Goal: Task Accomplishment & Management: Complete application form

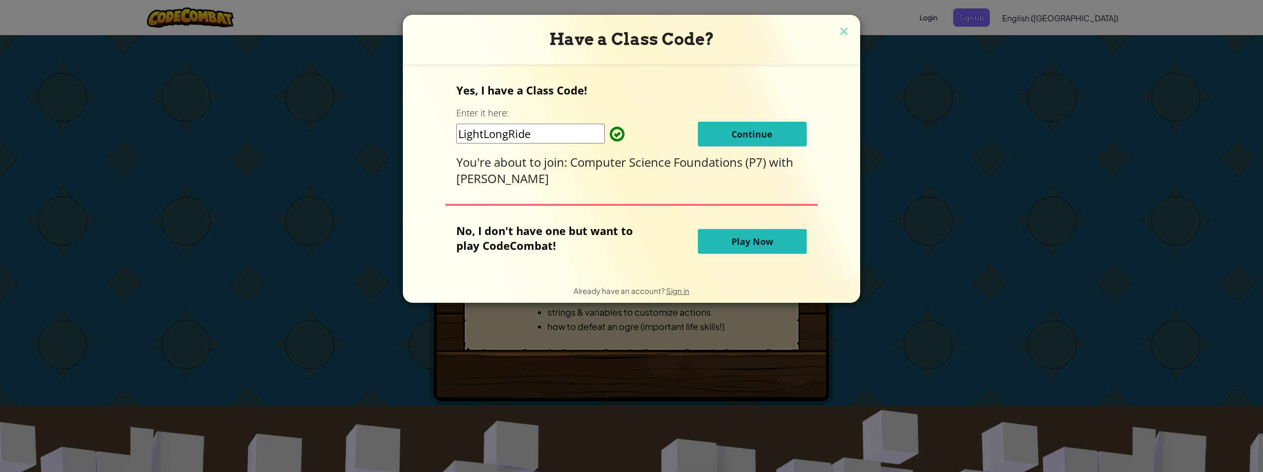
click at [758, 131] on span "Continue" at bounding box center [751, 134] width 41 height 12
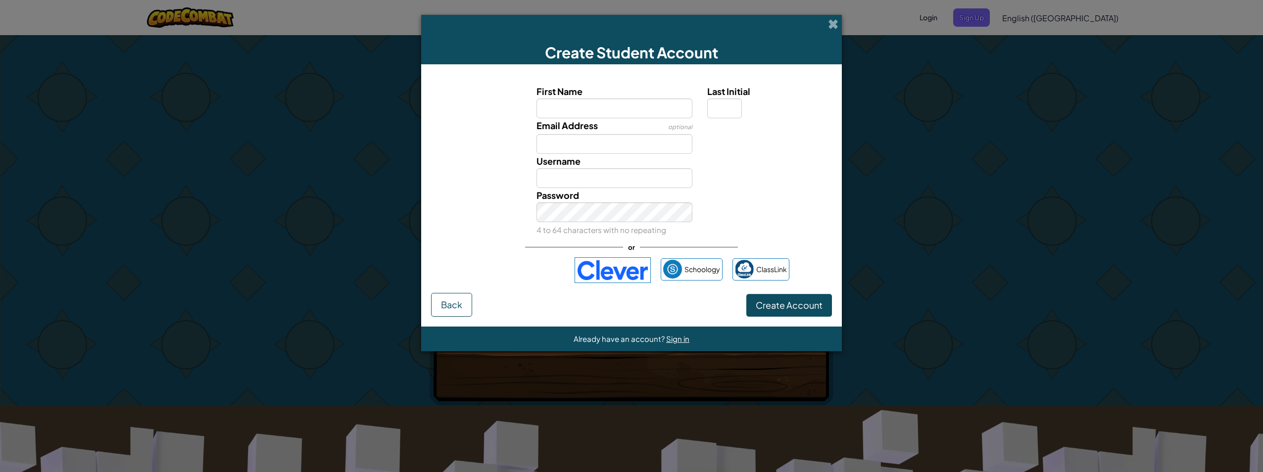
click at [502, 257] on div "First Name Last Initial Email Address optional Username Password 4 to 64 charac…" at bounding box center [631, 183] width 401 height 219
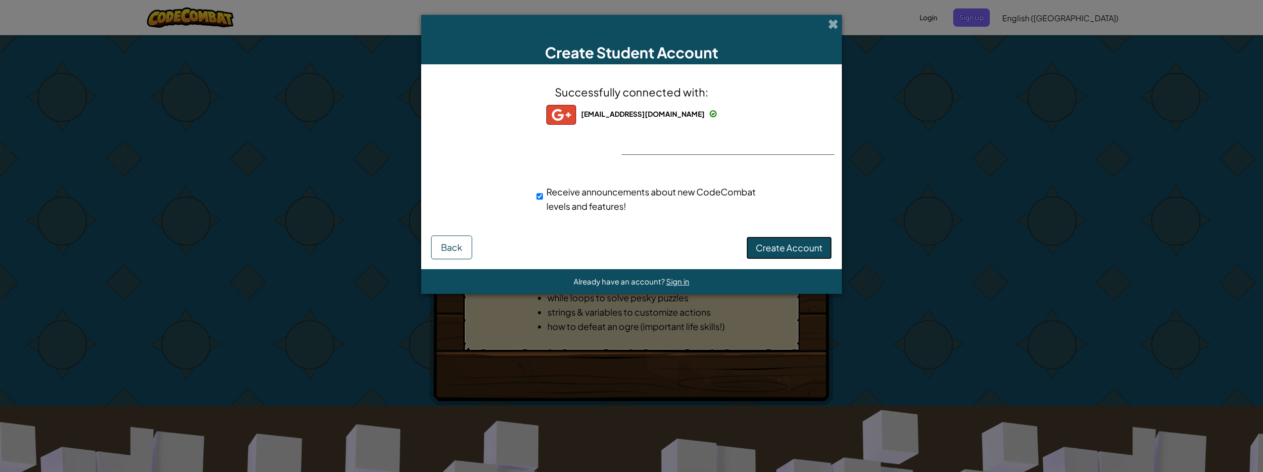
click at [759, 242] on span "Create Account" at bounding box center [789, 247] width 67 height 11
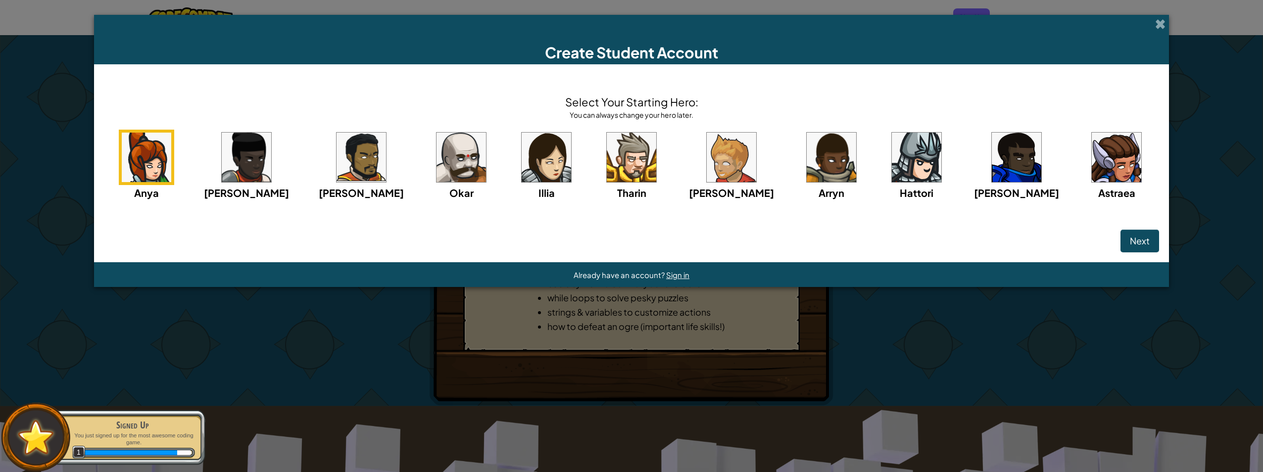
drag, startPoint x: 578, startPoint y: 141, endPoint x: 506, endPoint y: 71, distance: 100.5
click at [506, 71] on div "Select Your Starting Hero: You can always change your hero later. Anya Ida Alej…" at bounding box center [631, 163] width 1075 height 198
click at [723, 162] on img at bounding box center [731, 157] width 49 height 49
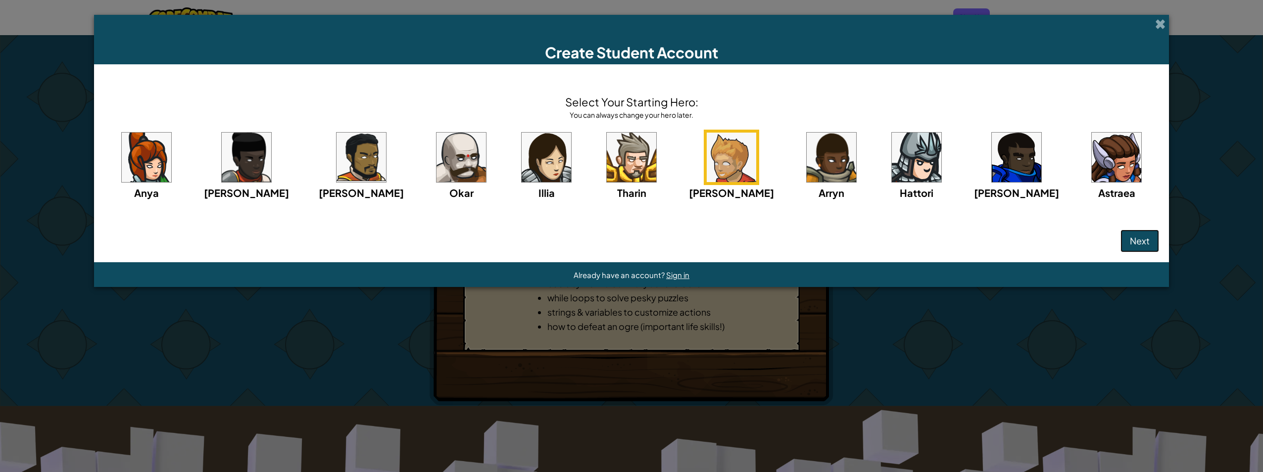
click at [1120, 250] on button "Next" at bounding box center [1139, 241] width 39 height 23
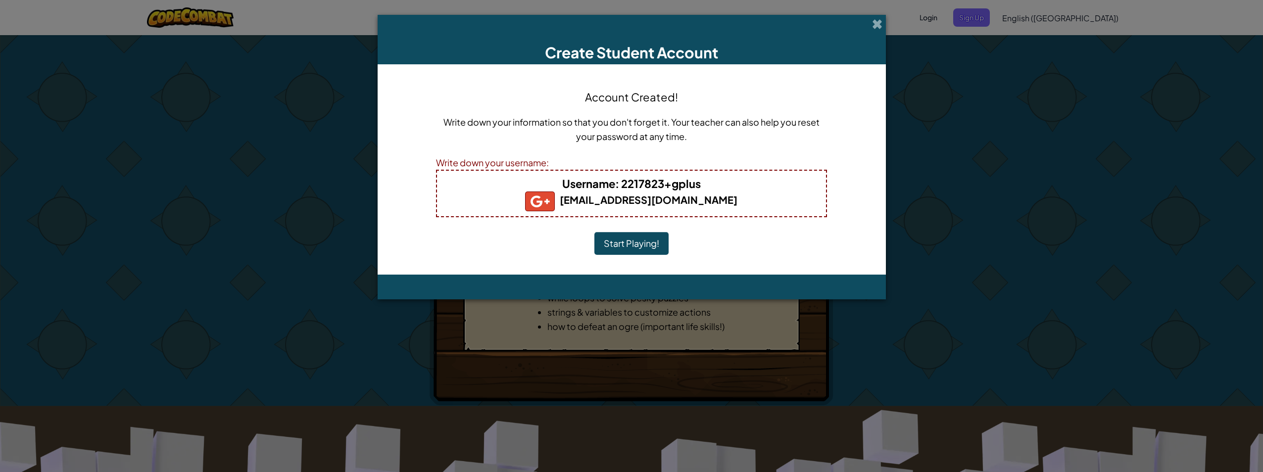
click at [641, 247] on button "Start Playing!" at bounding box center [631, 243] width 74 height 23
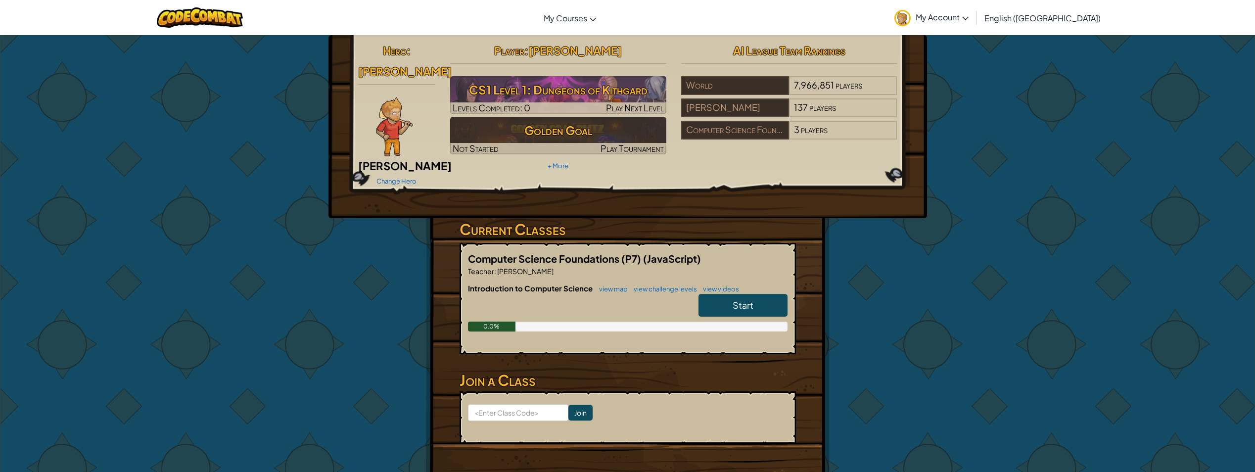
click at [761, 294] on link "Start" at bounding box center [743, 305] width 89 height 23
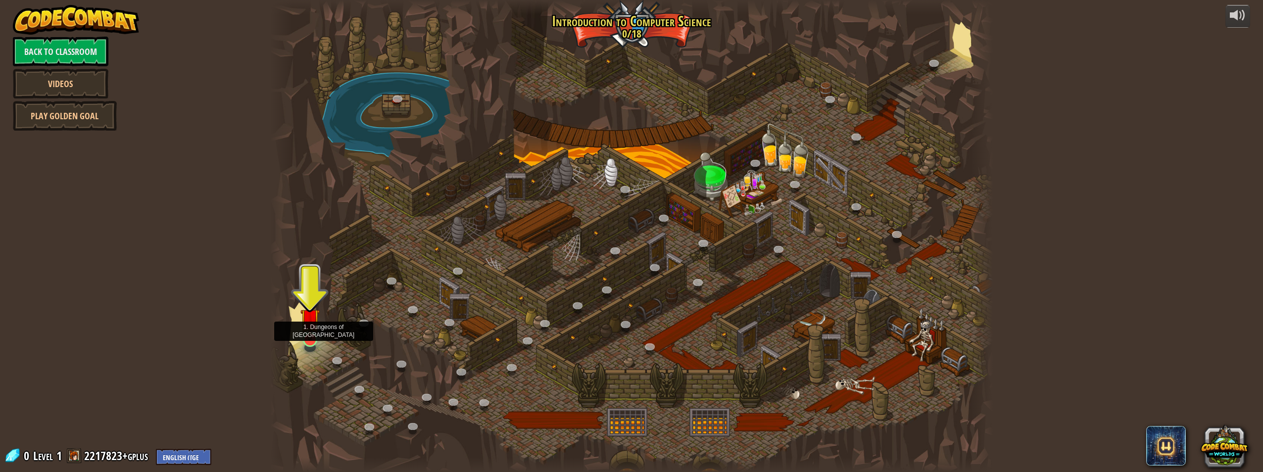
click at [310, 340] on img at bounding box center [309, 318] width 19 height 45
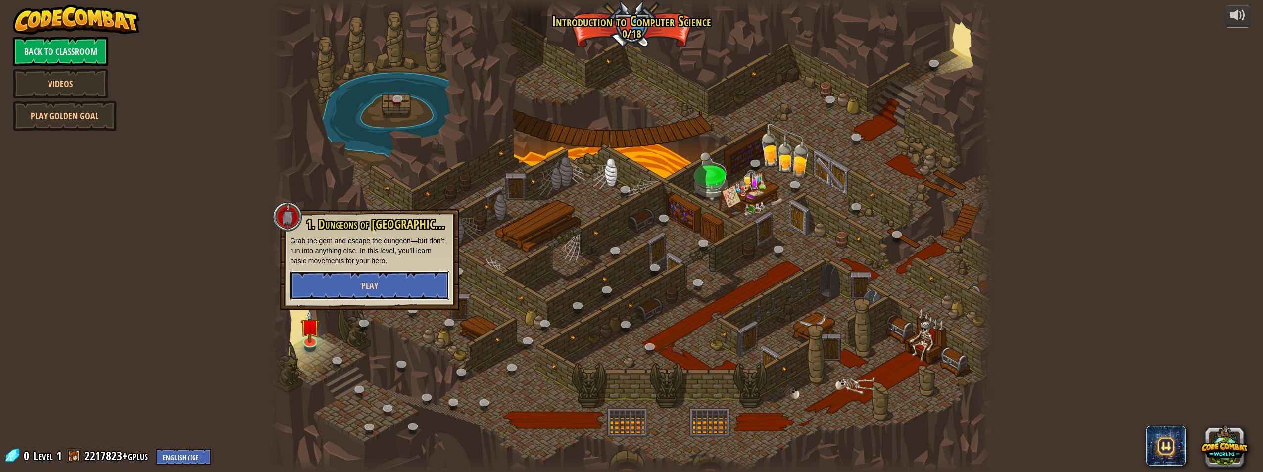
click at [328, 283] on button "Play" at bounding box center [369, 286] width 159 height 30
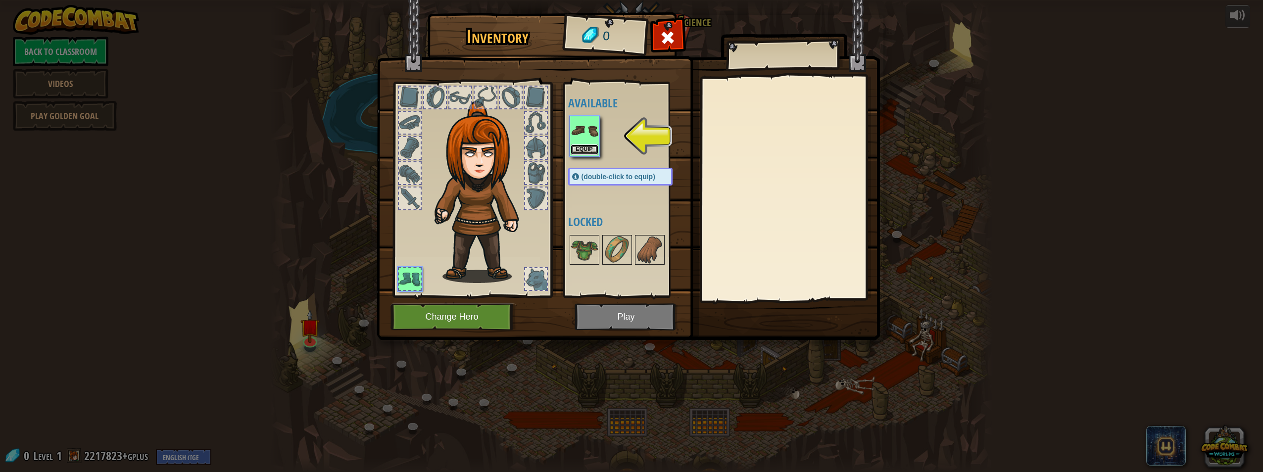
click at [584, 149] on button "Equip" at bounding box center [585, 150] width 28 height 10
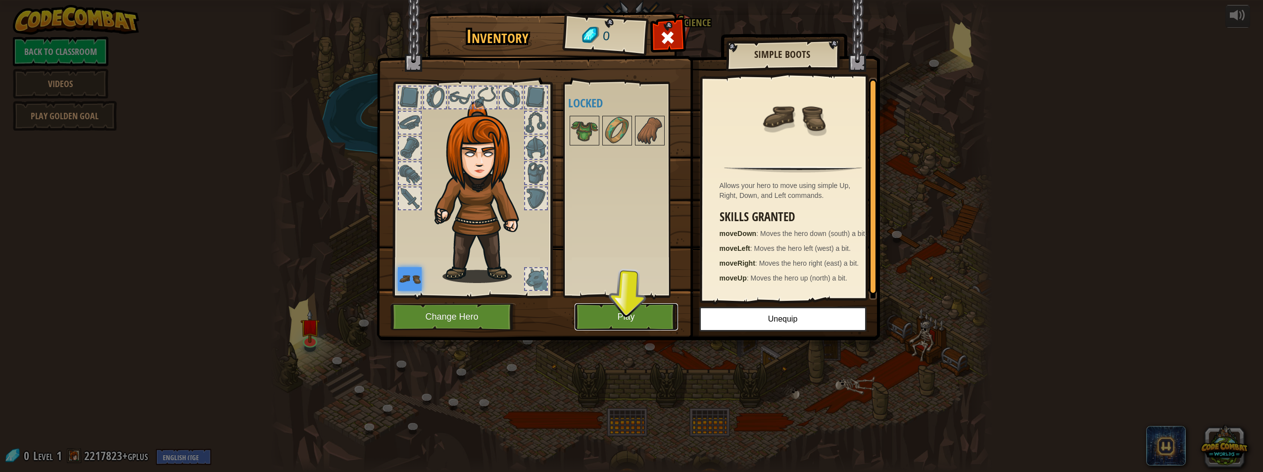
click at [617, 317] on button "Play" at bounding box center [626, 316] width 103 height 27
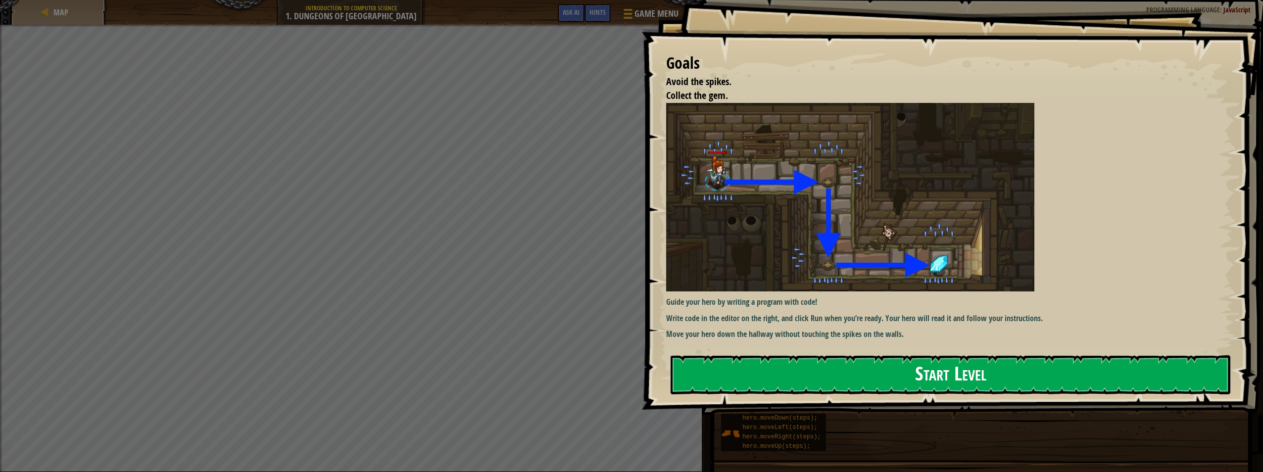
click at [862, 355] on button "Start Level" at bounding box center [951, 374] width 560 height 39
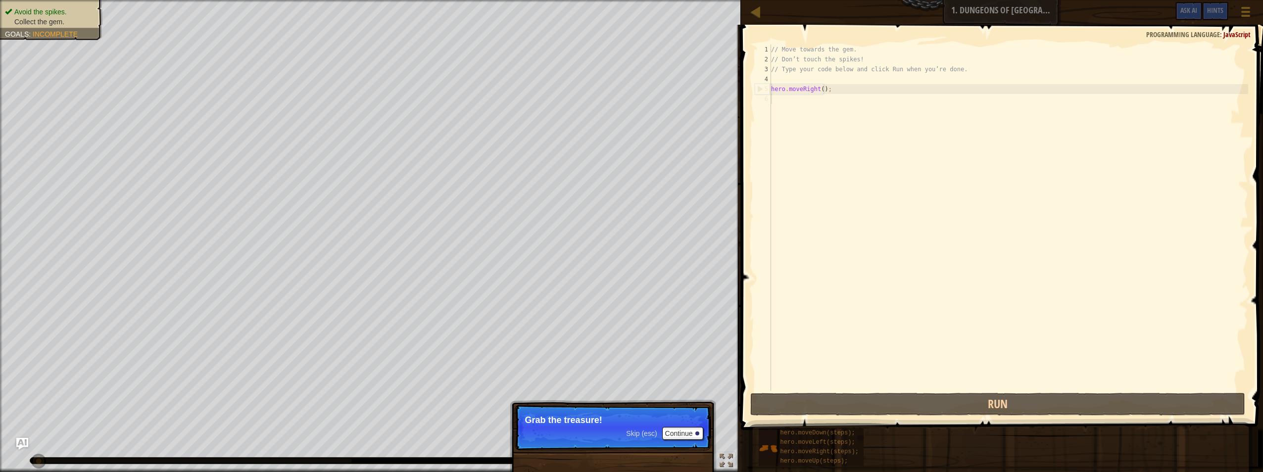
click at [881, 91] on div "// Move towards the gem. // Don’t touch the spikes! // Type your code below and…" at bounding box center [1008, 228] width 479 height 366
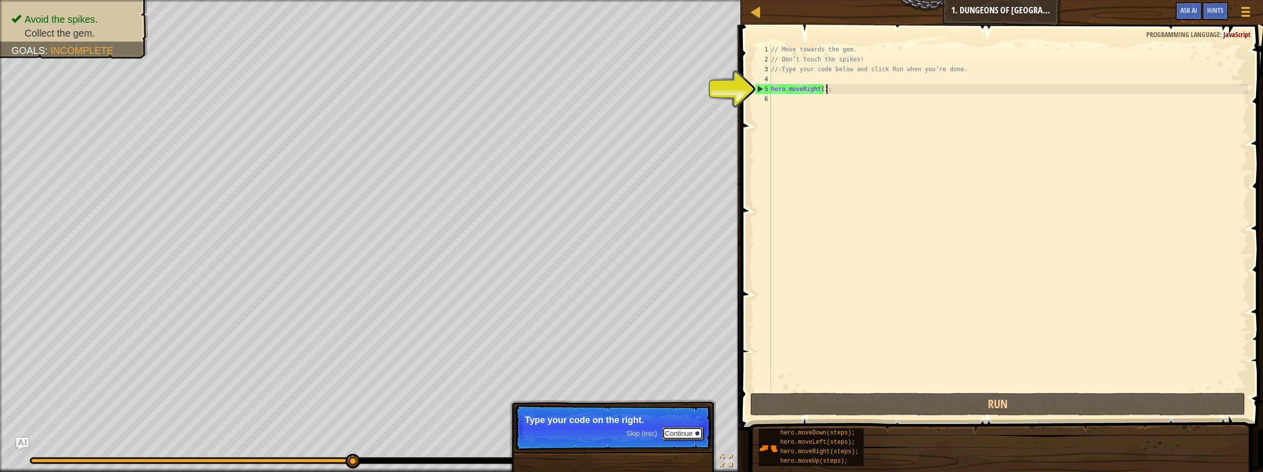
click at [692, 431] on button "Continue" at bounding box center [682, 433] width 41 height 13
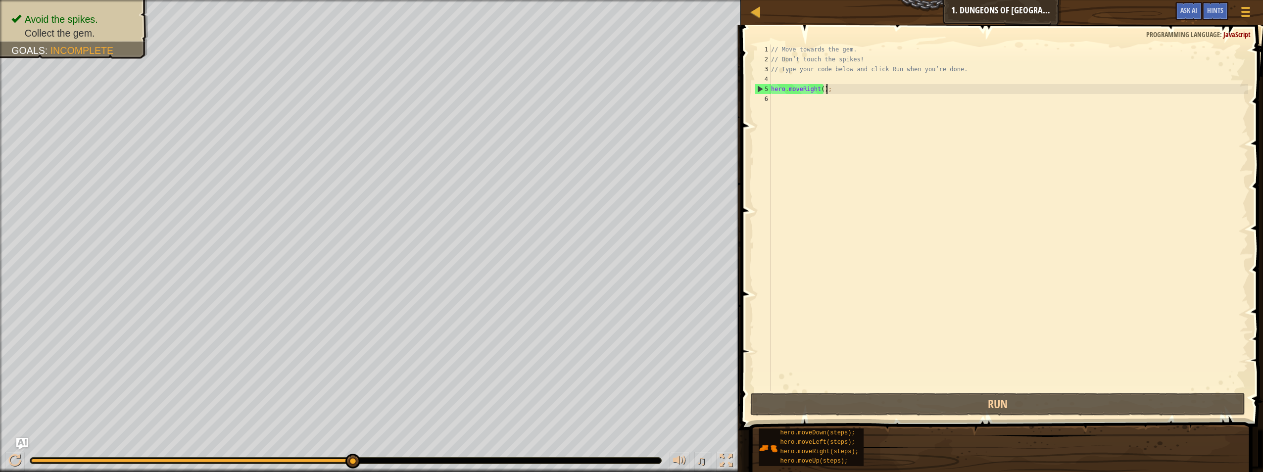
click at [821, 89] on div "// Move towards the gem. // Don’t touch the spikes! // Type your code below and…" at bounding box center [1008, 228] width 479 height 366
click at [820, 90] on div "// Move towards the gem. // Don’t touch the spikes! // Type your code below and…" at bounding box center [1008, 228] width 479 height 366
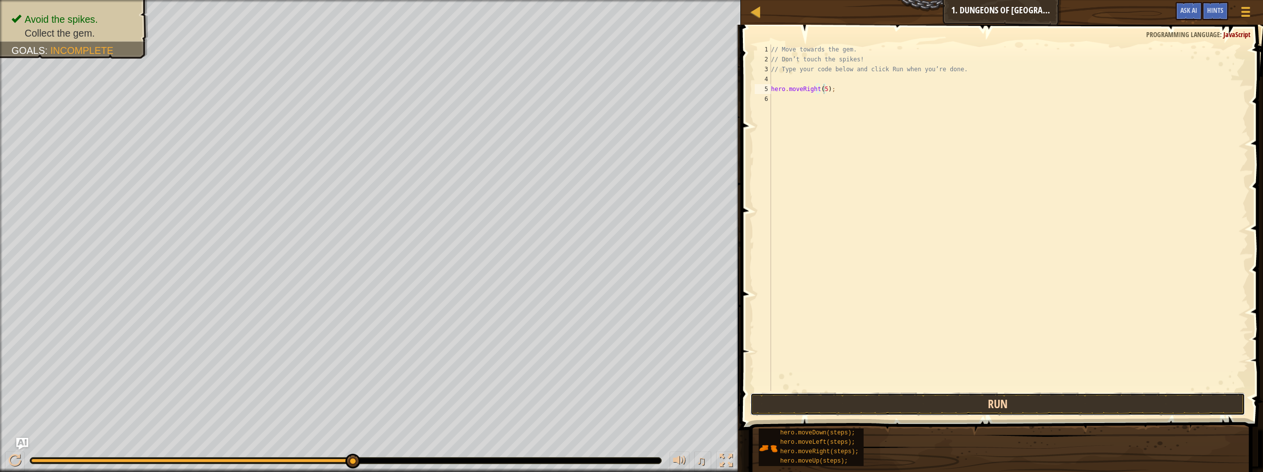
click at [909, 398] on button "Run" at bounding box center [997, 404] width 495 height 23
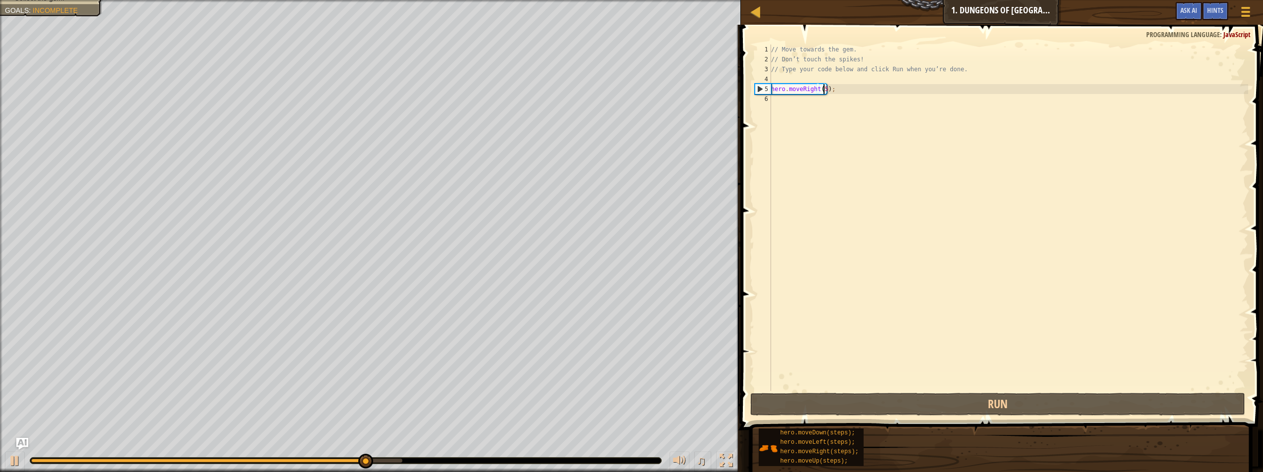
click at [822, 89] on div "// Move towards the gem. // Don’t touch the spikes! // Type your code below and…" at bounding box center [1008, 228] width 479 height 366
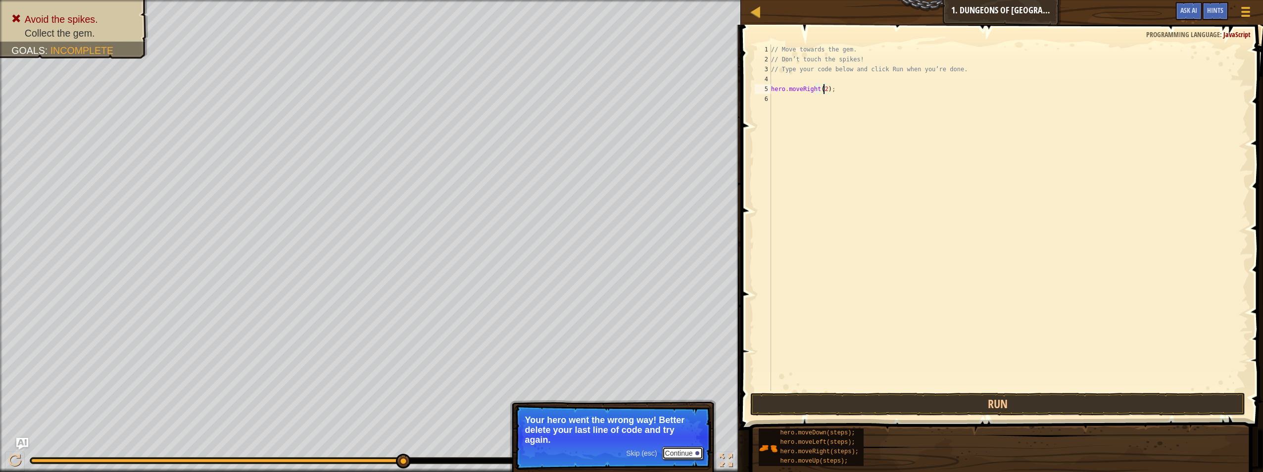
click at [666, 452] on button "Continue" at bounding box center [682, 453] width 41 height 13
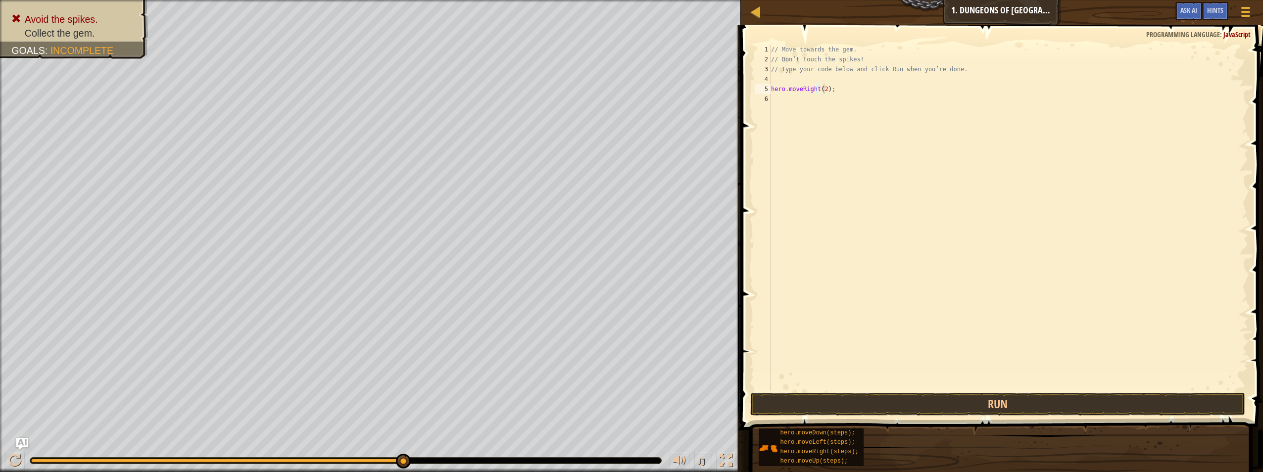
click at [835, 391] on span at bounding box center [1003, 213] width 530 height 434
click at [859, 400] on button "Run" at bounding box center [997, 404] width 495 height 23
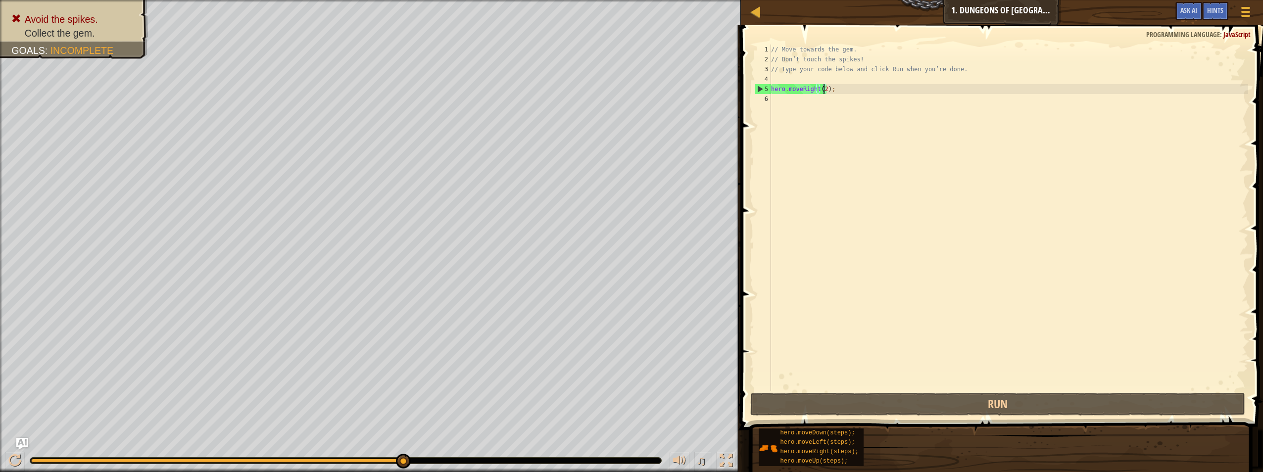
click at [822, 92] on div "// Move towards the gem. // Don’t touch the spikes! // Type your code below and…" at bounding box center [1008, 228] width 479 height 366
type textarea "hero.moveRight();"
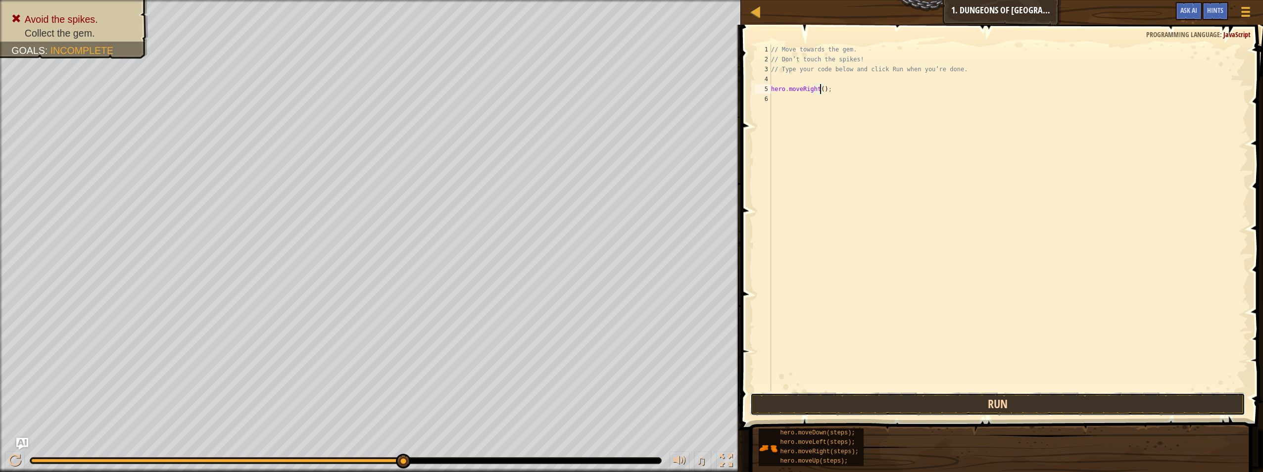
click at [852, 401] on button "Run" at bounding box center [997, 404] width 495 height 23
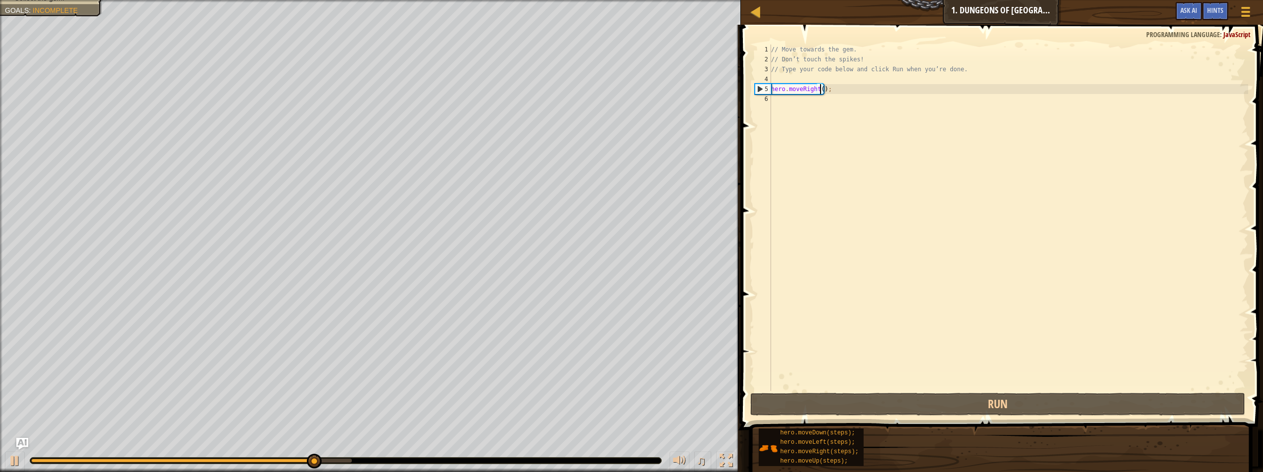
click at [845, 89] on div "// Move towards the gem. // Don’t touch the spikes! // Type your code below and…" at bounding box center [1008, 228] width 479 height 366
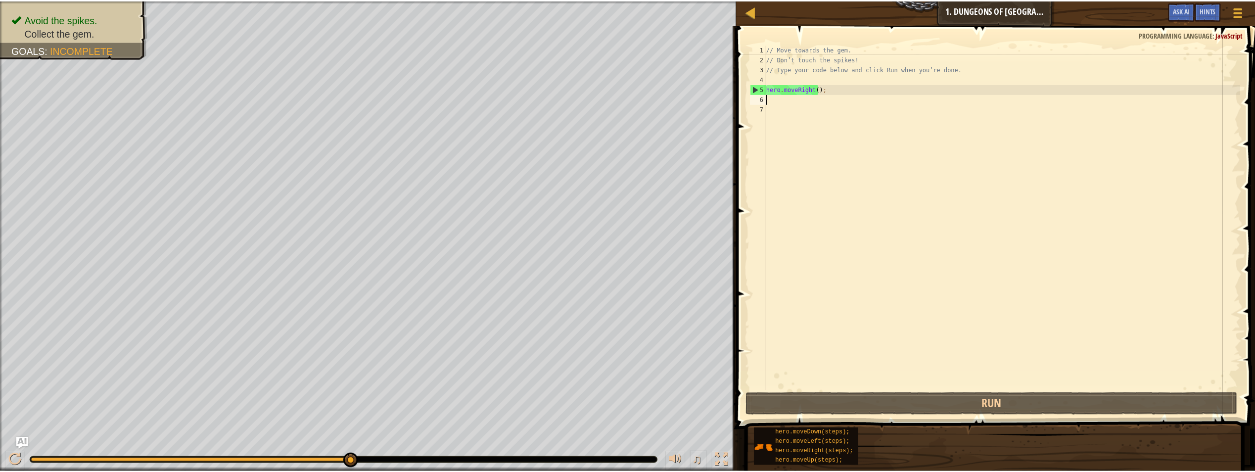
scroll to position [4, 0]
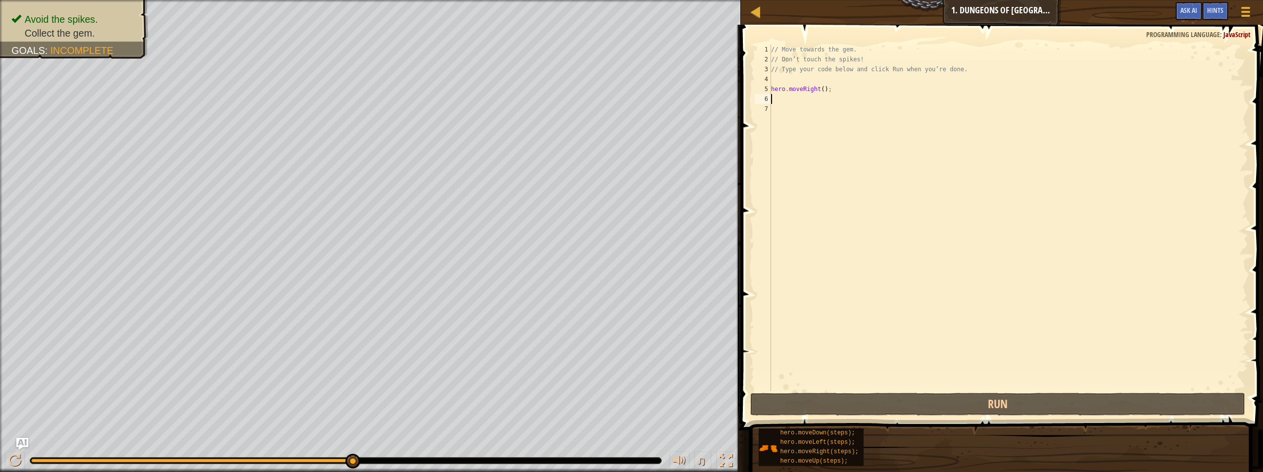
type textarea "w"
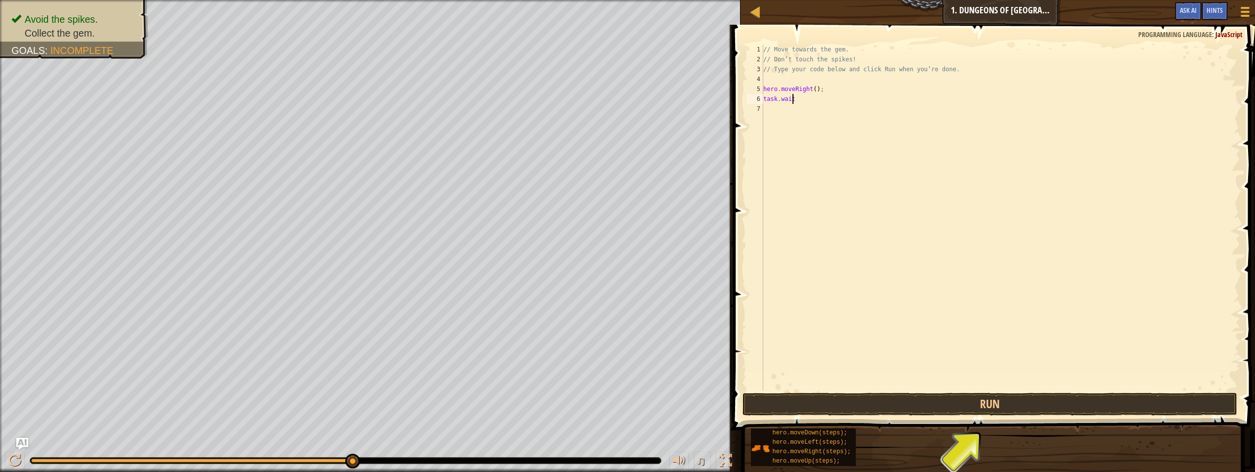
scroll to position [4, 2]
type textarea "task.wait()"
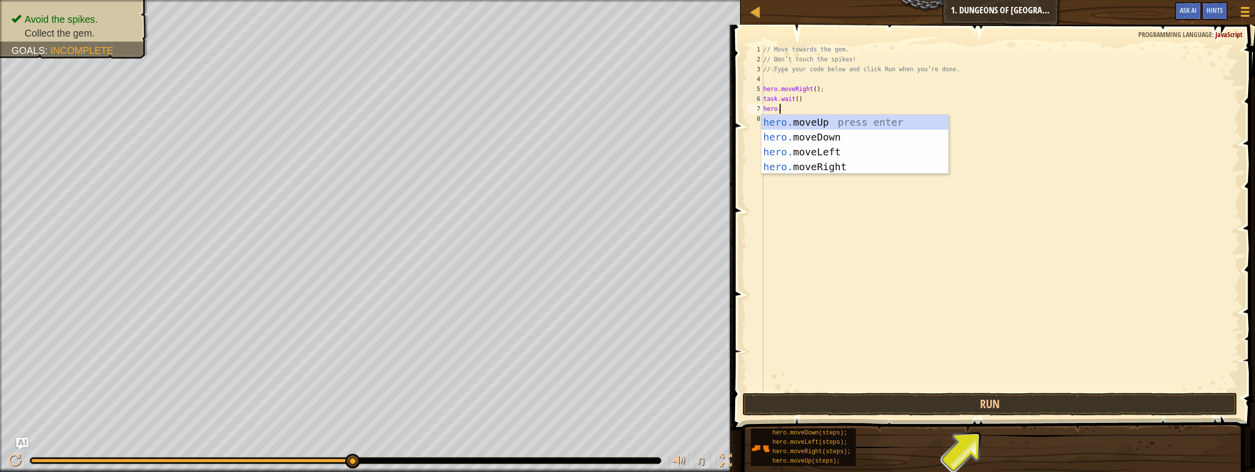
scroll to position [4, 1]
type textarea "hero.moved"
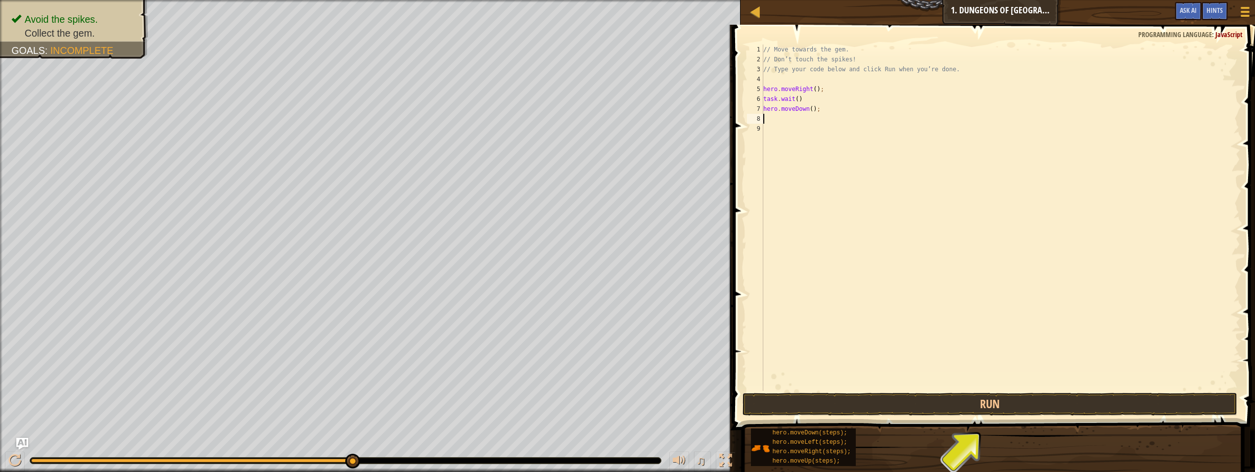
scroll to position [4, 0]
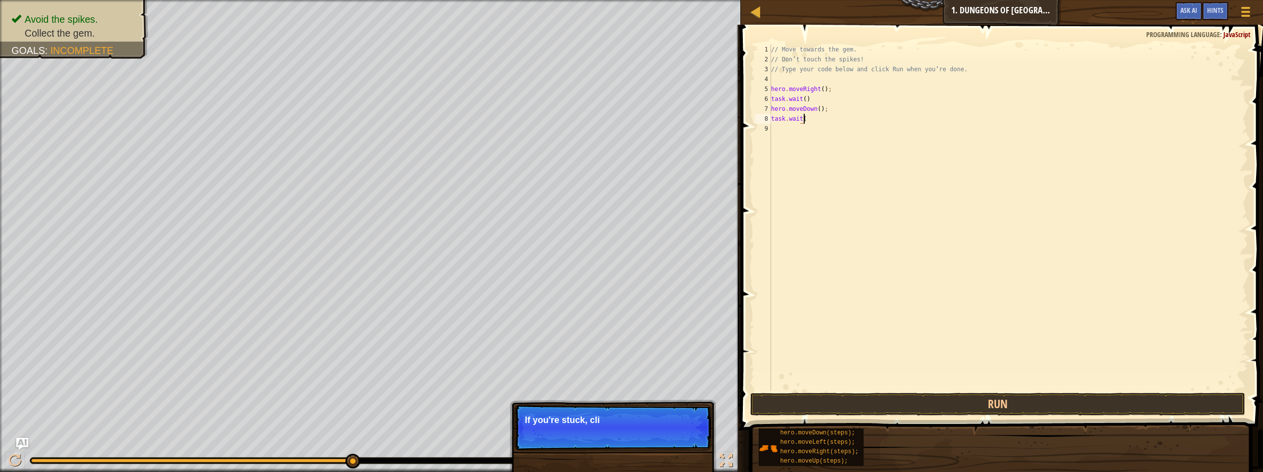
type textarea "task.wait()"
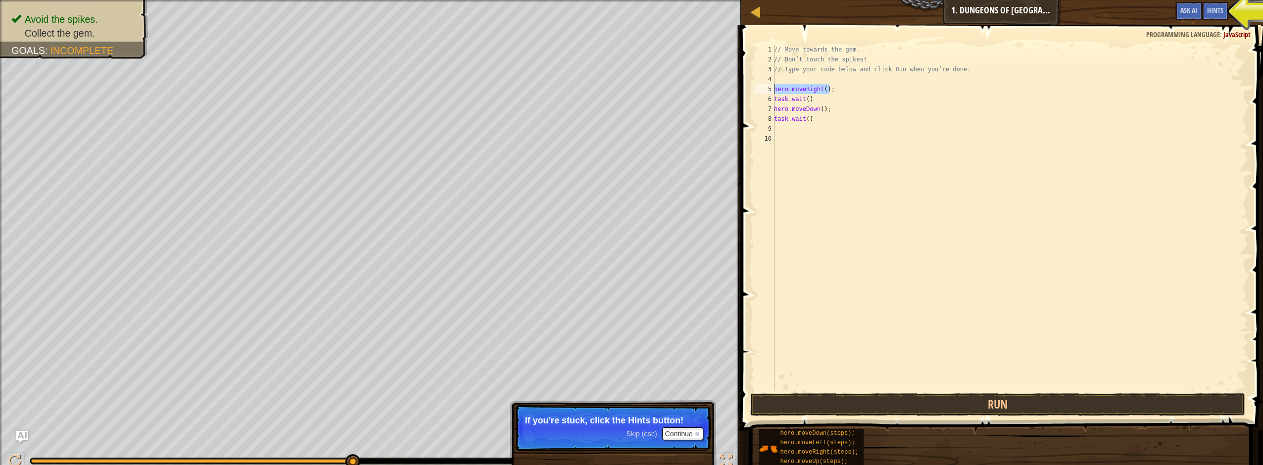
click at [308, 89] on div "Map Introduction to Computer Science 1. Dungeons of Kithgard Game Menu Done Hin…" at bounding box center [631, 232] width 1263 height 465
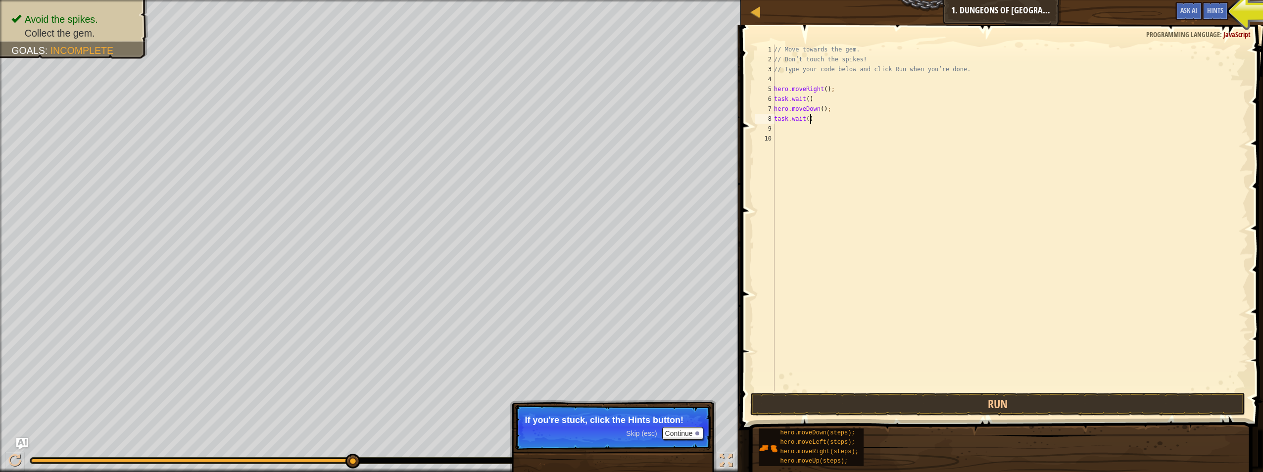
click at [867, 118] on div "// Move towards the gem. // Don’t touch the spikes! // Type your code below and…" at bounding box center [1010, 228] width 476 height 366
type textarea "task.wait()"
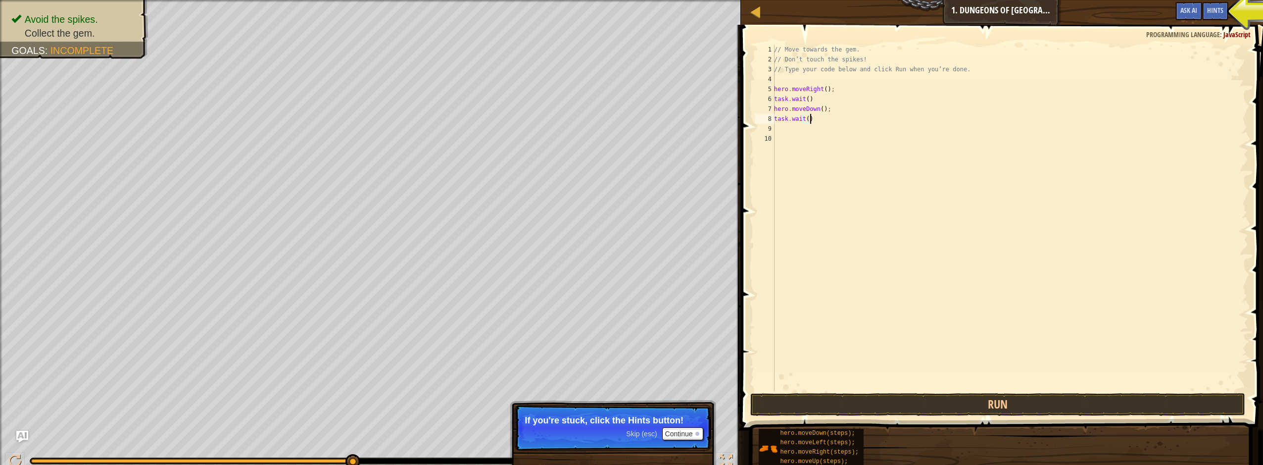
click at [852, 138] on div "// Move towards the gem. // Don’t touch the spikes! // Type your code below and…" at bounding box center [1010, 228] width 476 height 366
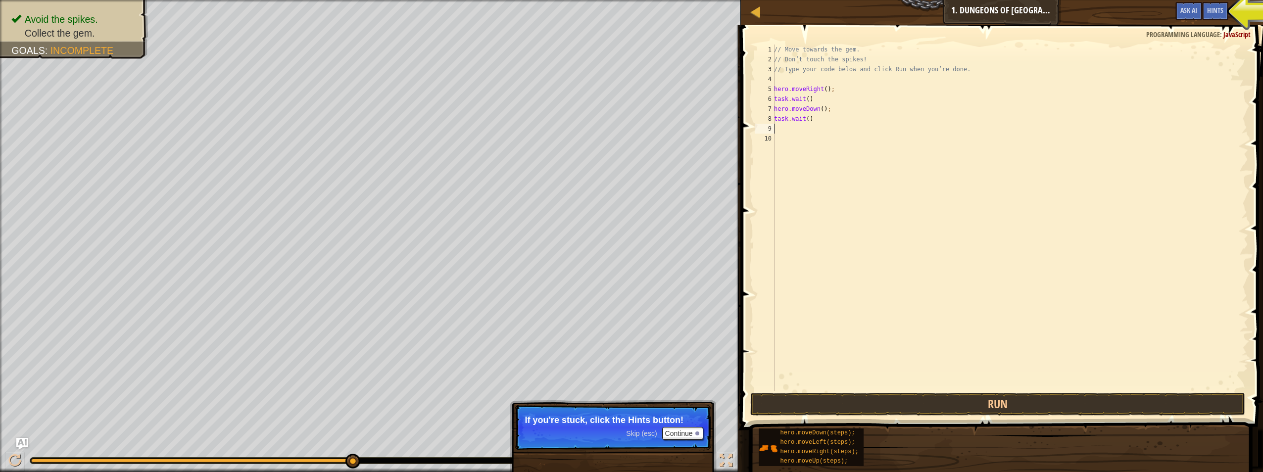
click at [841, 128] on div "// Move towards the gem. // Don’t touch the spikes! // Type your code below and…" at bounding box center [1010, 228] width 476 height 366
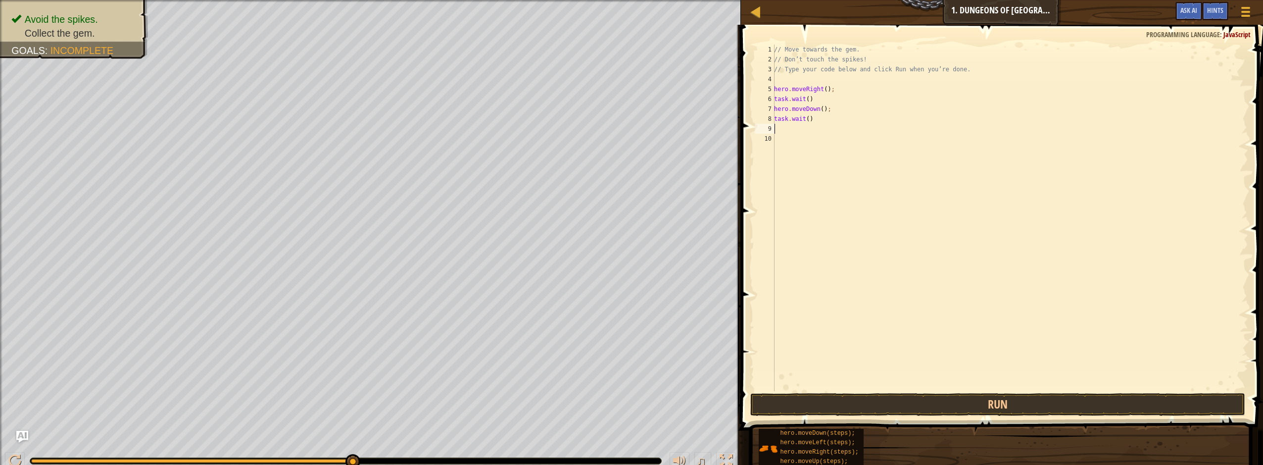
paste textarea "hero.moveRight();"
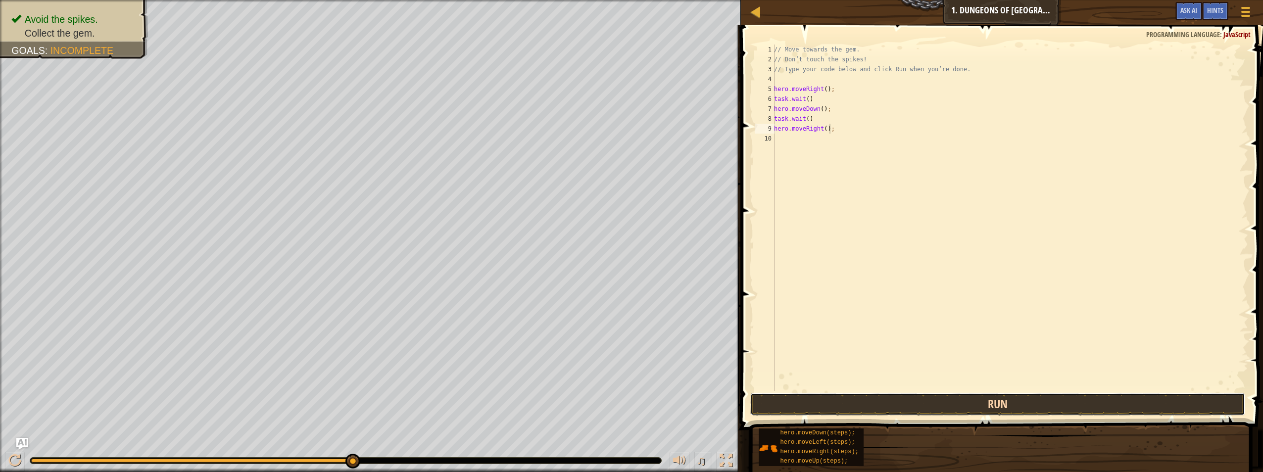
click at [990, 405] on button "Run" at bounding box center [997, 404] width 495 height 23
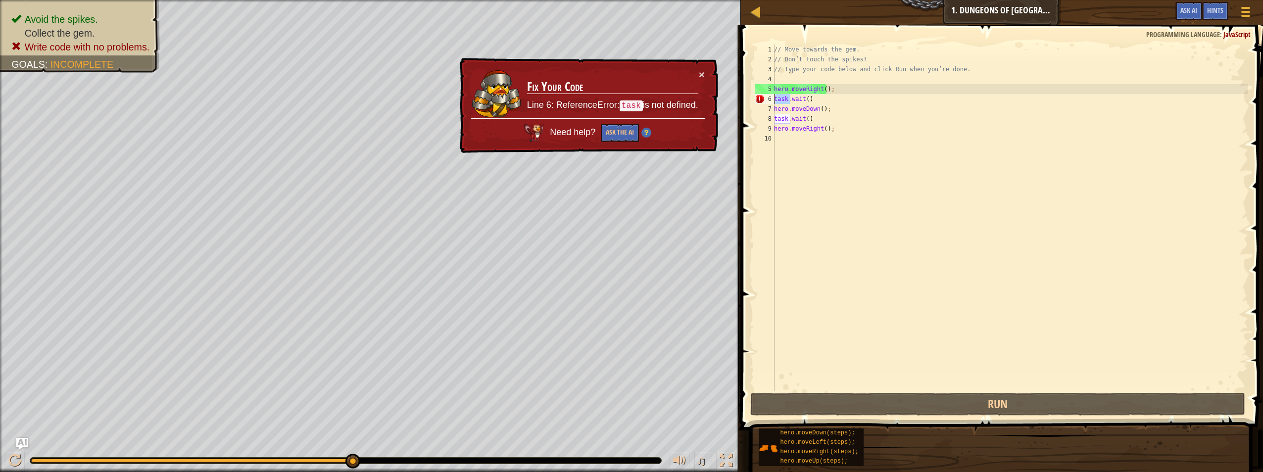
drag, startPoint x: 790, startPoint y: 99, endPoint x: 769, endPoint y: 102, distance: 21.4
click at [769, 102] on div "hero.moveRight(); 1 2 3 4 5 6 7 8 9 10 // Move towards the gem. // Don’t touch …" at bounding box center [1000, 218] width 495 height 346
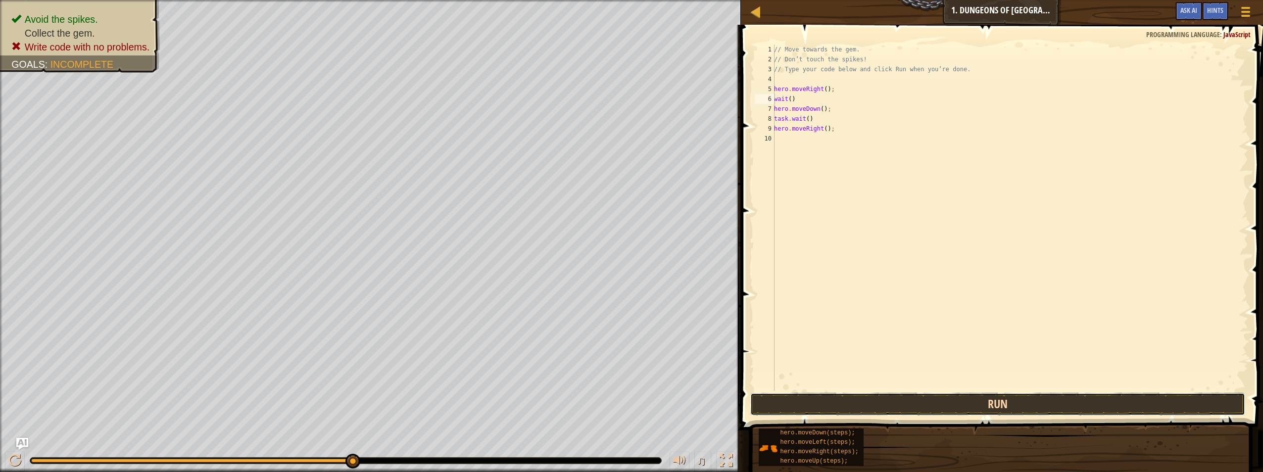
click at [1001, 409] on button "Run" at bounding box center [997, 404] width 495 height 23
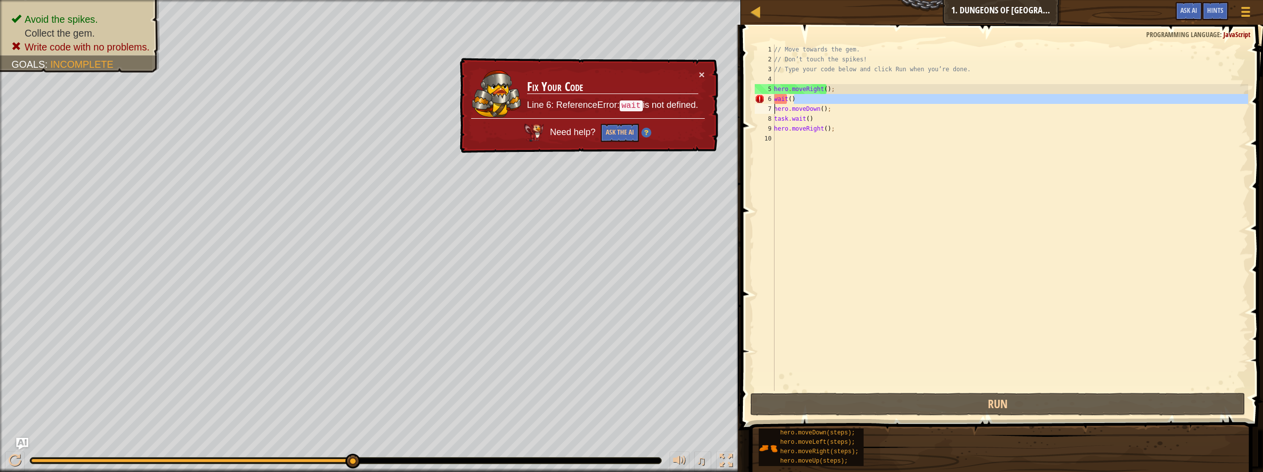
drag, startPoint x: 832, startPoint y: 97, endPoint x: 520, endPoint y: 104, distance: 312.3
click at [520, 104] on div "Map Introduction to Computer Science 1. Dungeons of Kithgard Game Menu Done Hin…" at bounding box center [631, 236] width 1263 height 472
click at [814, 95] on div "// Move towards the gem. // Don’t touch the spikes! // Type your code below and…" at bounding box center [1010, 218] width 476 height 346
type textarea "wait()"
drag, startPoint x: 814, startPoint y: 95, endPoint x: 743, endPoint y: 95, distance: 70.3
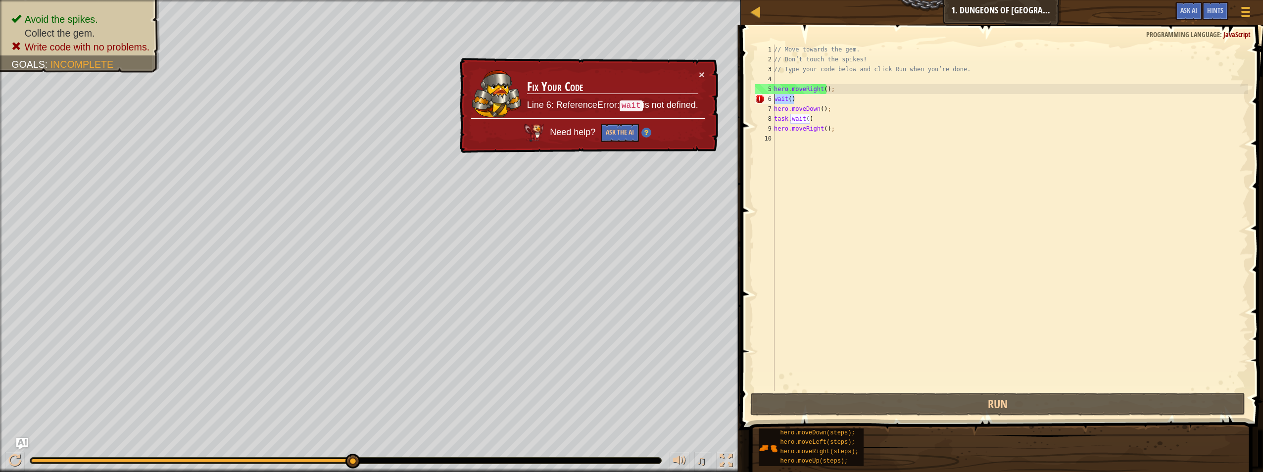
click at [743, 95] on div "wait() 1 2 3 4 5 6 7 8 9 10 // Move towards the gem. // Don’t touch the spikes!…" at bounding box center [1000, 247] width 525 height 434
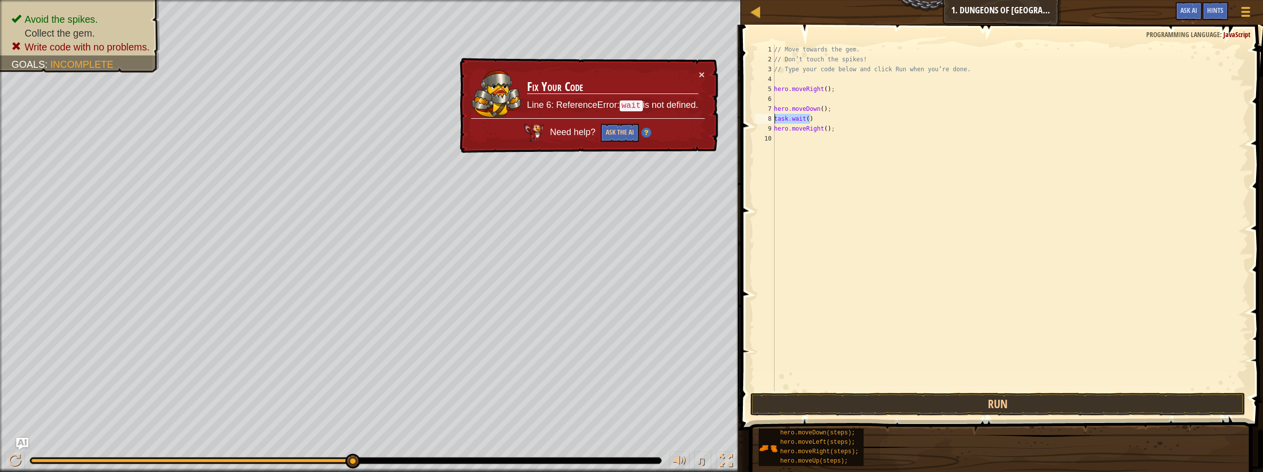
drag, startPoint x: 810, startPoint y: 117, endPoint x: 679, endPoint y: 117, distance: 131.1
click at [679, 117] on div "Map Introduction to Computer Science 1. Dungeons of Kithgard Game Menu Done Hin…" at bounding box center [631, 236] width 1263 height 472
type textarea "task.wait()"
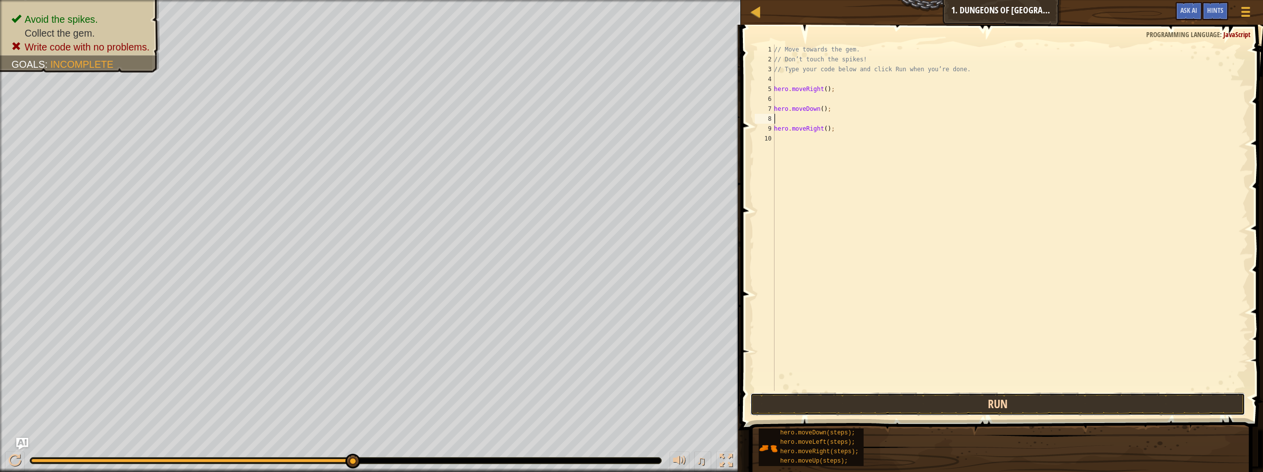
click at [951, 406] on button "Run" at bounding box center [997, 404] width 495 height 23
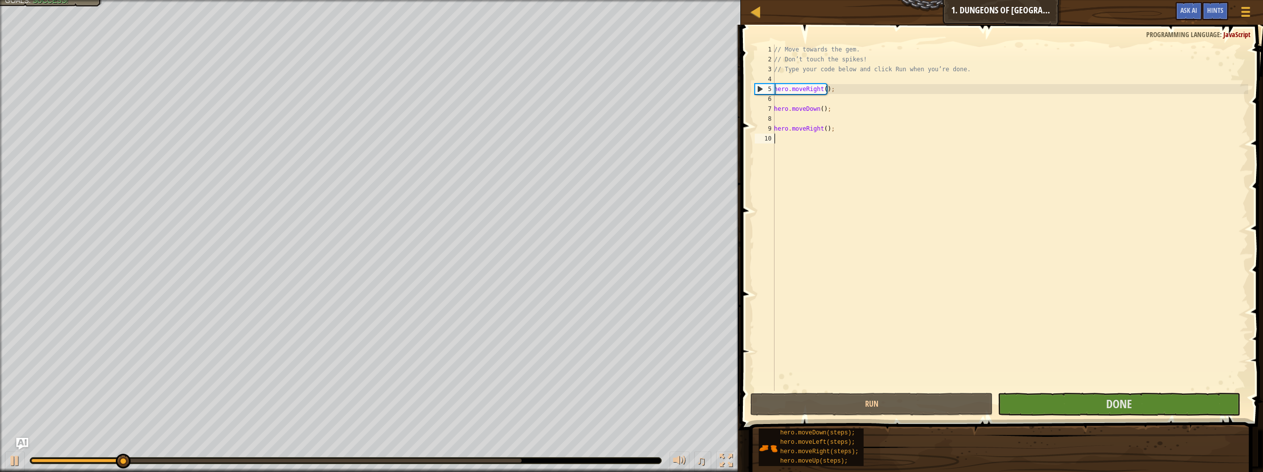
drag, startPoint x: 908, startPoint y: 291, endPoint x: 870, endPoint y: 289, distance: 37.7
click at [870, 289] on div "// Move towards the gem. // Don’t touch the spikes! // Type your code below and…" at bounding box center [1010, 228] width 476 height 366
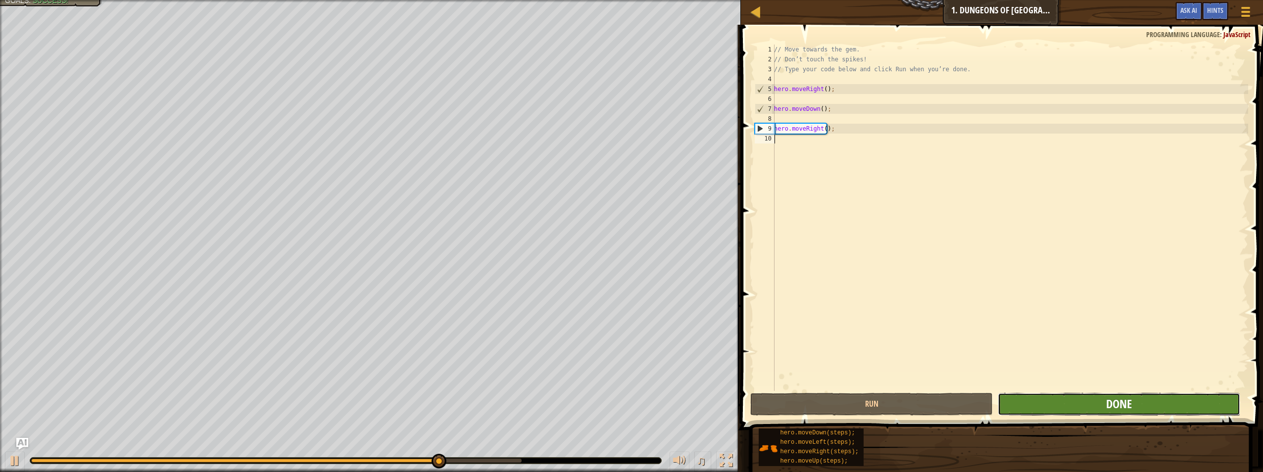
click at [1111, 400] on span "Done" at bounding box center [1119, 404] width 26 height 16
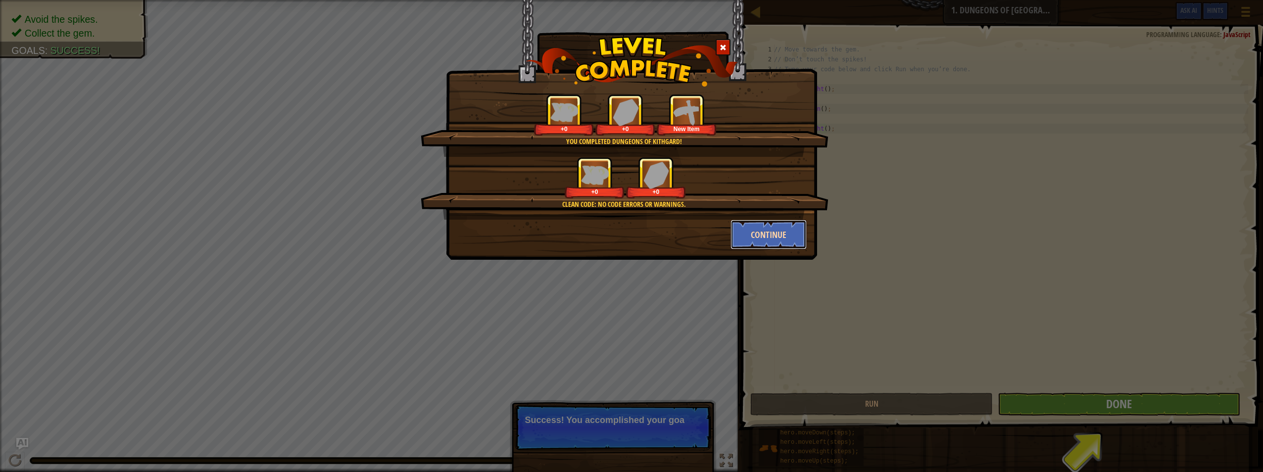
click at [745, 237] on button "Continue" at bounding box center [768, 235] width 77 height 30
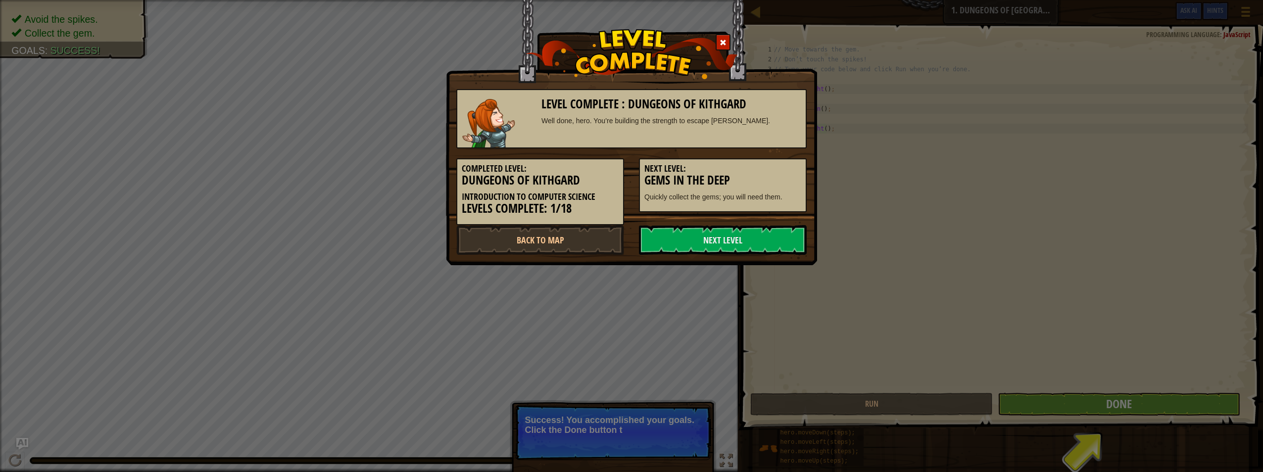
click at [745, 237] on link "Next Level" at bounding box center [723, 240] width 168 height 30
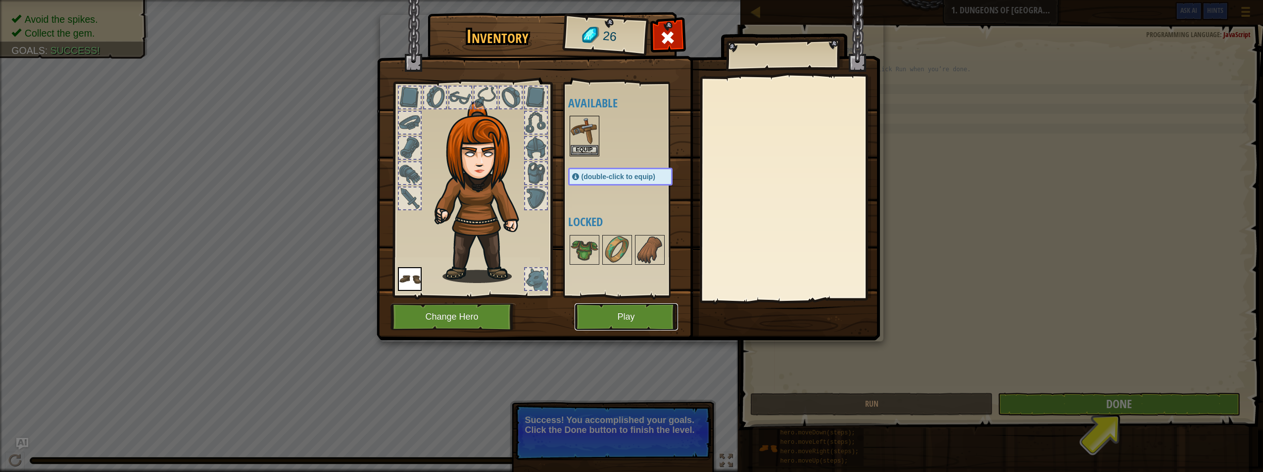
click at [606, 316] on button "Play" at bounding box center [626, 316] width 103 height 27
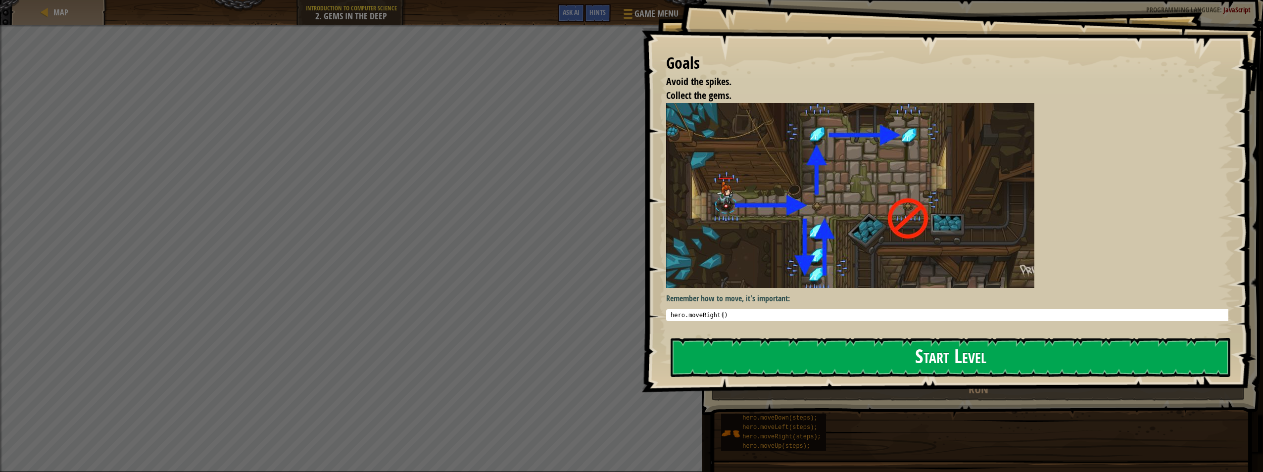
click at [791, 357] on button "Start Level" at bounding box center [951, 357] width 560 height 39
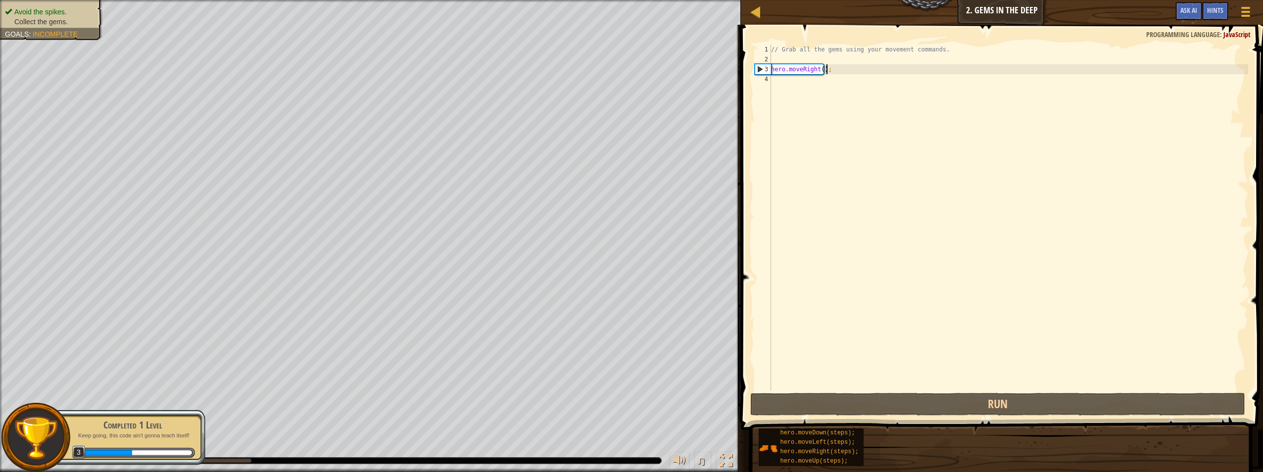
click at [853, 72] on div "// Grab all the gems using your movement commands. hero . moveRight ( ) ;" at bounding box center [1008, 228] width 479 height 366
type textarea "hero.moveRight();"
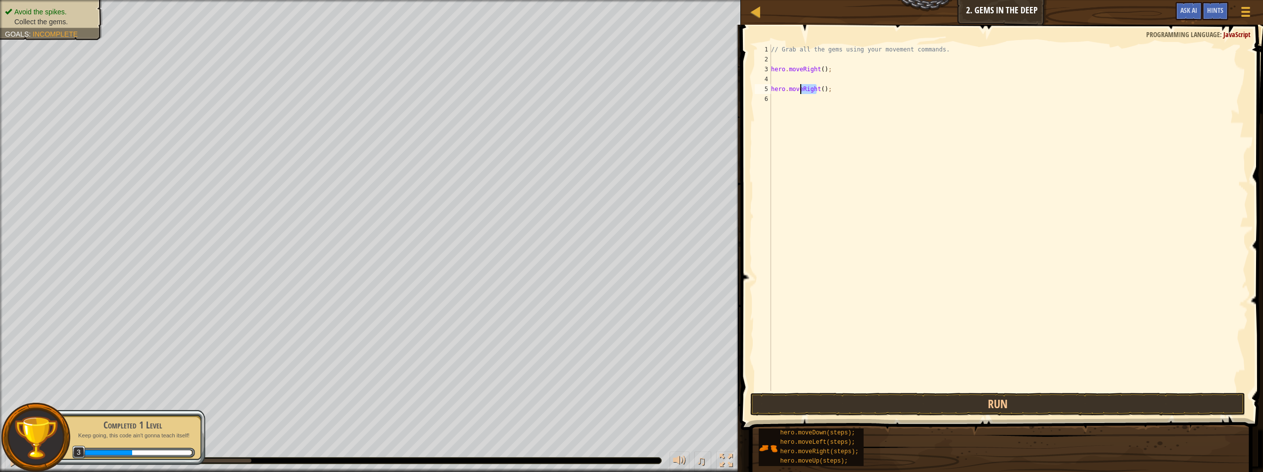
drag, startPoint x: 816, startPoint y: 89, endPoint x: 801, endPoint y: 90, distance: 15.4
click at [801, 90] on div "// Grab all the gems using your movement commands. hero . moveRight ( ) ; hero …" at bounding box center [1008, 228] width 479 height 366
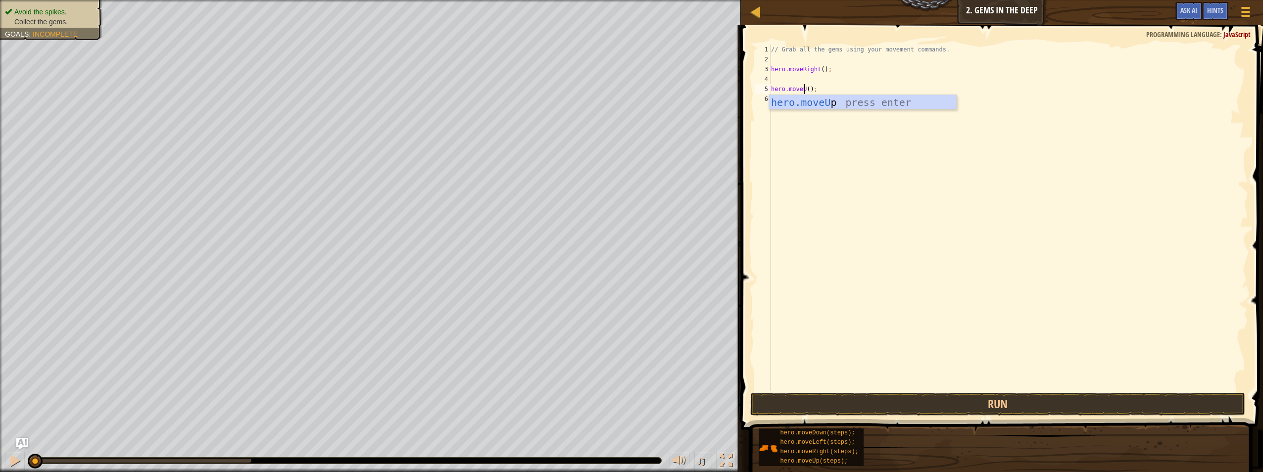
type textarea "hero.moveUp();"
click at [829, 111] on div "// Grab all the gems using your movement commands. hero . moveRight ( ) ; hero …" at bounding box center [1008, 228] width 479 height 366
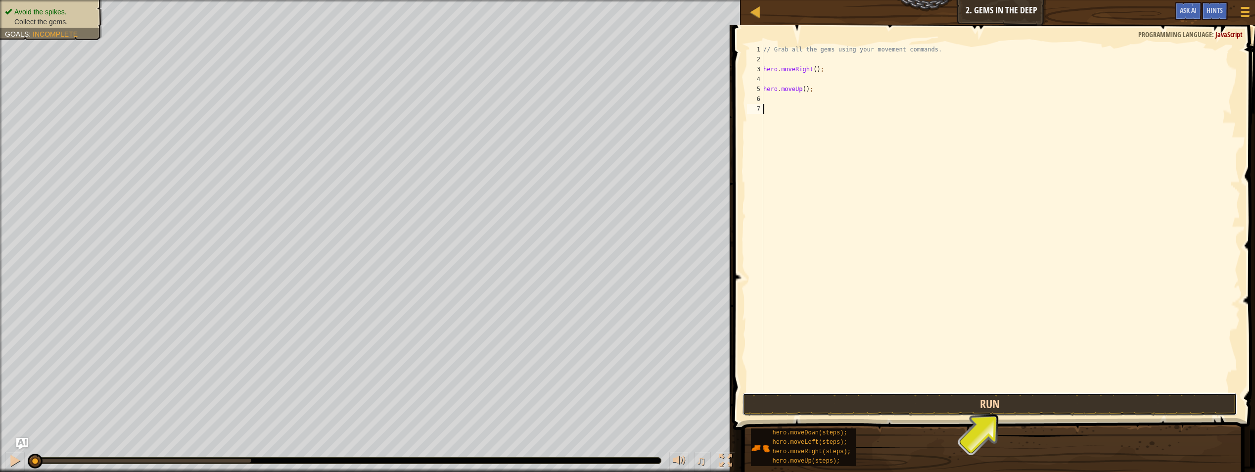
click at [945, 402] on button "Run" at bounding box center [990, 404] width 495 height 23
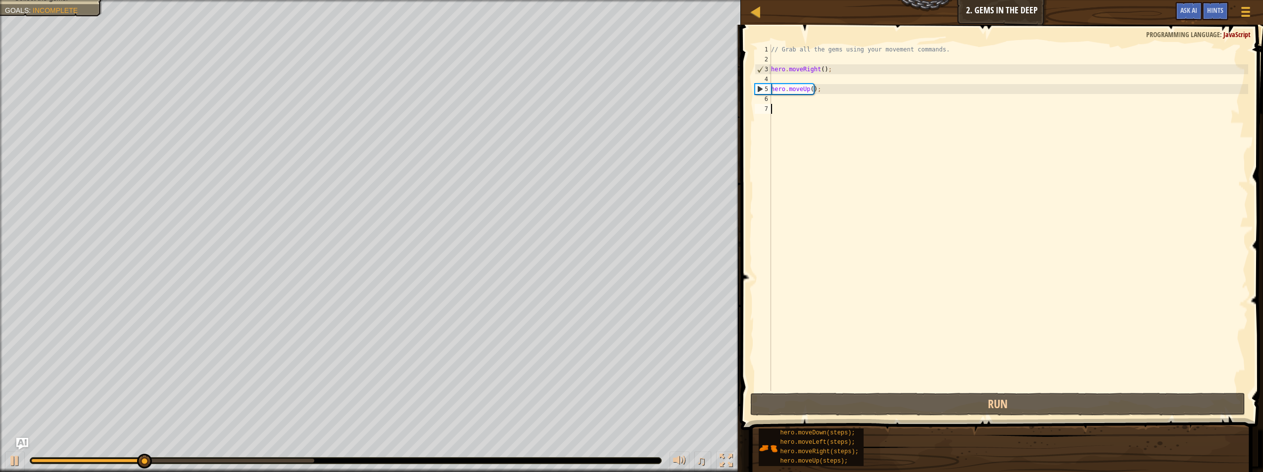
paste textarea "hero.moveRight();"
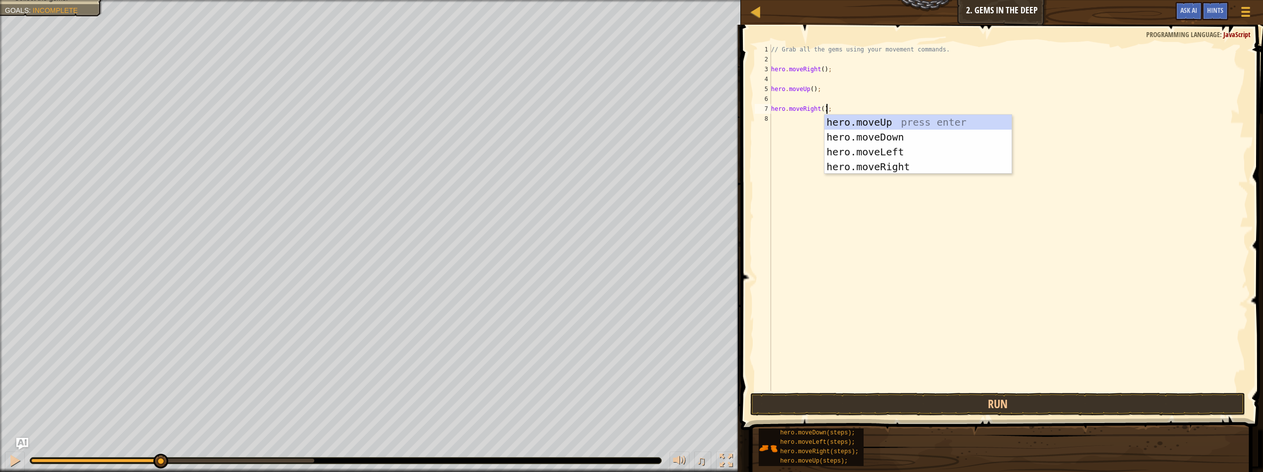
type textarea "hero.moveRight();hero.moveUp()"
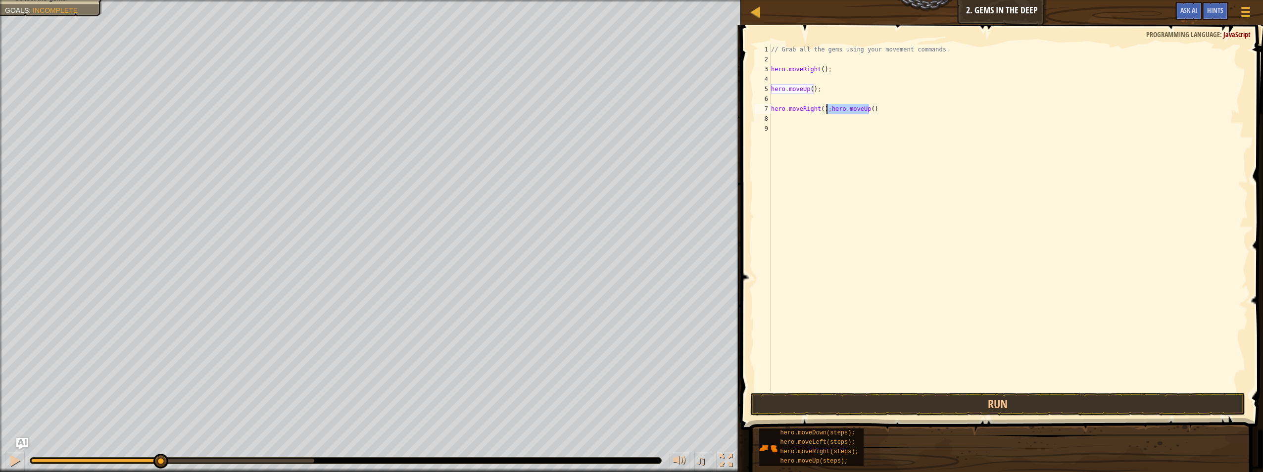
drag, startPoint x: 882, startPoint y: 108, endPoint x: 828, endPoint y: 108, distance: 54.4
click at [828, 108] on div "// Grab all the gems using your movement commands. hero . moveRight ( ) ; hero …" at bounding box center [1008, 228] width 479 height 366
type textarea "hero.moveRight();"
click at [804, 120] on div "// Grab all the gems using your movement commands. hero . moveRight ( ) ; hero …" at bounding box center [1008, 228] width 479 height 366
click at [804, 129] on div "// Grab all the gems using your movement commands. hero . moveRight ( ) ; hero …" at bounding box center [1008, 228] width 479 height 366
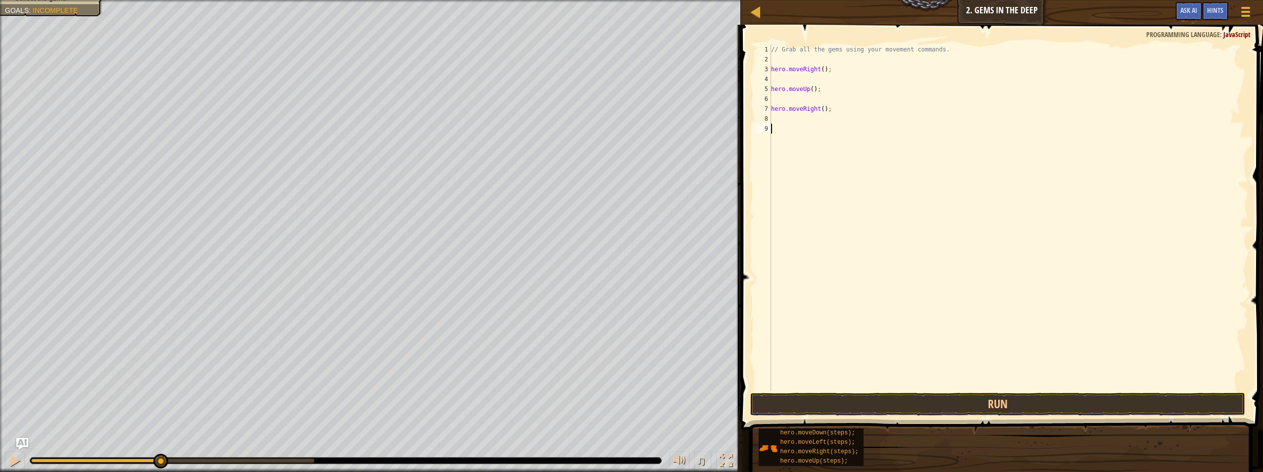
paste textarea "hero.moveRight();"
drag, startPoint x: 819, startPoint y: 129, endPoint x: 803, endPoint y: 130, distance: 15.9
click at [803, 130] on div "// Grab all the gems using your movement commands. hero . moveRight ( ) ; hero …" at bounding box center [1010, 228] width 476 height 366
type textarea "hero.moveDown();"
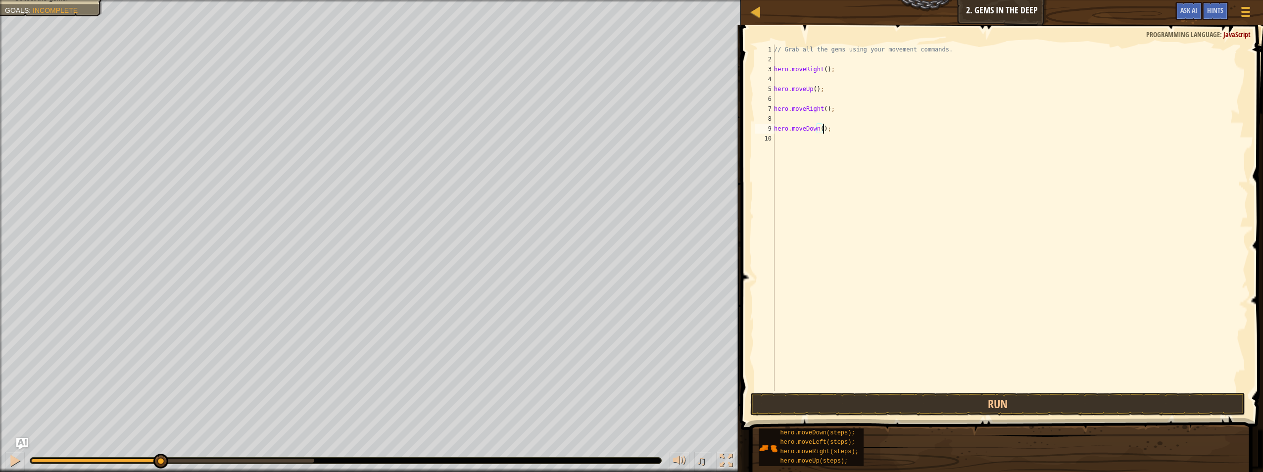
click at [860, 135] on div "// Grab all the gems using your movement commands. hero . moveRight ( ) ; hero …" at bounding box center [1010, 228] width 476 height 366
drag, startPoint x: 860, startPoint y: 135, endPoint x: 901, endPoint y: 99, distance: 54.3
click at [901, 98] on div "// Grab all the gems using your movement commands. hero . moveRight ( ) ; hero …" at bounding box center [1010, 228] width 476 height 366
click at [786, 172] on div "// Grab all the gems using your movement commands. hero . moveRight ( ) ; hero …" at bounding box center [1010, 228] width 476 height 366
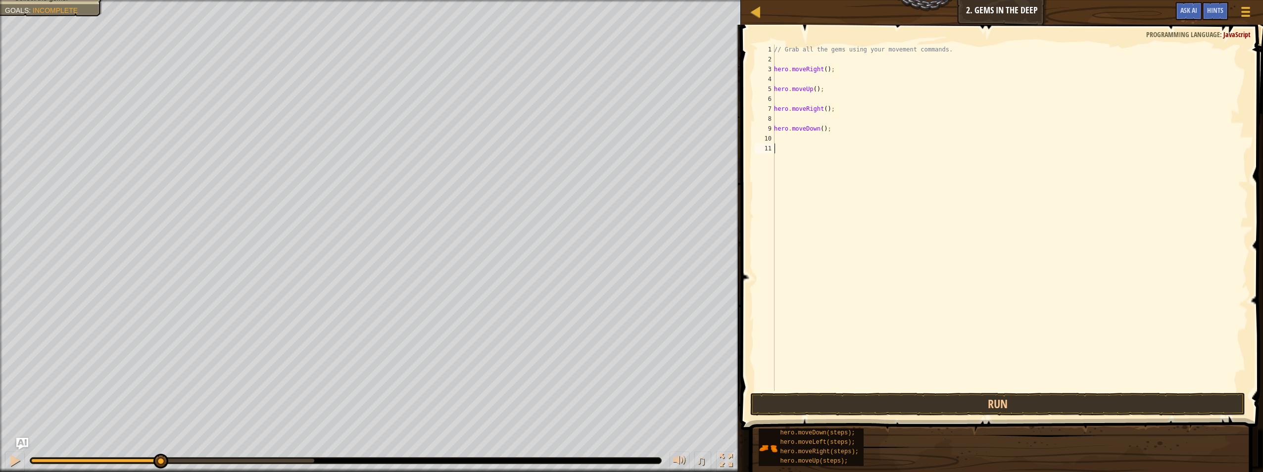
drag, startPoint x: 790, startPoint y: 154, endPoint x: 789, endPoint y: 163, distance: 9.0
drag, startPoint x: 789, startPoint y: 163, endPoint x: 790, endPoint y: 153, distance: 9.5
click at [790, 153] on div "// Grab all the gems using your movement commands. hero . moveRight ( ) ; hero …" at bounding box center [1010, 228] width 476 height 366
paste textarea "hero.moveRight();"
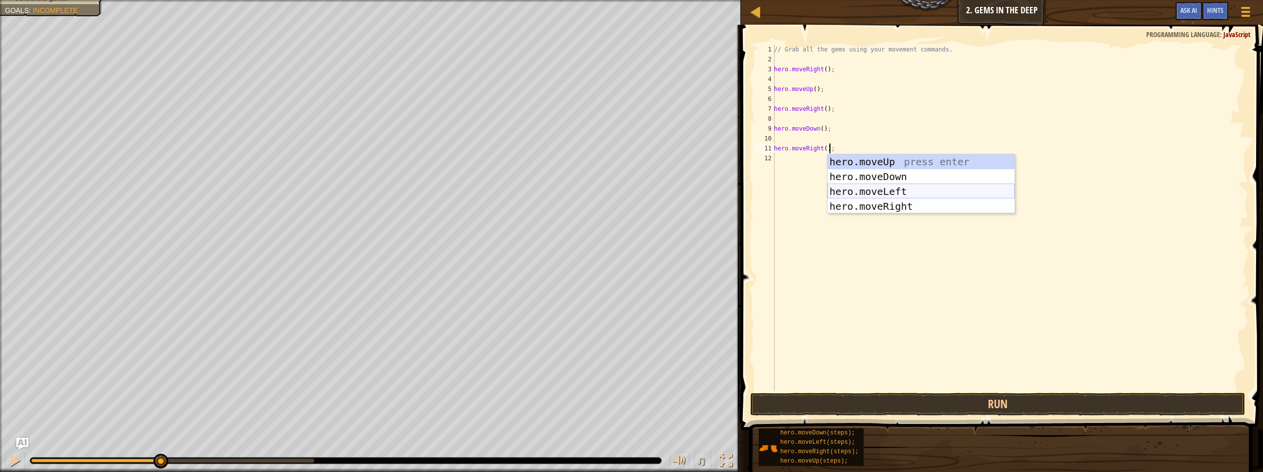
click at [861, 188] on div "hero.moveUp press enter hero.moveDown press enter hero.moveLeft press enter her…" at bounding box center [920, 198] width 187 height 89
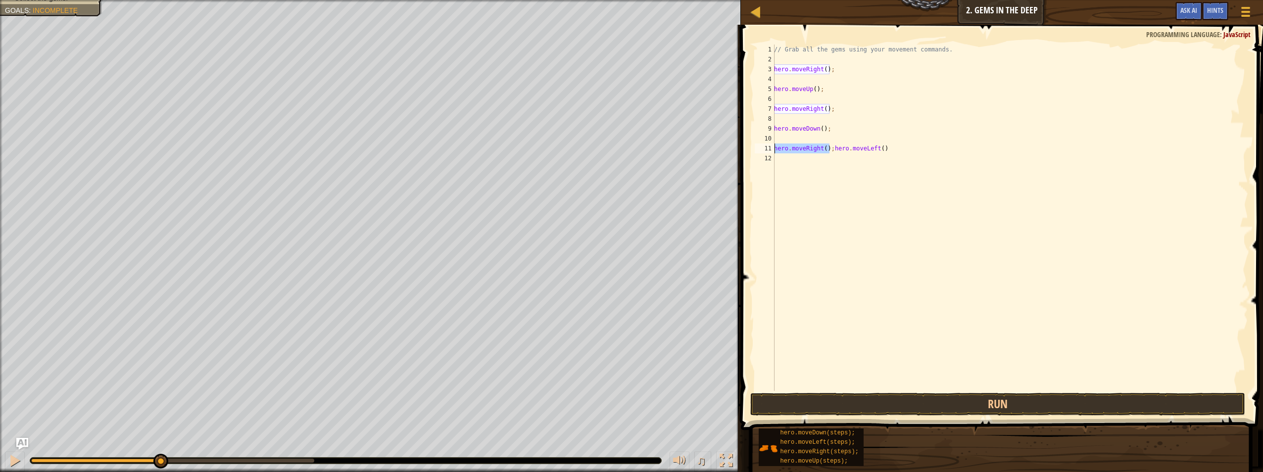
click at [461, 150] on div "Map Introduction to Computer Science 2. Gems in the Deep Game Menu Done Hints A…" at bounding box center [631, 236] width 1263 height 472
type textarea "hero.moveLeft()"
click at [832, 161] on div "// Grab all the gems using your movement commands. hero . moveRight ( ) ; hero …" at bounding box center [1010, 228] width 476 height 366
paste textarea "hero.moveRight();"
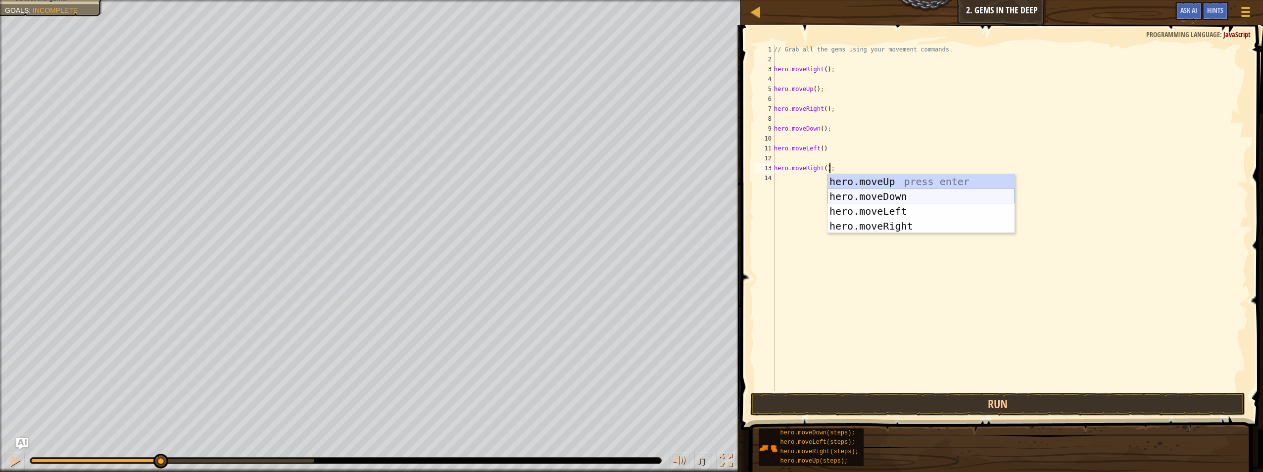
click at [839, 191] on div "hero.moveUp press enter hero.moveDown press enter hero.moveLeft press enter her…" at bounding box center [920, 218] width 187 height 89
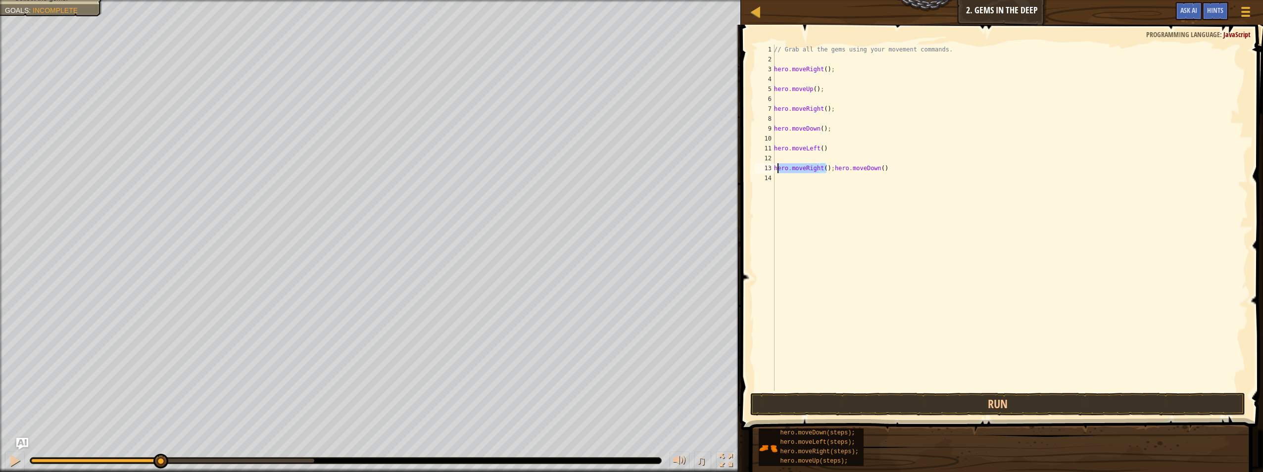
click at [720, 171] on div "Map Introduction to Computer Science 2. Gems in the Deep Game Menu Done Hints A…" at bounding box center [631, 236] width 1263 height 472
click at [696, 170] on div "Map Introduction to Computer Science 2. Gems in the Deep Game Menu Done Hints A…" at bounding box center [631, 236] width 1263 height 472
type textarea "hero.moveDown()"
click at [322, 175] on div "Map Introduction to Computer Science 2. Gems in the Deep Game Menu Done Hints A…" at bounding box center [631, 236] width 1263 height 472
drag, startPoint x: 791, startPoint y: 170, endPoint x: 753, endPoint y: 169, distance: 38.1
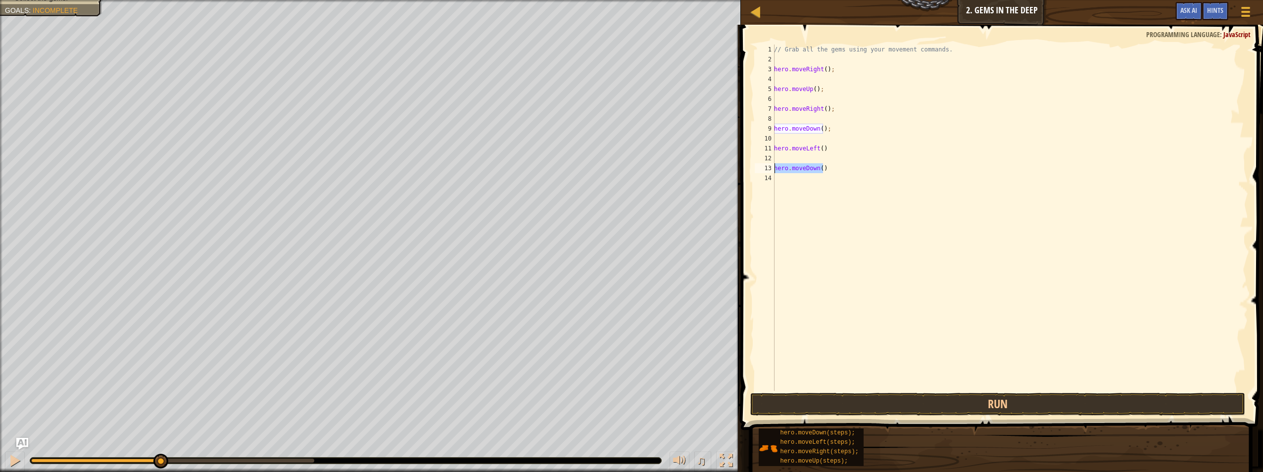
click at [753, 169] on div "1 2 3 4 5 6 7 8 9 10 11 12 13 14 // Grab all the gems using your movement comma…" at bounding box center [1000, 218] width 495 height 346
type textarea "hero.moveDown()"
click at [800, 191] on div "// Grab all the gems using your movement commands. hero . moveRight ( ) ; hero …" at bounding box center [1010, 228] width 476 height 366
drag, startPoint x: 822, startPoint y: 91, endPoint x: 763, endPoint y: 89, distance: 59.4
click at [763, 89] on div "1 2 3 4 5 6 7 8 9 10 11 12 13 14 15 // Grab all the gems using your movement co…" at bounding box center [1000, 218] width 495 height 346
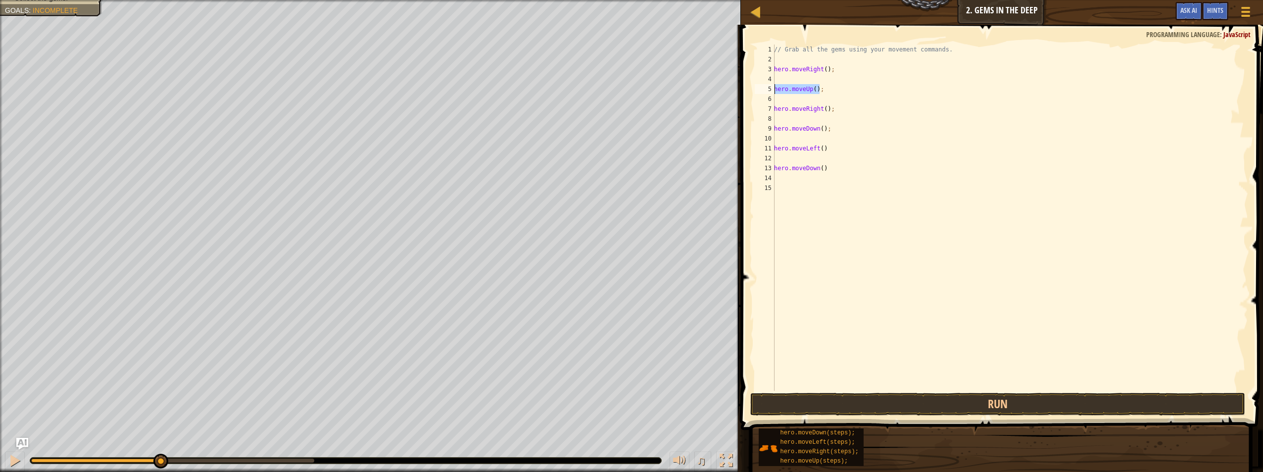
type textarea "hero.moveUp();"
click at [803, 186] on div "// Grab all the gems using your movement commands. hero . moveRight ( ) ; hero …" at bounding box center [1010, 228] width 476 height 366
paste textarea "hero.moveUp();"
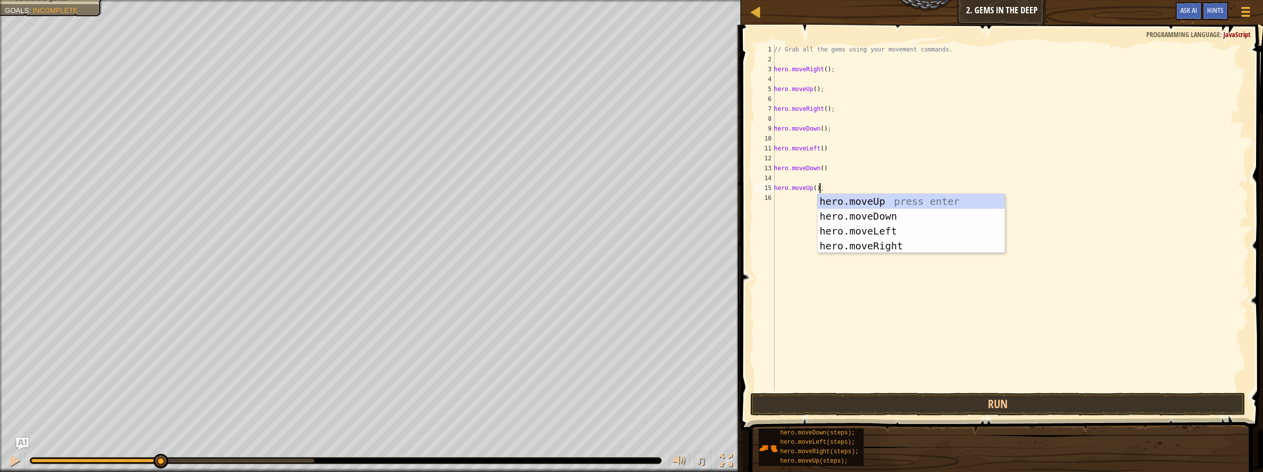
type textarea "hero.moveUp();hero.moveUp()"
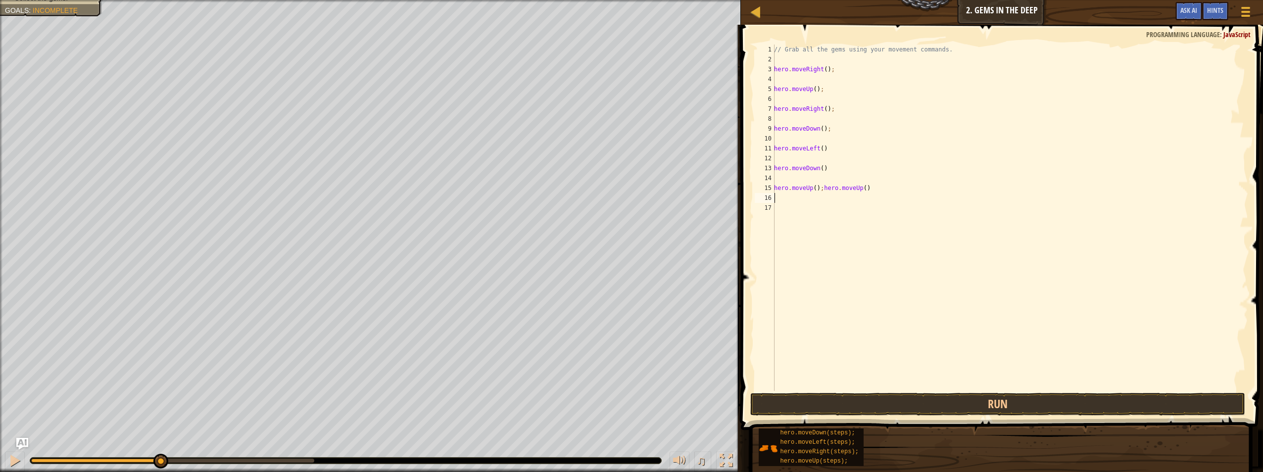
click at [817, 187] on div "// Grab all the gems using your movement commands. hero . moveRight ( ) ; hero …" at bounding box center [1010, 228] width 476 height 366
click at [775, 209] on div "// Grab all the gems using your movement commands. hero . moveRight ( ) ; hero …" at bounding box center [1010, 228] width 476 height 366
click at [777, 207] on div "// Grab all the gems using your movement commands. hero . moveRight ( ) ; hero …" at bounding box center [1010, 228] width 476 height 366
click at [837, 146] on div "// Grab all the gems using your movement commands. hero . moveRight ( ) ; hero …" at bounding box center [1010, 228] width 476 height 366
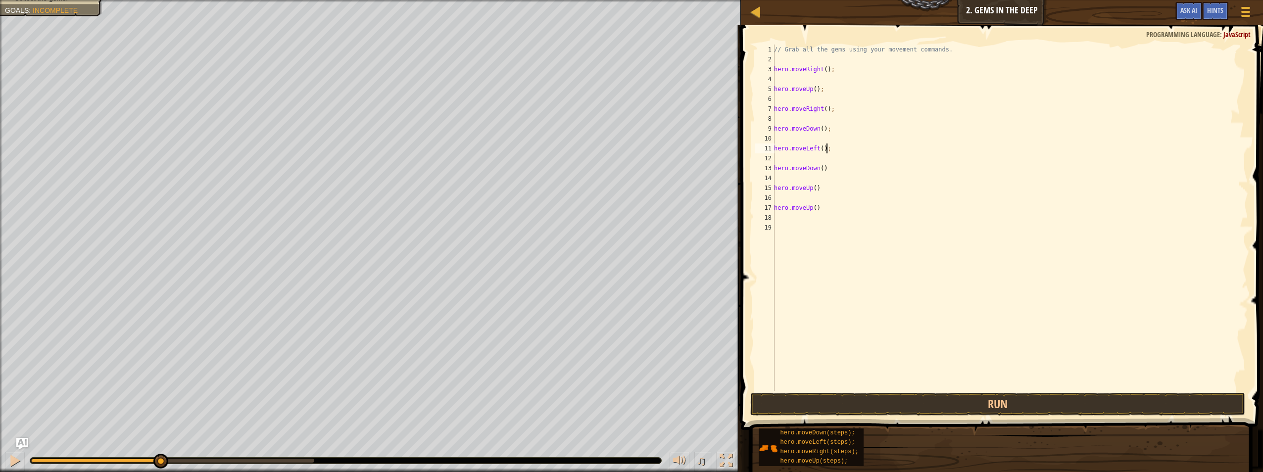
click at [831, 173] on div "// Grab all the gems using your movement commands. hero . moveRight ( ) ; hero …" at bounding box center [1010, 228] width 476 height 366
click at [829, 191] on div "// Grab all the gems using your movement commands. hero . moveRight ( ) ; hero …" at bounding box center [1010, 228] width 476 height 366
click at [827, 207] on div "// Grab all the gems using your movement commands. hero . moveRight ( ) ; hero …" at bounding box center [1010, 228] width 476 height 366
type textarea "hero.moveUp();"
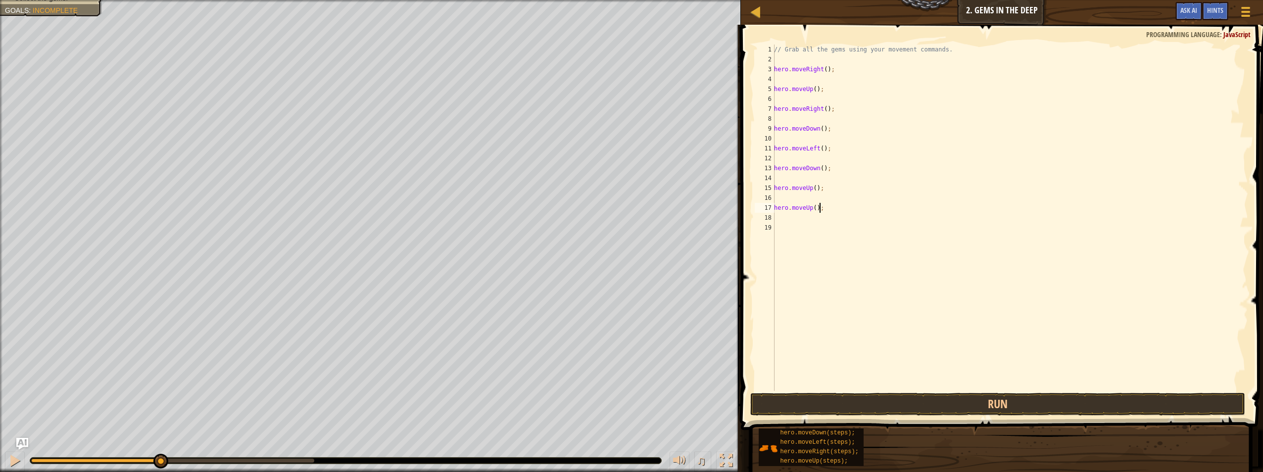
click at [778, 225] on div "// Grab all the gems using your movement commands. hero . moveRight ( ) ; hero …" at bounding box center [1010, 228] width 476 height 366
click at [657, 112] on div "Map Introduction to Computer Science 2. Gems in the Deep Game Menu Done Hints A…" at bounding box center [631, 236] width 1263 height 472
type textarea "hero.moveRight();"
click at [921, 242] on div "// Grab all the gems using your movement commands. hero . moveRight ( ) ; hero …" at bounding box center [1010, 228] width 476 height 366
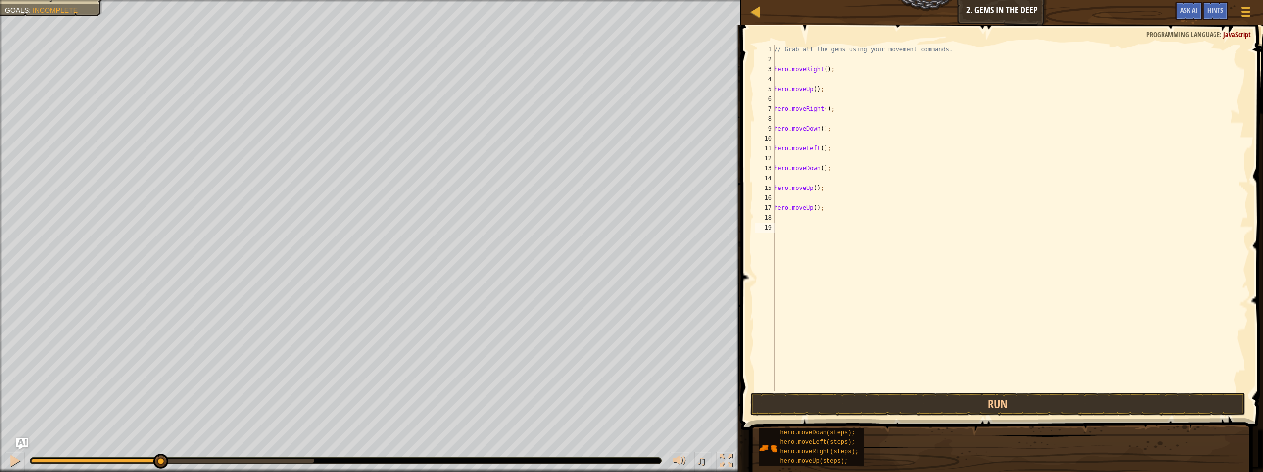
paste textarea "hero.moveRight();"
type textarea "hero.moveRight();"
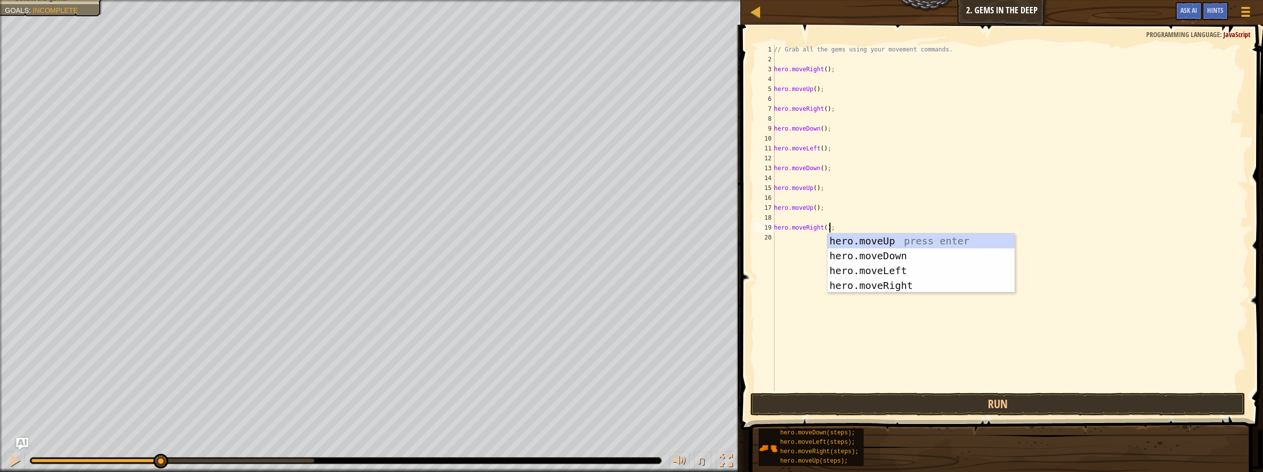
click at [870, 199] on div "// Grab all the gems using your movement commands. hero . moveRight ( ) ; hero …" at bounding box center [1010, 228] width 476 height 366
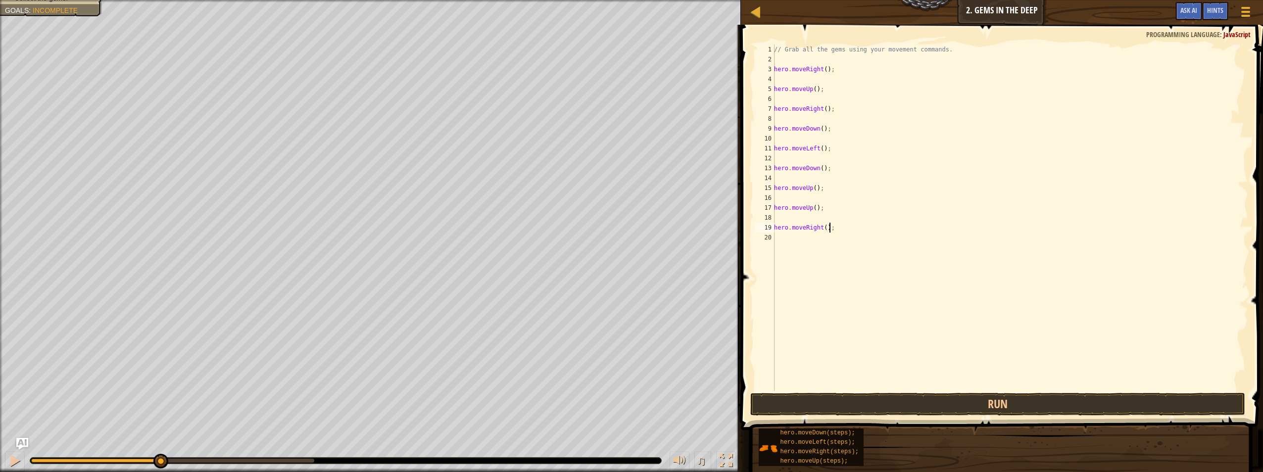
click at [885, 229] on div "// Grab all the gems using your movement commands. hero . moveRight ( ) ; hero …" at bounding box center [1010, 228] width 476 height 366
drag, startPoint x: 885, startPoint y: 229, endPoint x: 882, endPoint y: 209, distance: 20.4
click at [882, 209] on div "// Grab all the gems using your movement commands. hero . moveRight ( ) ; hero …" at bounding box center [1010, 228] width 476 height 366
click at [880, 229] on div "// Grab all the gems using your movement commands. hero . moveRight ( ) ; hero …" at bounding box center [1010, 228] width 476 height 366
type textarea "hero.moveRight();"
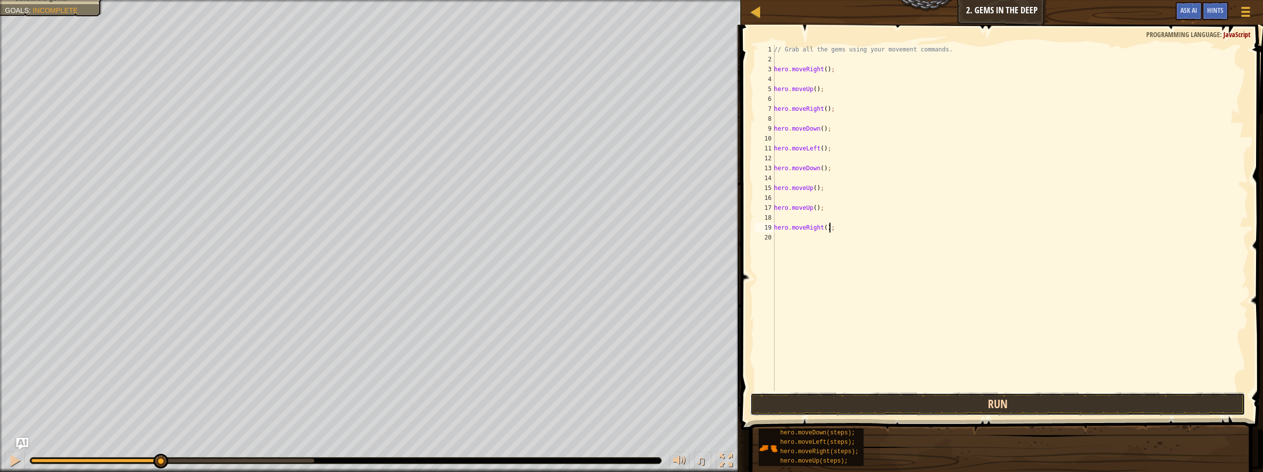
click at [900, 405] on button "Run" at bounding box center [997, 404] width 495 height 23
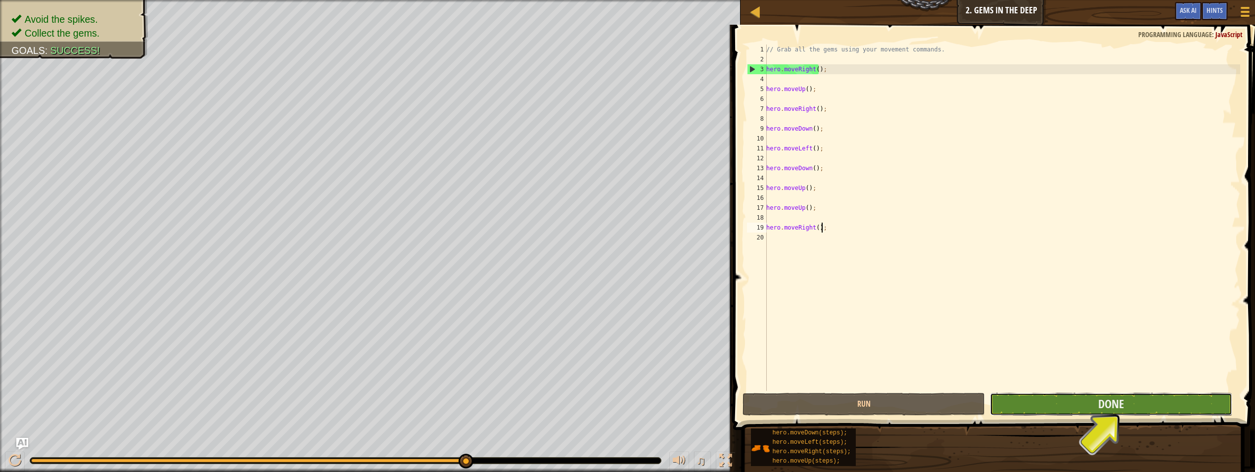
click at [1042, 403] on button "Done" at bounding box center [1111, 404] width 242 height 23
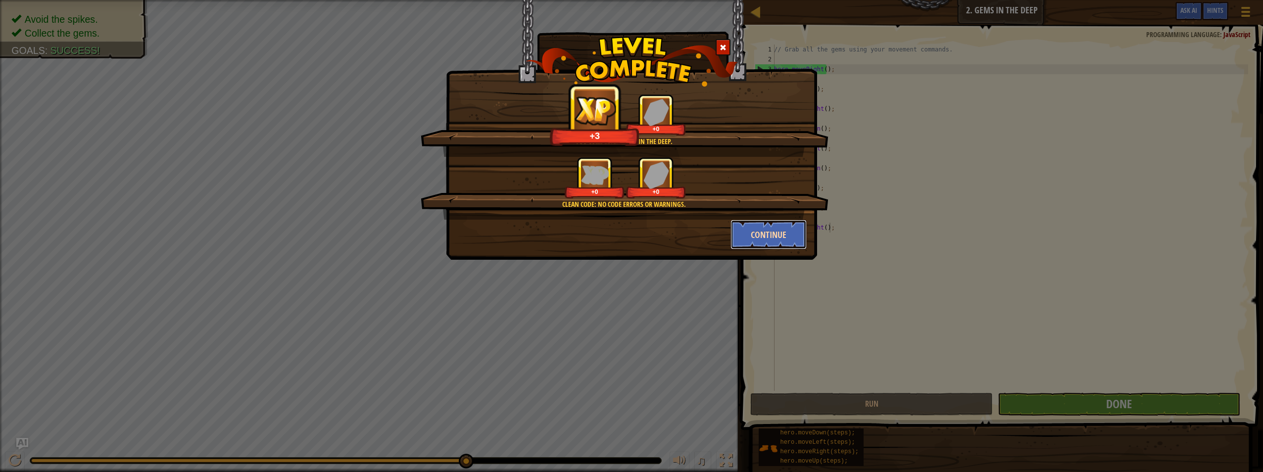
click at [751, 234] on button "Continue" at bounding box center [768, 235] width 77 height 30
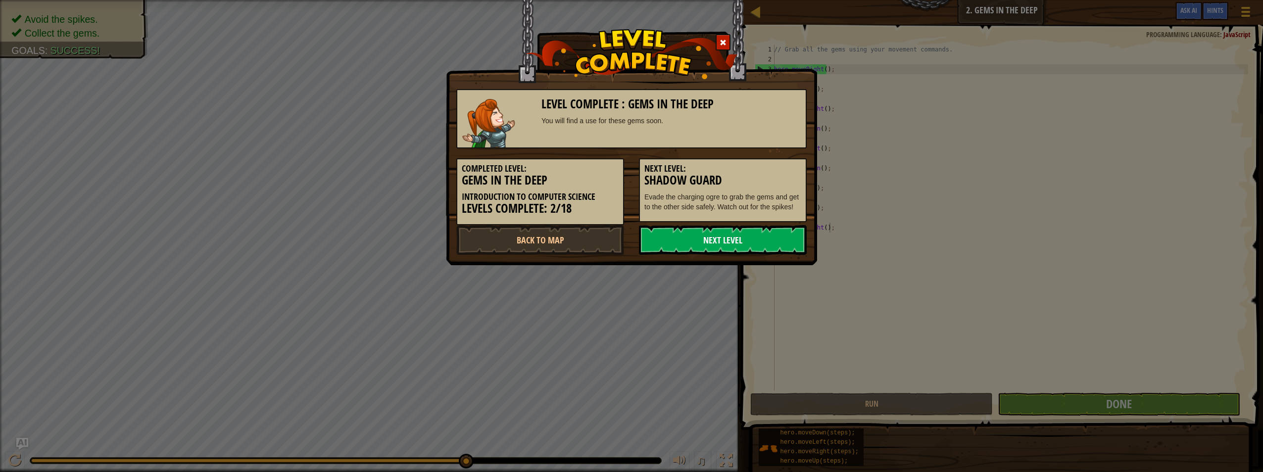
click at [727, 238] on link "Next Level" at bounding box center [723, 240] width 168 height 30
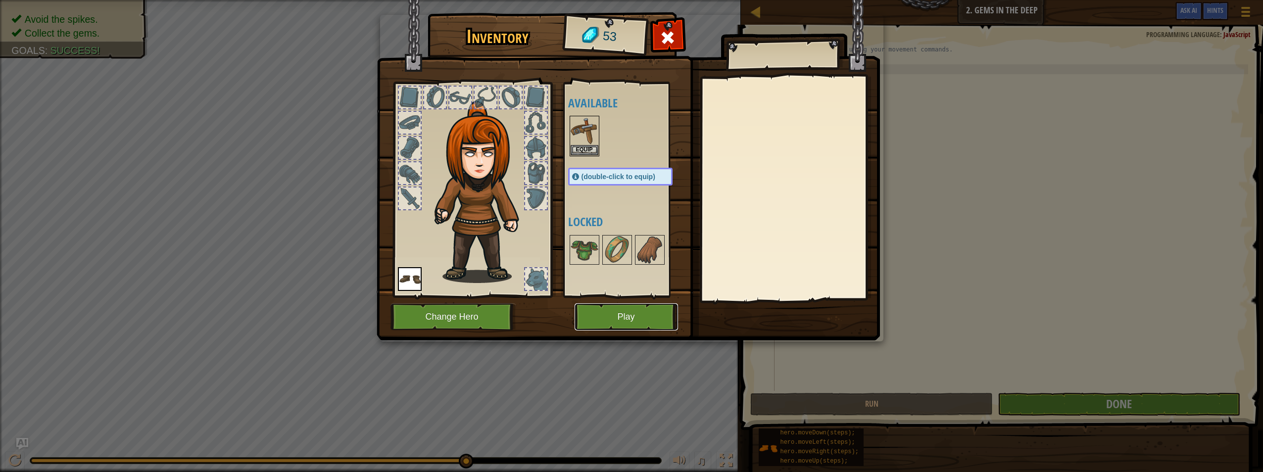
click at [622, 318] on button "Play" at bounding box center [626, 316] width 103 height 27
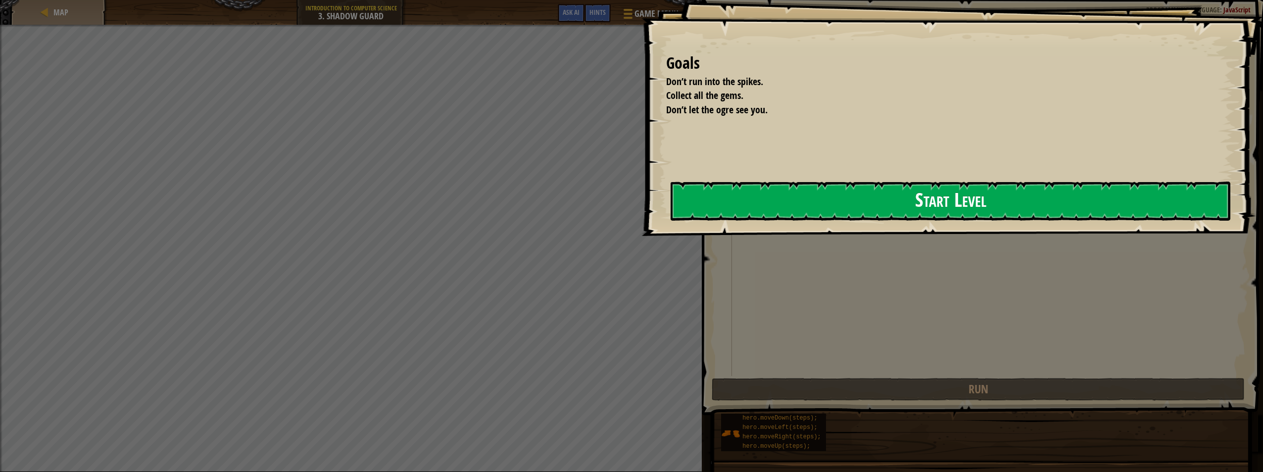
click at [960, 186] on button "Start Level" at bounding box center [951, 201] width 560 height 39
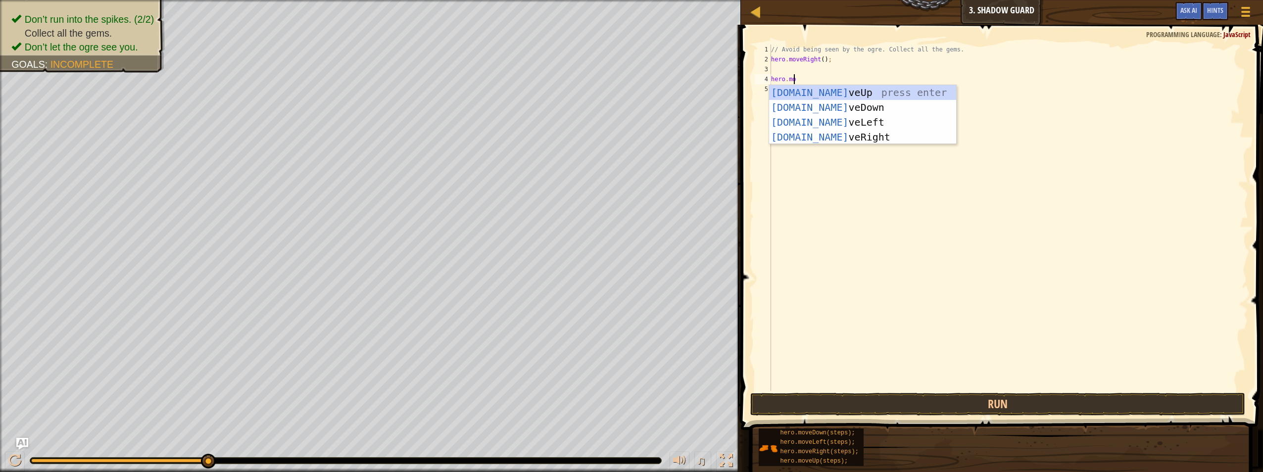
scroll to position [4, 1]
type textarea "hero.move"
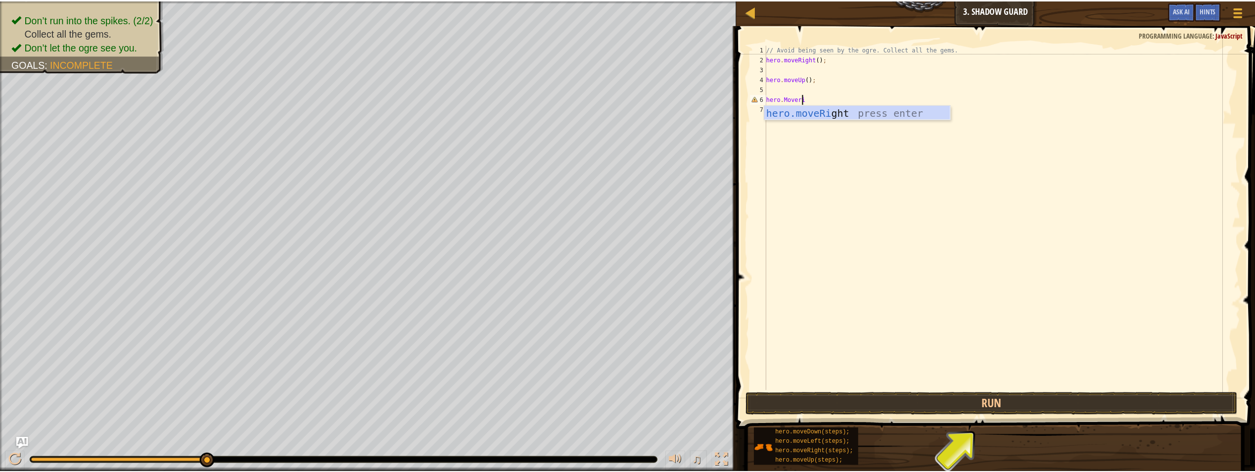
scroll to position [4, 3]
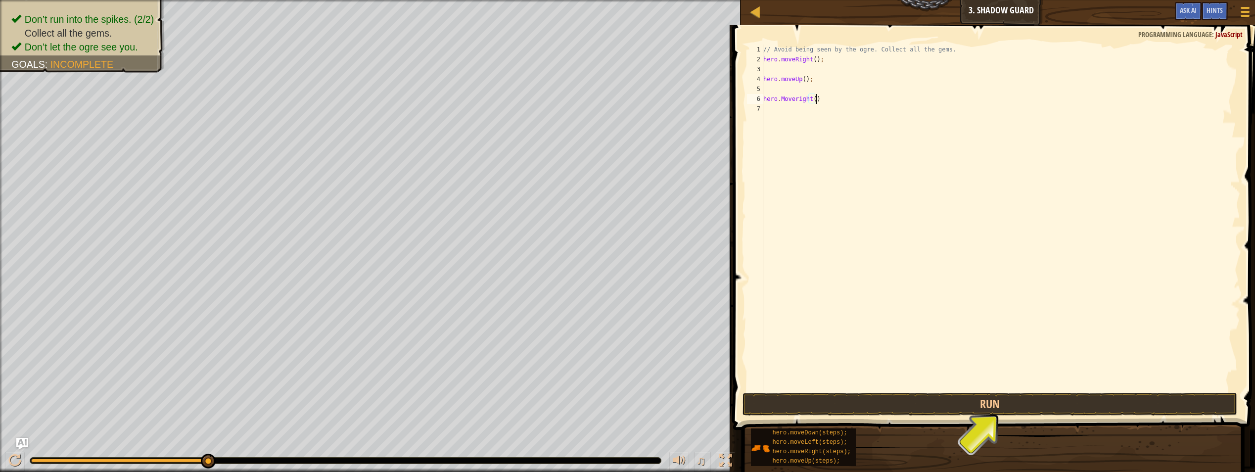
type textarea "hero.Moveright();"
click at [795, 97] on div "// Avoid being seen by the ogre. Collect all the gems. hero . moveRight ( ) ; h…" at bounding box center [1001, 228] width 479 height 366
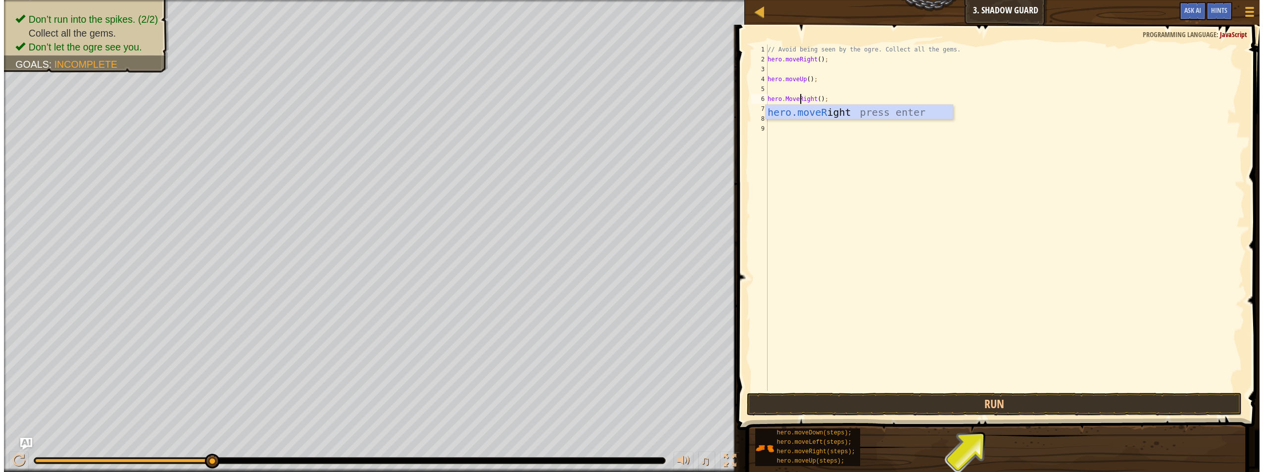
scroll to position [4, 2]
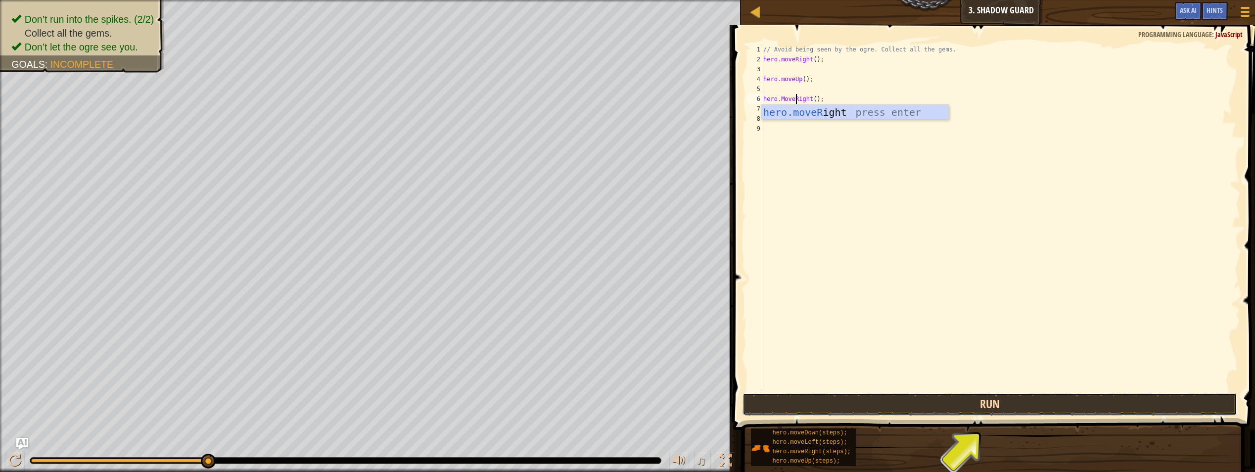
click at [989, 404] on button "Run" at bounding box center [990, 404] width 495 height 23
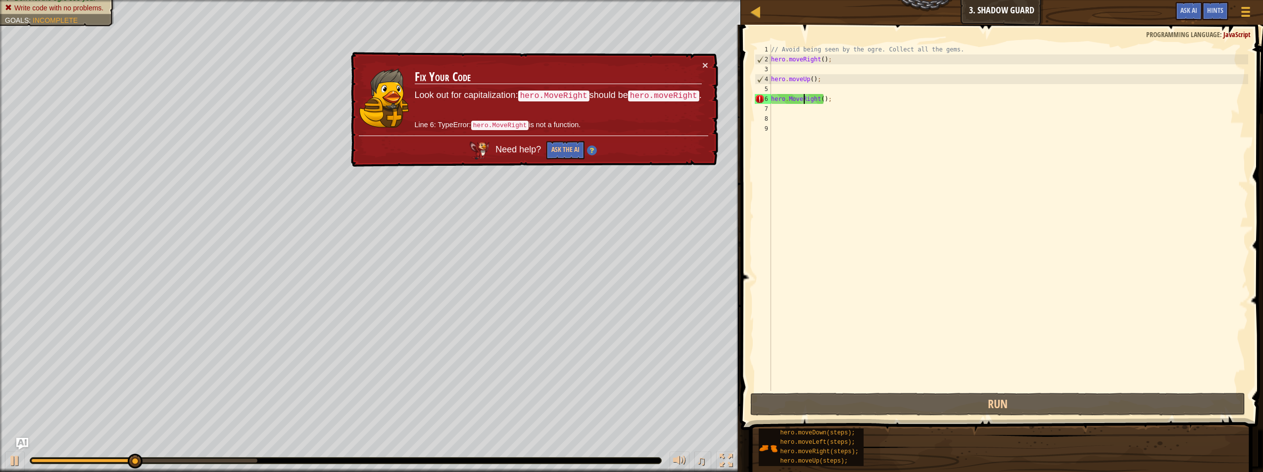
click at [790, 99] on div "// Avoid being seen by the ogre. Collect all the gems. hero . moveRight ( ) ; h…" at bounding box center [1008, 228] width 479 height 366
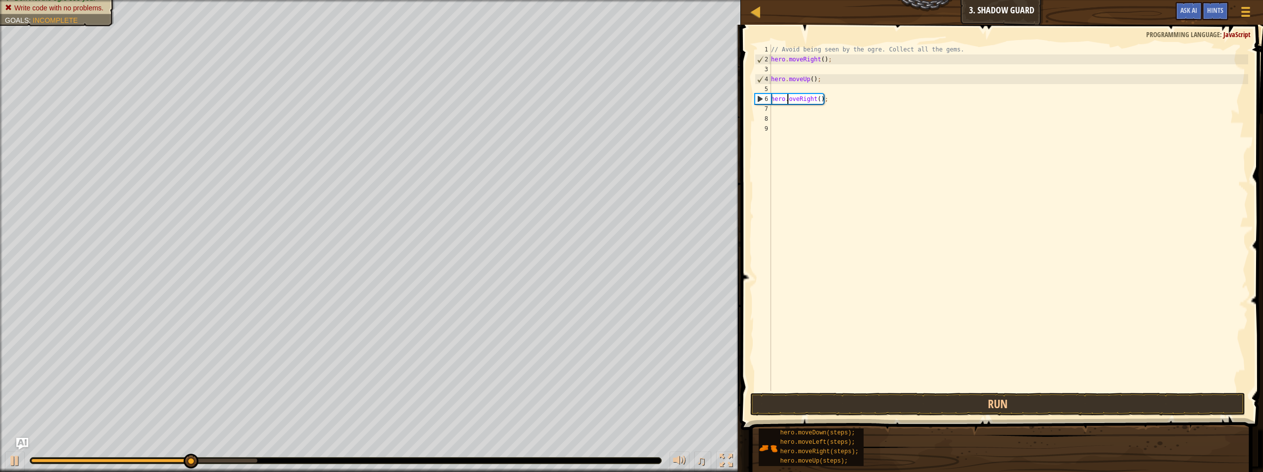
scroll to position [4, 1]
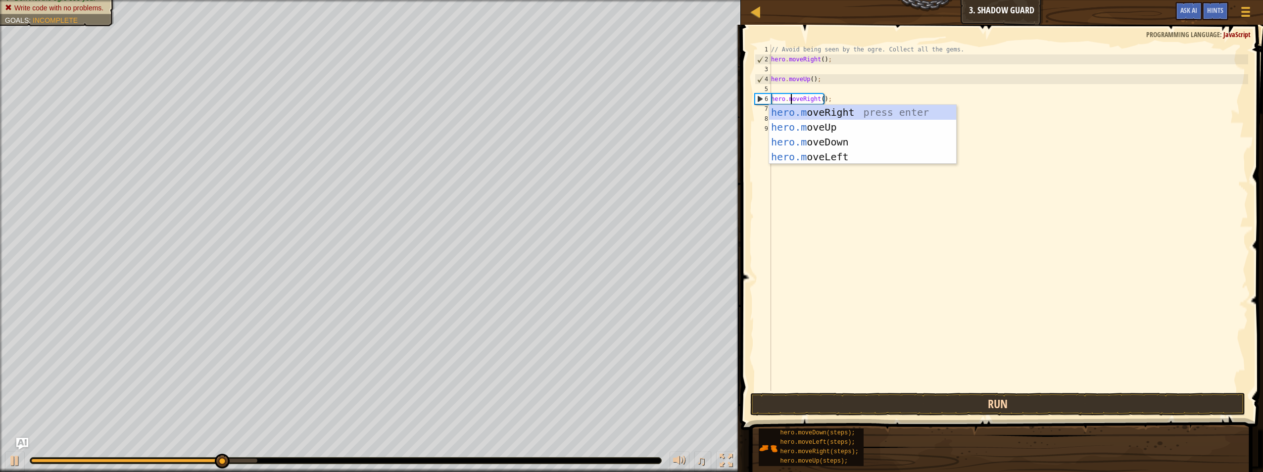
type textarea "hero.moveRight();"
click at [1012, 398] on button "Run" at bounding box center [997, 404] width 495 height 23
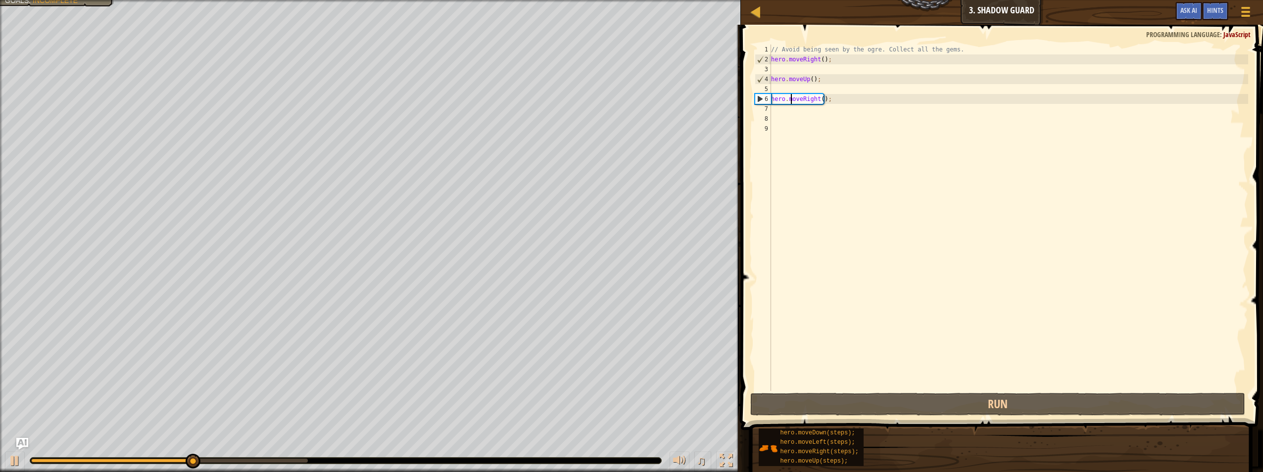
click at [870, 133] on div "// Avoid being seen by the ogre. Collect all the gems. hero . moveRight ( ) ; h…" at bounding box center [1008, 228] width 479 height 366
click at [840, 122] on div "// Avoid being seen by the ogre. Collect all the gems. hero . moveRight ( ) ; h…" at bounding box center [1008, 228] width 479 height 366
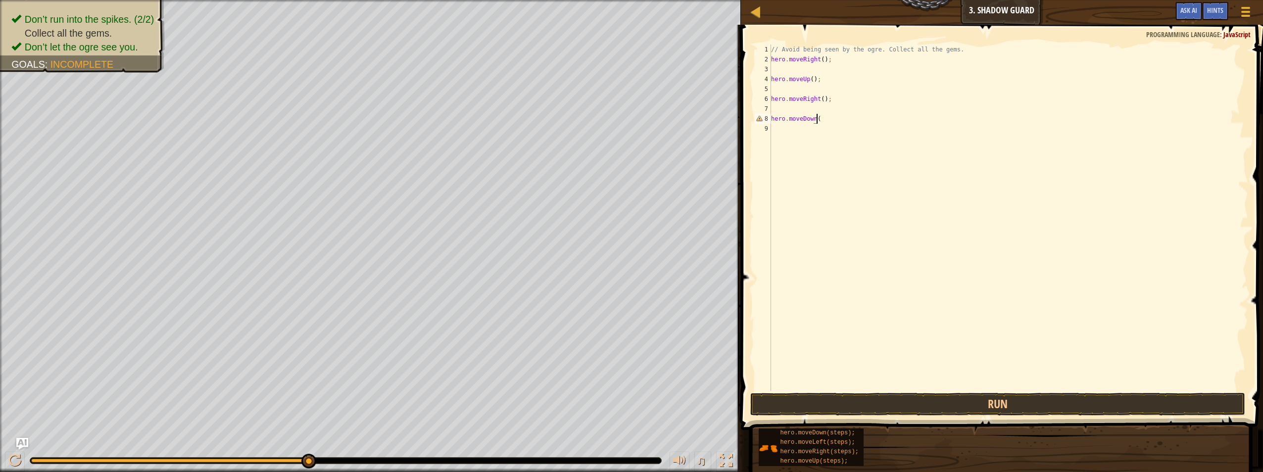
scroll to position [4, 3]
type textarea "hero.moveDown();"
type textarea "hero.moveRight();"
click at [968, 405] on button "Run" at bounding box center [997, 404] width 495 height 23
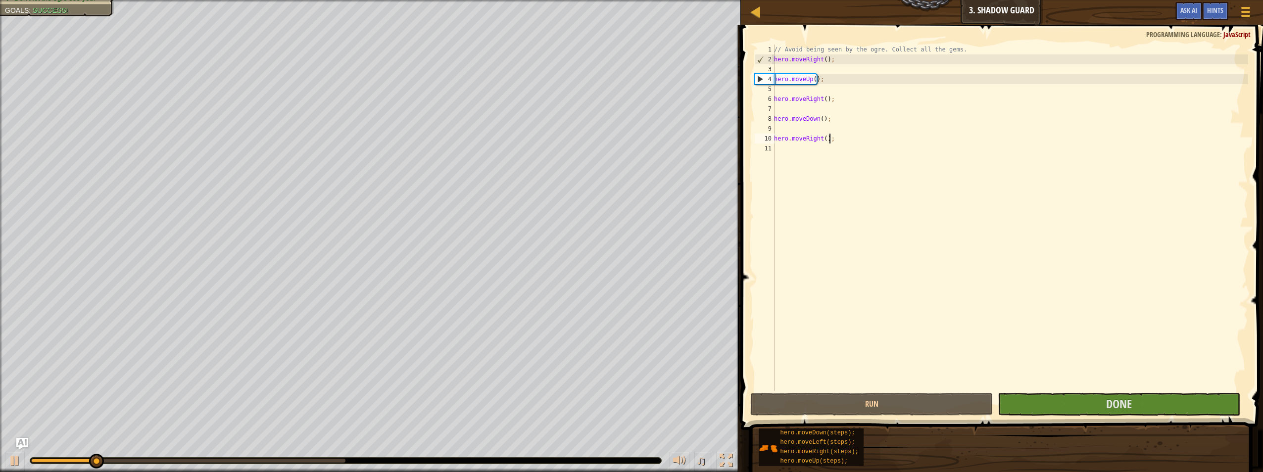
scroll to position [4, 0]
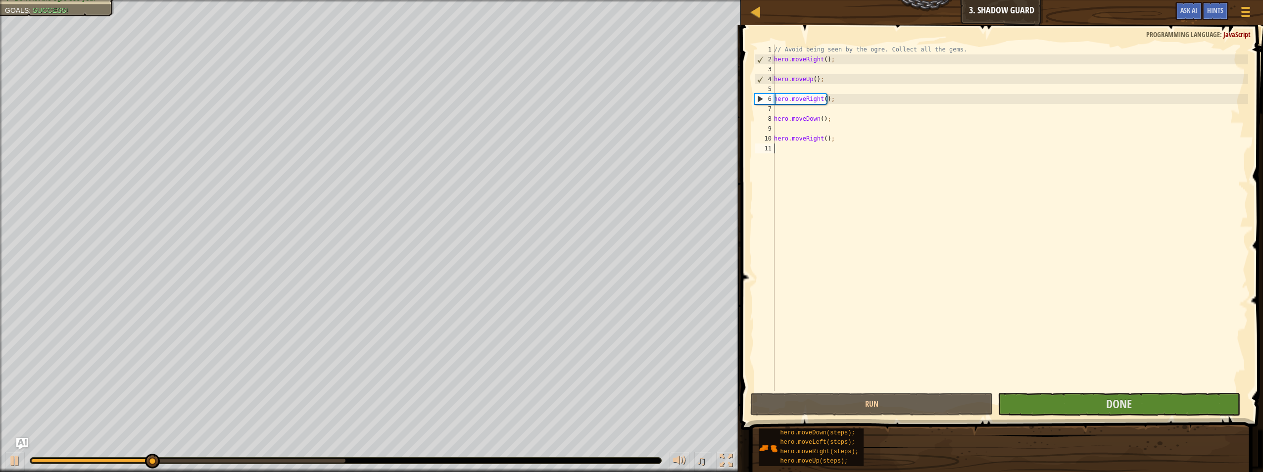
drag, startPoint x: 822, startPoint y: 296, endPoint x: 799, endPoint y: 318, distance: 31.9
click at [799, 318] on div "// Avoid being seen by the ogre. Collect all the gems. hero . moveRight ( ) ; h…" at bounding box center [1010, 228] width 476 height 366
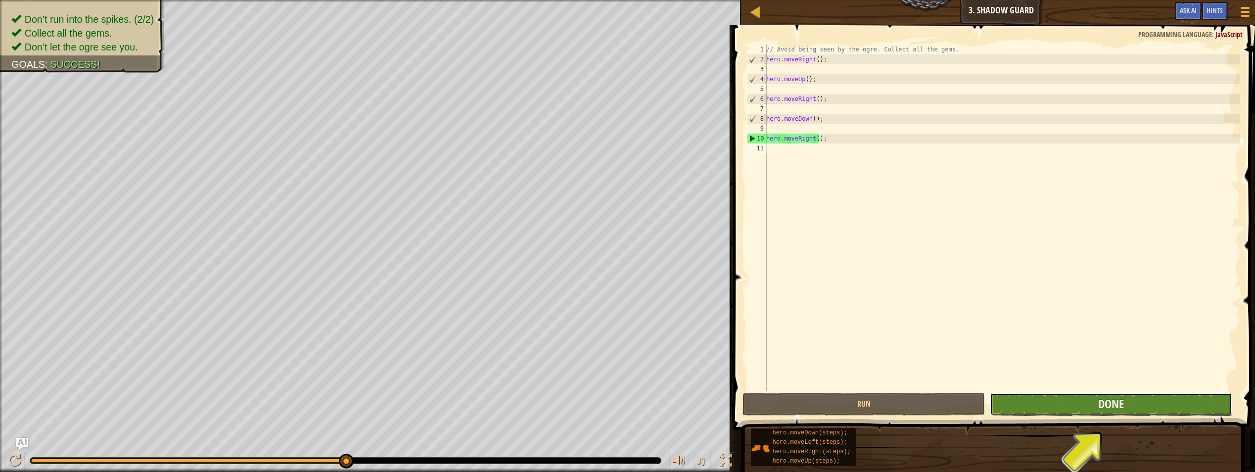
click at [1138, 400] on button "Done" at bounding box center [1111, 404] width 242 height 23
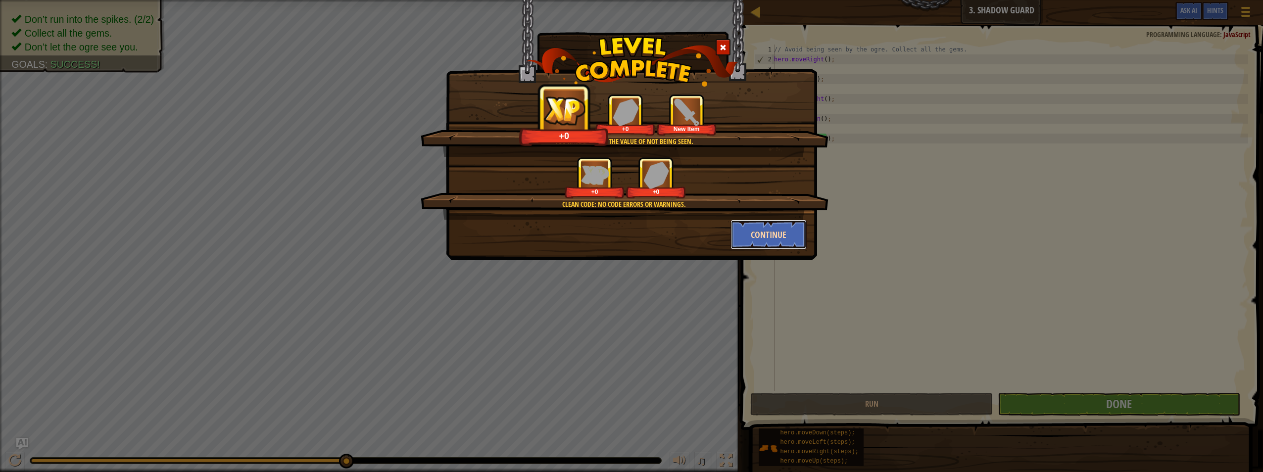
click at [764, 235] on button "Continue" at bounding box center [768, 235] width 77 height 30
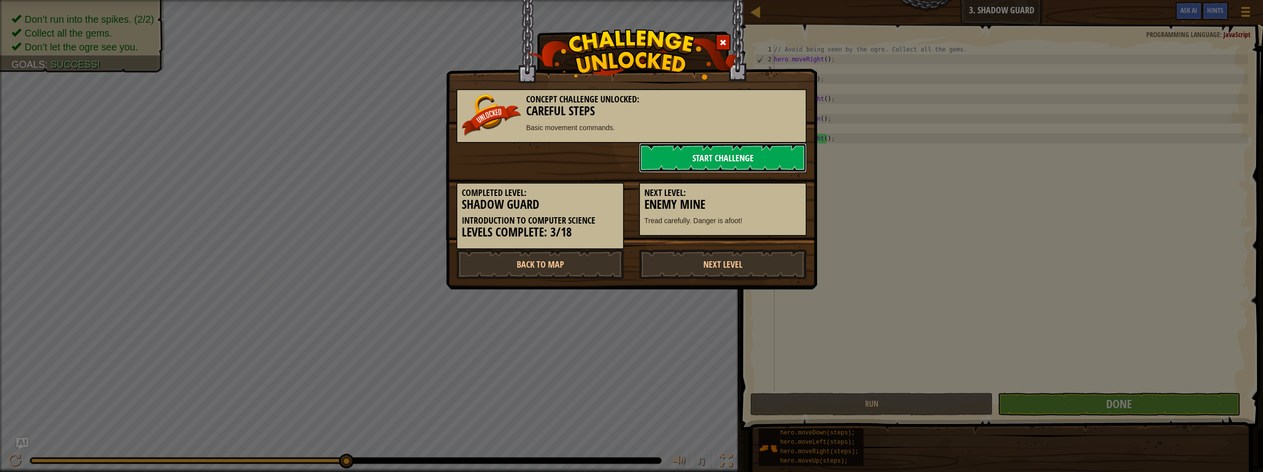
click at [745, 158] on link "Start Challenge" at bounding box center [723, 158] width 168 height 30
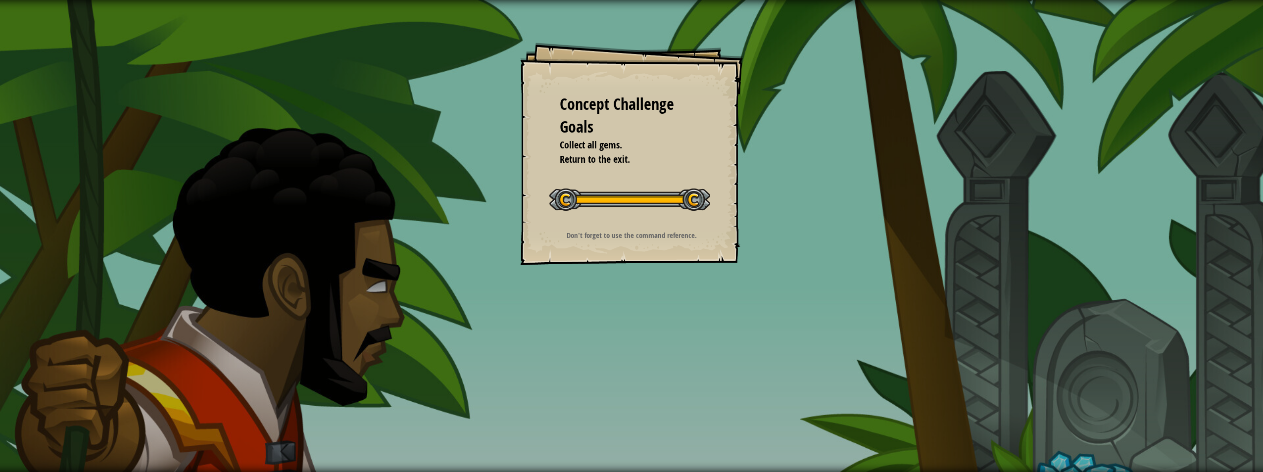
drag, startPoint x: 740, startPoint y: 165, endPoint x: 834, endPoint y: 109, distance: 109.4
click at [818, 106] on div "Concept Challenge Goals Collect all gems. Return to the exit. Start Concept Cha…" at bounding box center [631, 236] width 1263 height 472
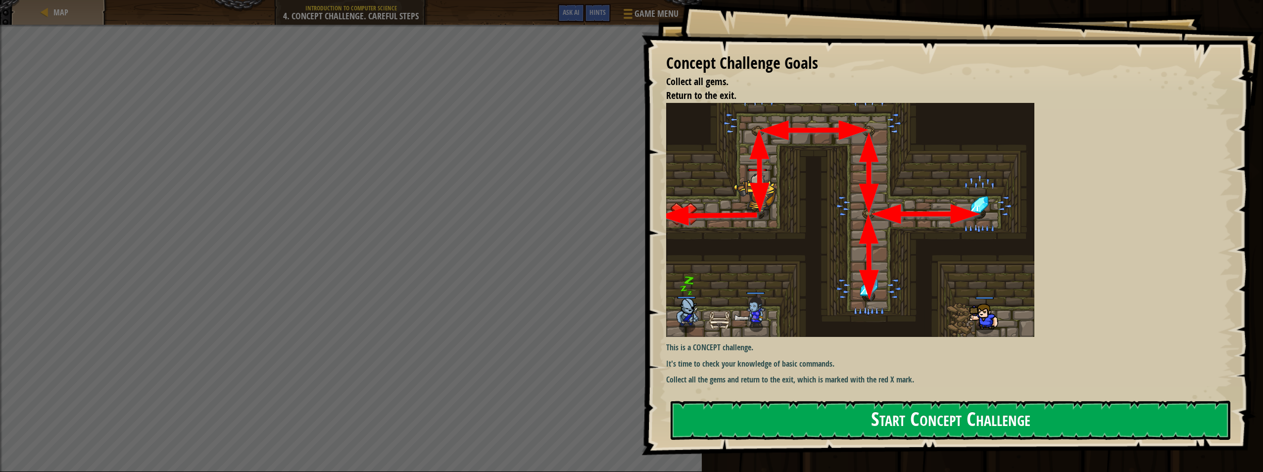
click at [821, 194] on div "Concept Challenge Goals Collect all gems. Return to the exit. This is a CONCEPT…" at bounding box center [952, 227] width 622 height 455
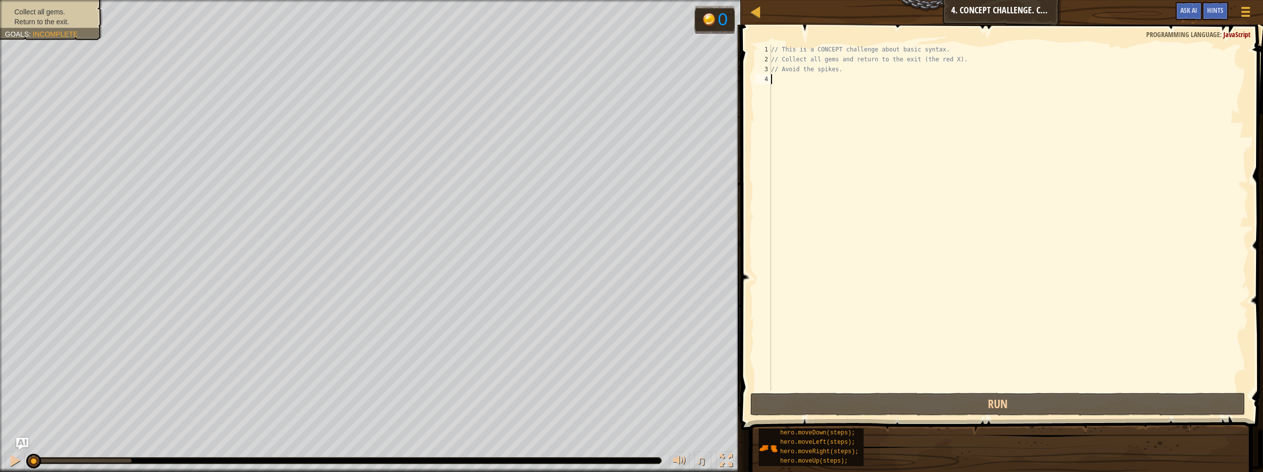
drag, startPoint x: 964, startPoint y: 130, endPoint x: 907, endPoint y: 127, distance: 57.5
click at [907, 127] on div "// This is a CONCEPT challenge about basic syntax. // Collect all gems and retu…" at bounding box center [1008, 228] width 479 height 366
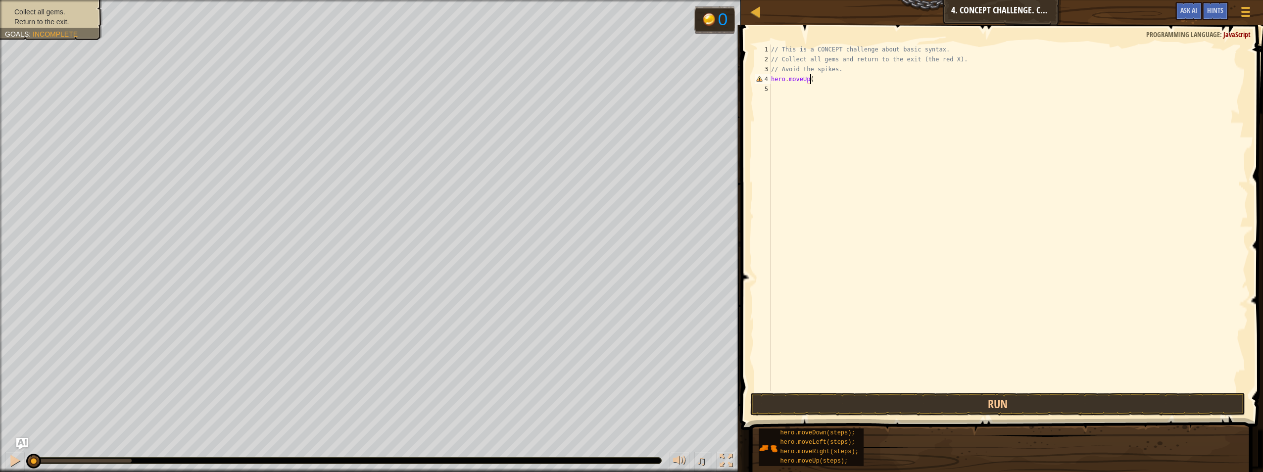
scroll to position [4, 3]
type textarea "hero.moveUp();"
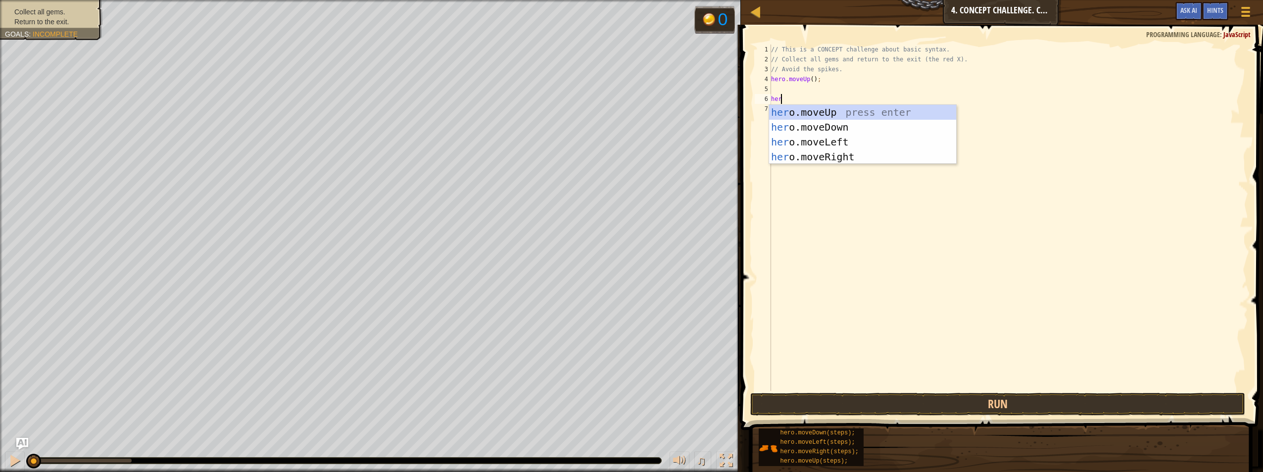
scroll to position [4, 0]
type textarea "hero.mover"
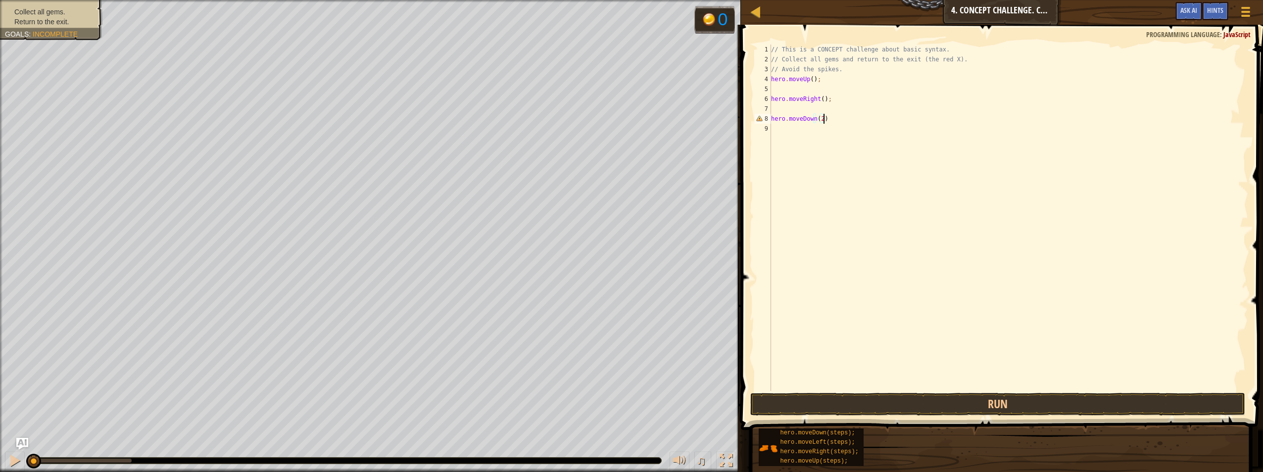
type textarea "hero.moveDown(2);"
click at [586, 77] on div "Map Introduction to Computer Science 4. Concept Challenge. Careful Steps Game M…" at bounding box center [631, 236] width 1263 height 472
type textarea "hero.moveUp();"
click at [807, 151] on div "// This is a CONCEPT challenge about basic syntax. // Collect all gems and retu…" at bounding box center [1010, 228] width 476 height 366
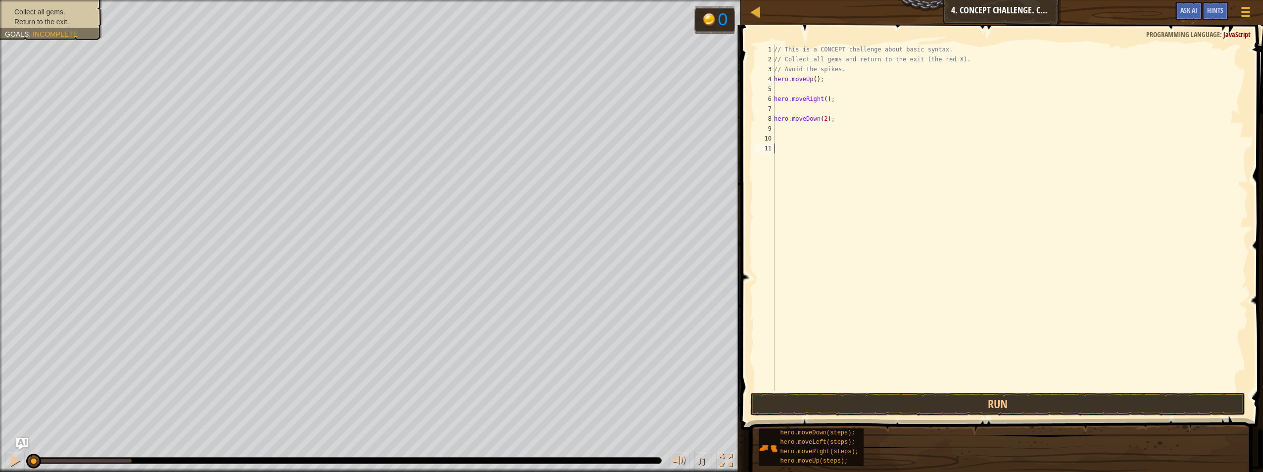
click at [809, 142] on div "// This is a CONCEPT challenge about basic syntax. // Collect all gems and retu…" at bounding box center [1010, 228] width 476 height 366
type textarea "hero.moveUp();"
click at [804, 145] on div "// This is a CONCEPT challenge about basic syntax. // Collect all gems and retu…" at bounding box center [1010, 228] width 476 height 366
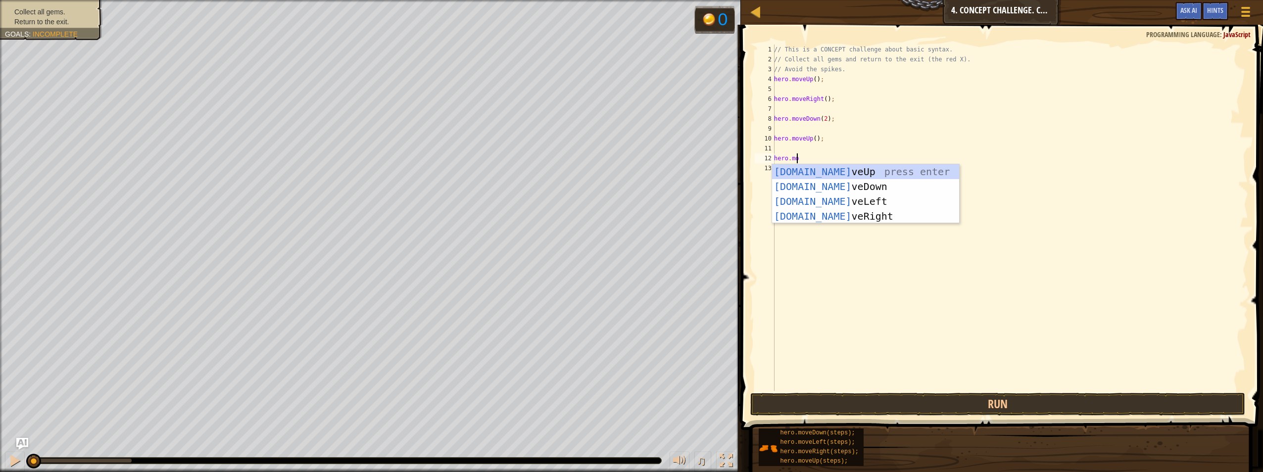
scroll to position [4, 1]
type textarea "hero.mover"
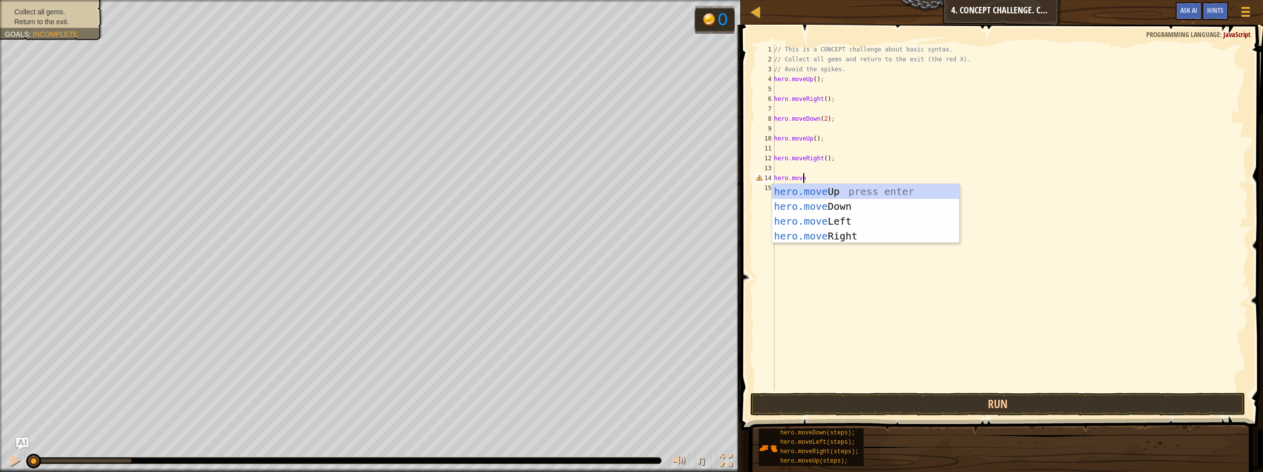
type textarea "hero.mover"
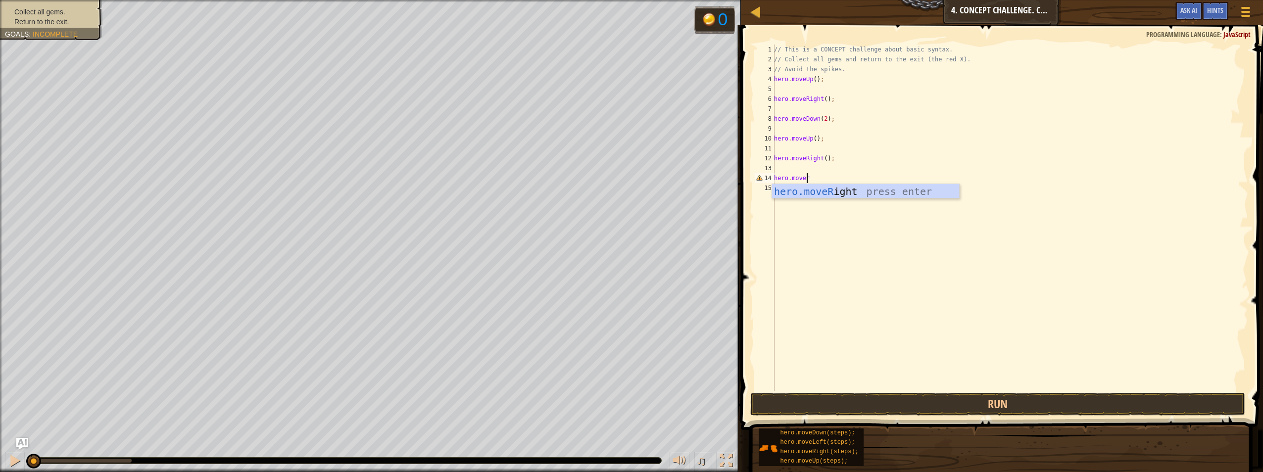
scroll to position [4, 0]
click at [822, 180] on div "// This is a CONCEPT challenge about basic syntax. // Collect all gems and retu…" at bounding box center [1010, 228] width 476 height 366
type textarea "hero.moveRight(-1);"
click at [792, 188] on div "// This is a CONCEPT challenge about basic syntax. // Collect all gems and retu…" at bounding box center [1010, 228] width 476 height 366
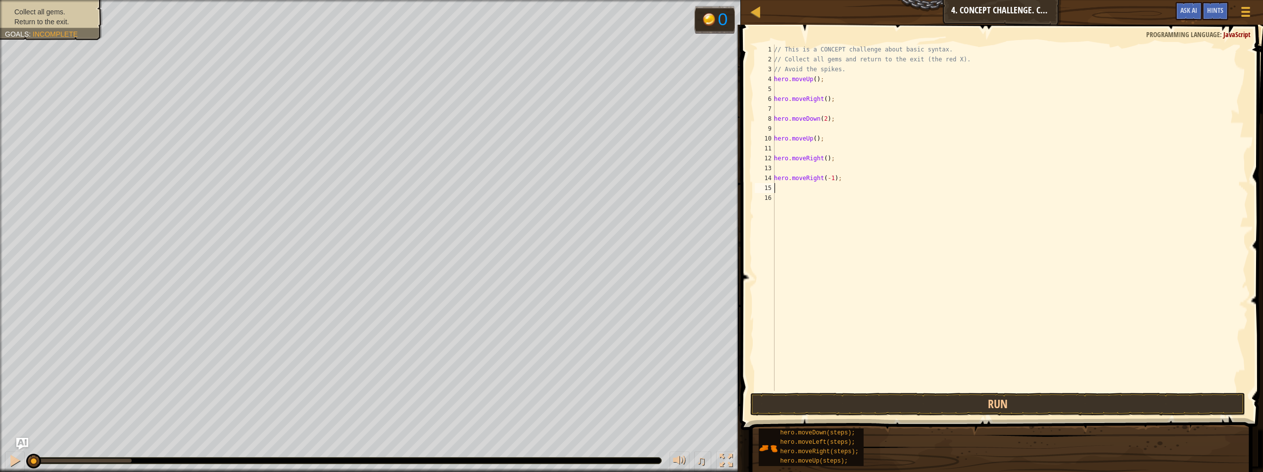
scroll to position [4, 0]
click at [801, 200] on div "// This is a CONCEPT challenge about basic syntax. // Collect all gems and retu…" at bounding box center [1010, 228] width 476 height 366
drag, startPoint x: 801, startPoint y: 200, endPoint x: 777, endPoint y: 199, distance: 23.8
click at [777, 199] on div "// This is a CONCEPT challenge about basic syntax. // Collect all gems and retu…" at bounding box center [1010, 228] width 476 height 366
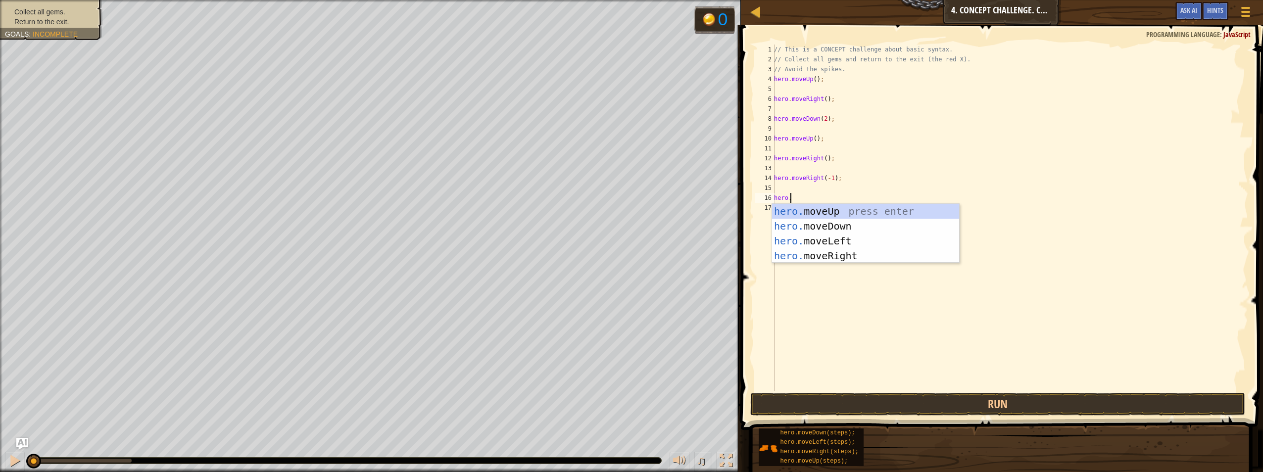
scroll to position [4, 1]
type textarea "[DOMAIN_NAME]"
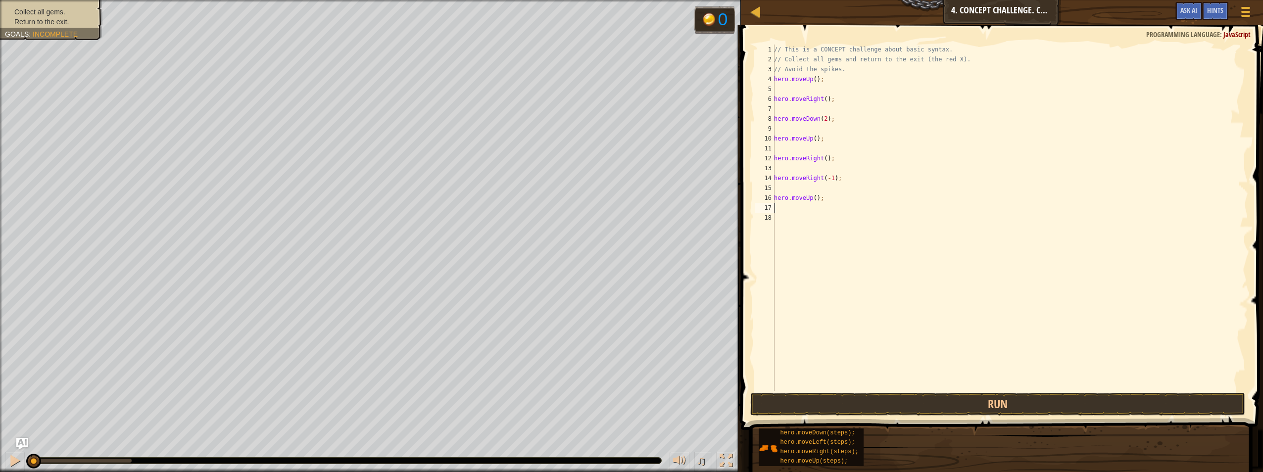
scroll to position [4, 0]
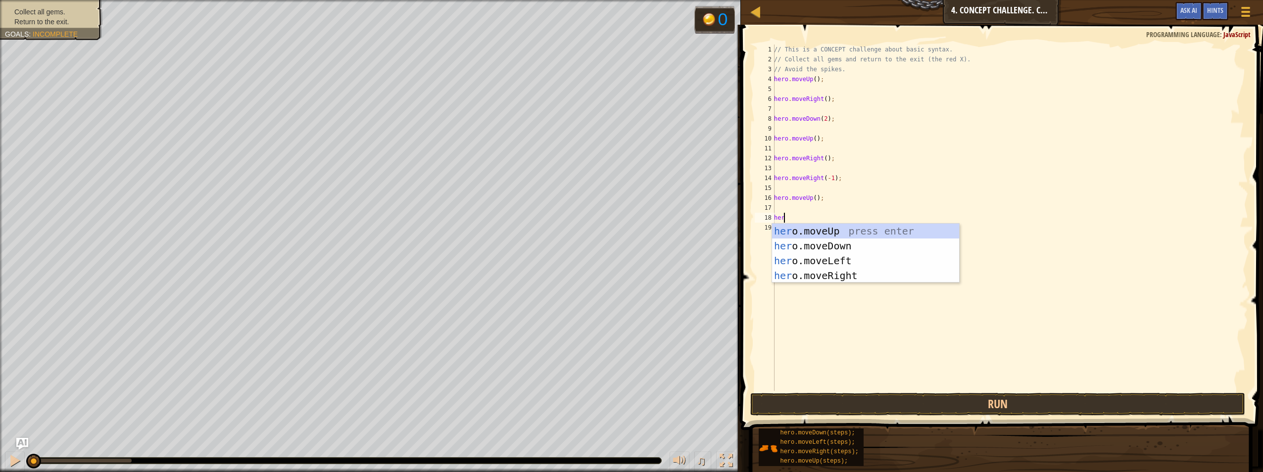
type textarea "hero"
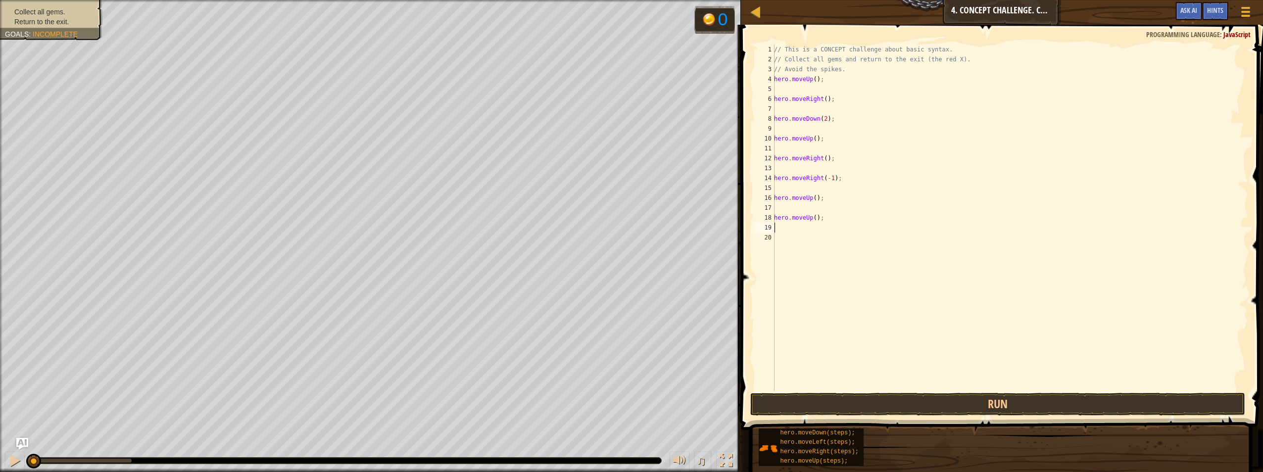
click at [809, 220] on div "// This is a CONCEPT challenge about basic syntax. // Collect all gems and retu…" at bounding box center [1010, 228] width 476 height 366
click at [828, 221] on div "// This is a CONCEPT challenge about basic syntax. // Collect all gems and retu…" at bounding box center [1010, 228] width 476 height 366
type textarea "hero.moveLeft();"
click at [809, 224] on div "// This is a CONCEPT challenge about basic syntax. // Collect all gems and retu…" at bounding box center [1010, 228] width 476 height 366
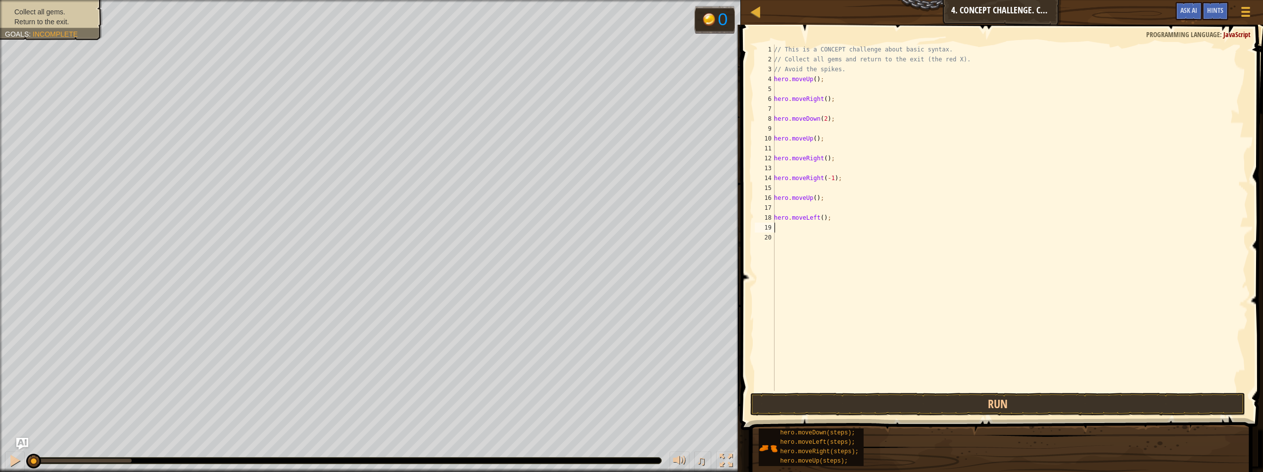
scroll to position [4, 0]
click at [815, 231] on div "// This is a CONCEPT challenge about basic syntax. // Collect all gems and retu…" at bounding box center [1010, 228] width 476 height 366
click at [811, 240] on div "// This is a CONCEPT challenge about basic syntax. // Collect all gems and retu…" at bounding box center [1010, 228] width 476 height 366
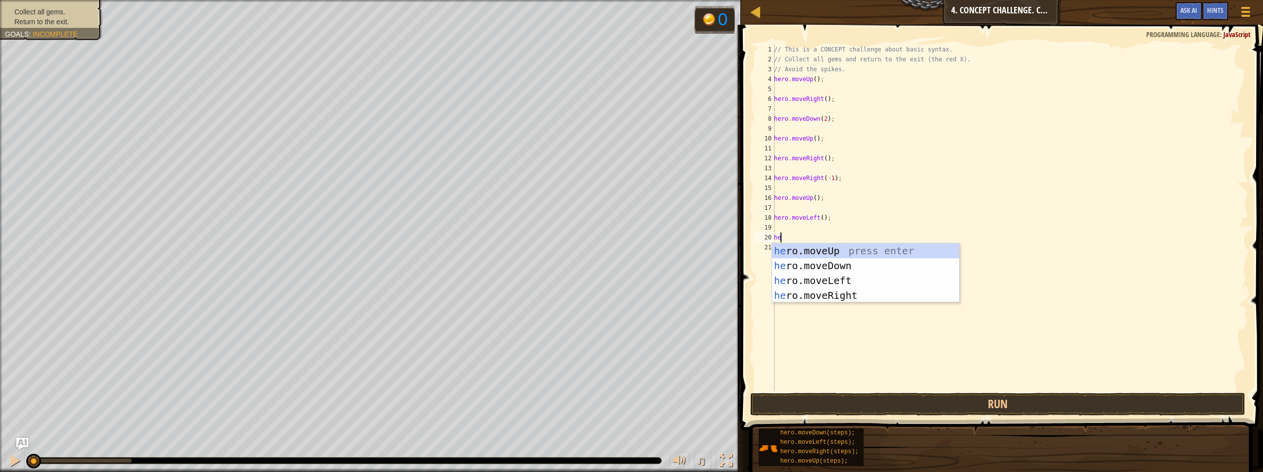
type textarea "hero"
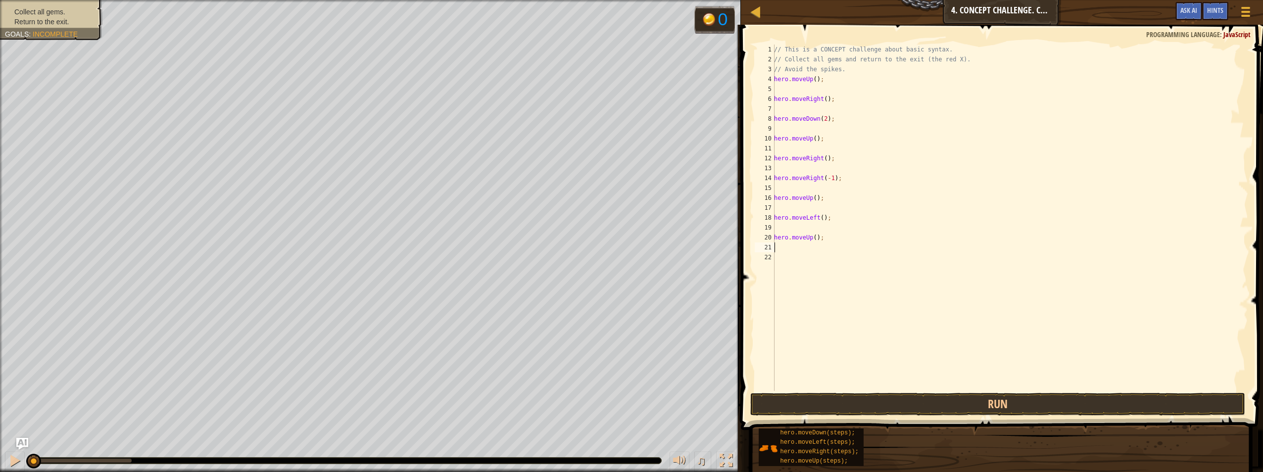
click at [811, 237] on div "// This is a CONCEPT challenge about basic syntax. // Collect all gems and retu…" at bounding box center [1010, 228] width 476 height 366
click at [814, 238] on div "// This is a CONCEPT challenge about basic syntax. // Collect all gems and retu…" at bounding box center [1010, 228] width 476 height 366
type textarea "hero.moveUp(-1);"
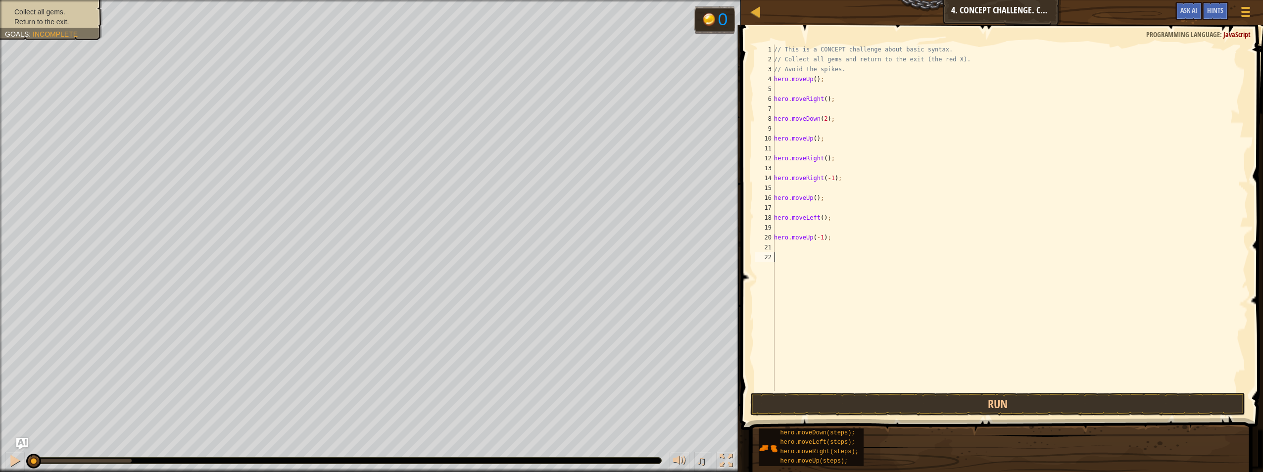
drag, startPoint x: 826, startPoint y: 254, endPoint x: 783, endPoint y: 254, distance: 43.1
click at [783, 254] on div "// This is a CONCEPT challenge about basic syntax. // Collect all gems and retu…" at bounding box center [1010, 228] width 476 height 366
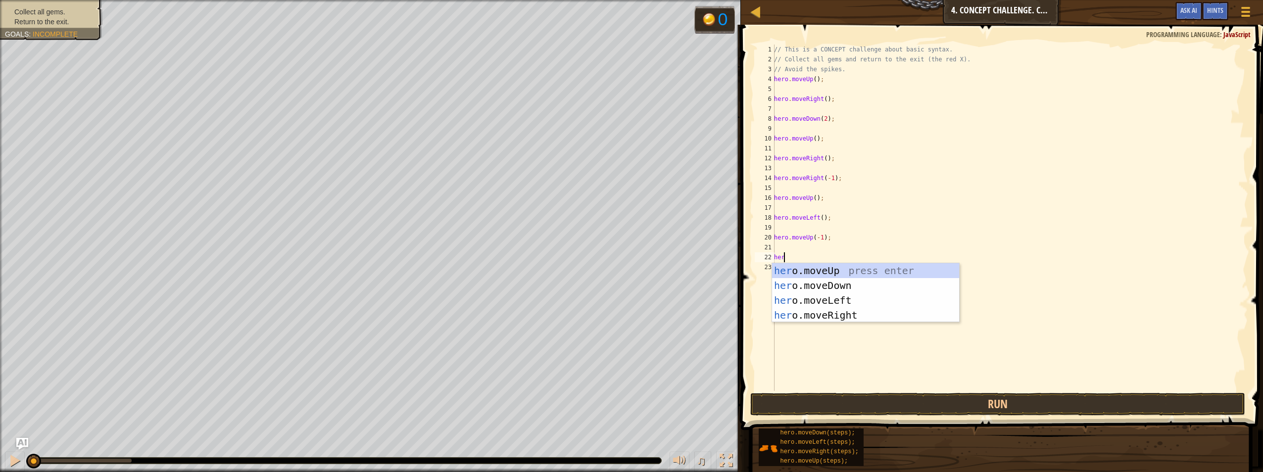
scroll to position [4, 0]
type textarea "hero.mover"
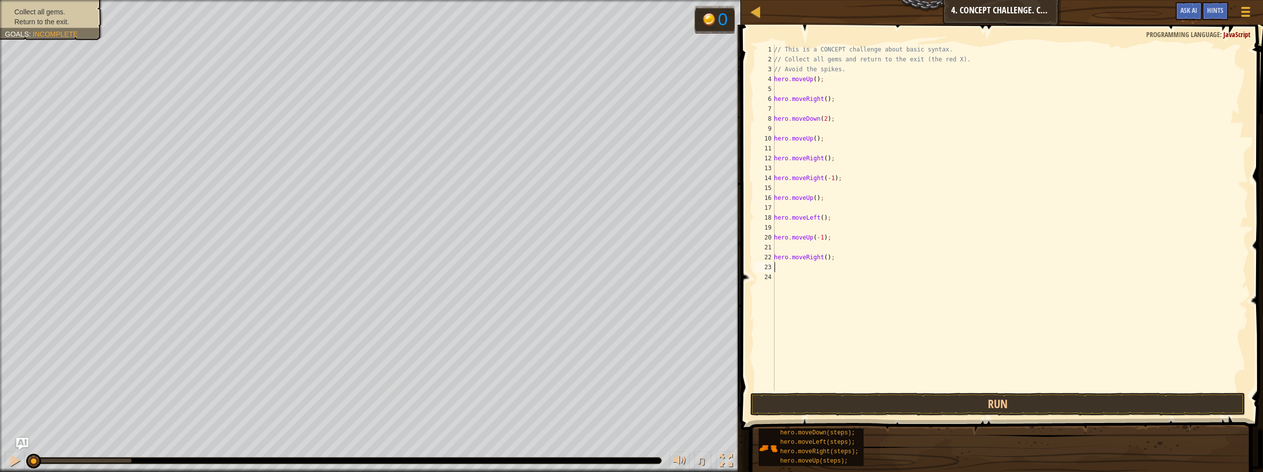
scroll to position [4, 0]
click at [823, 257] on div "// This is a CONCEPT challenge about basic syntax. // Collect all gems and retu…" at bounding box center [1010, 228] width 476 height 366
type textarea "hero.moveRight(-1);"
click at [1001, 404] on button "Run" at bounding box center [997, 404] width 495 height 23
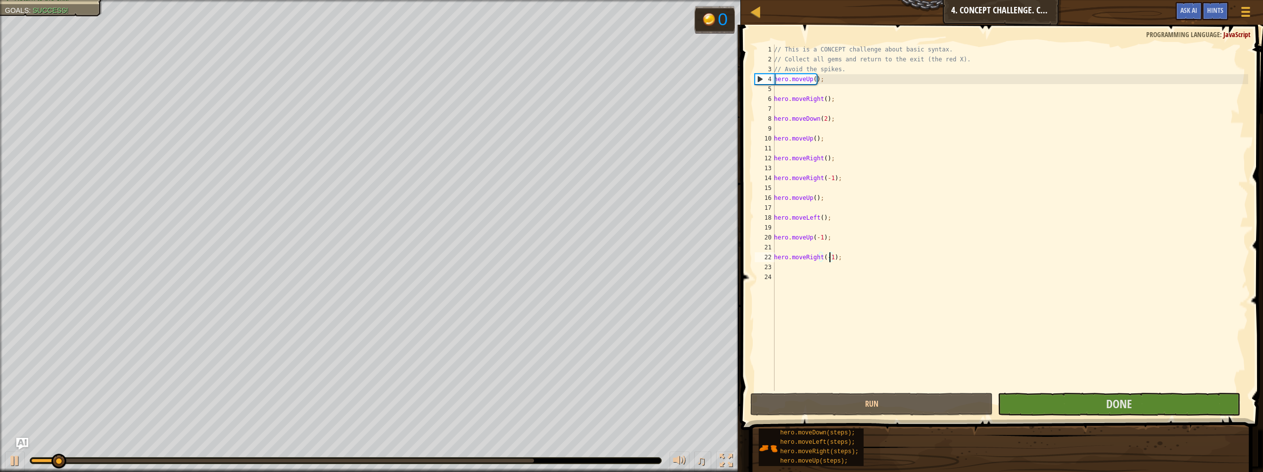
scroll to position [4, 0]
drag, startPoint x: 909, startPoint y: 332, endPoint x: 915, endPoint y: 339, distance: 9.6
click at [915, 339] on div "// This is a CONCEPT challenge about basic syntax. // Collect all gems and retu…" at bounding box center [1010, 228] width 476 height 366
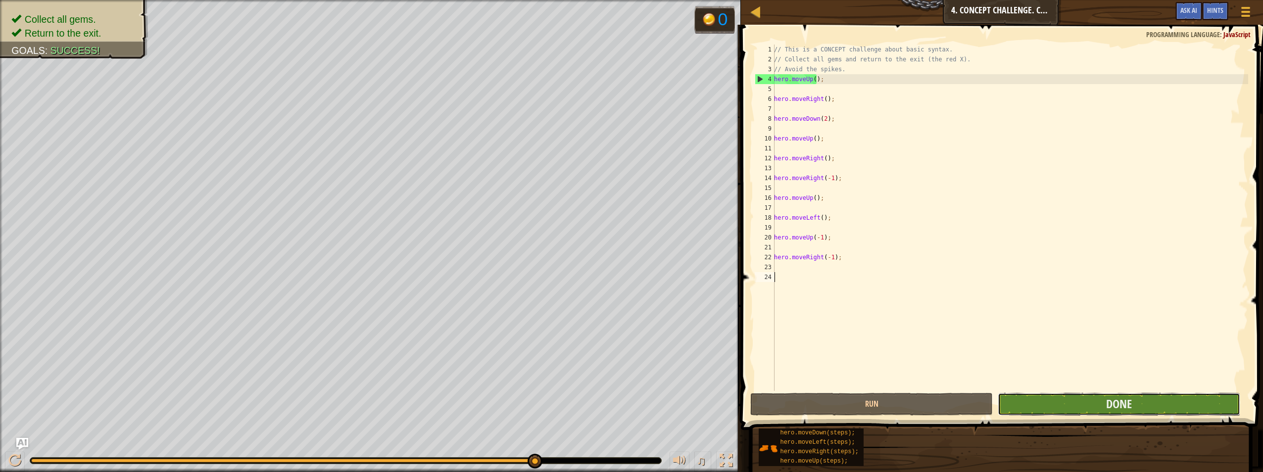
click at [1081, 397] on button "Done" at bounding box center [1119, 404] width 242 height 23
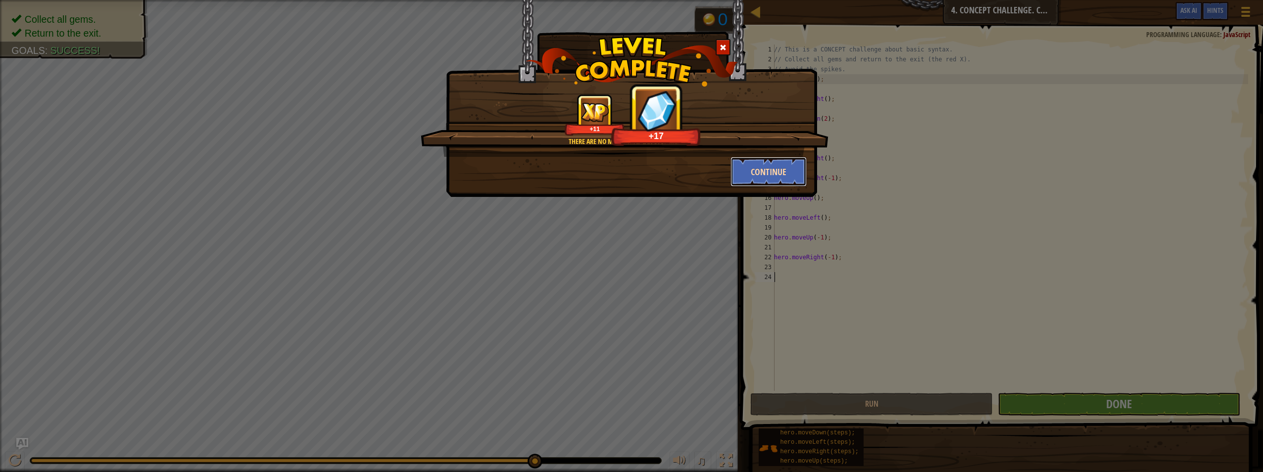
click at [766, 169] on button "Continue" at bounding box center [768, 172] width 77 height 30
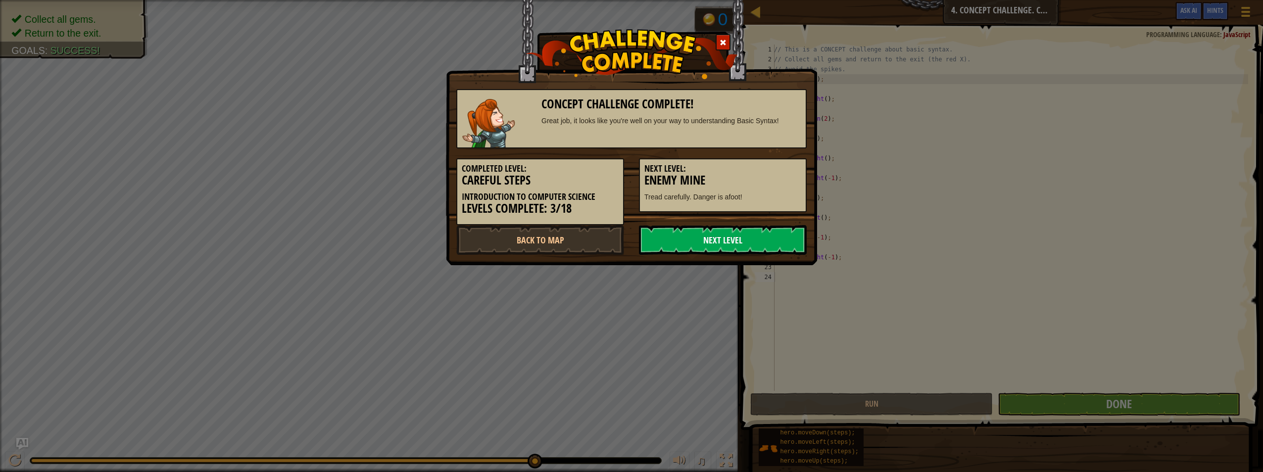
click at [721, 236] on link "Next Level" at bounding box center [723, 240] width 168 height 30
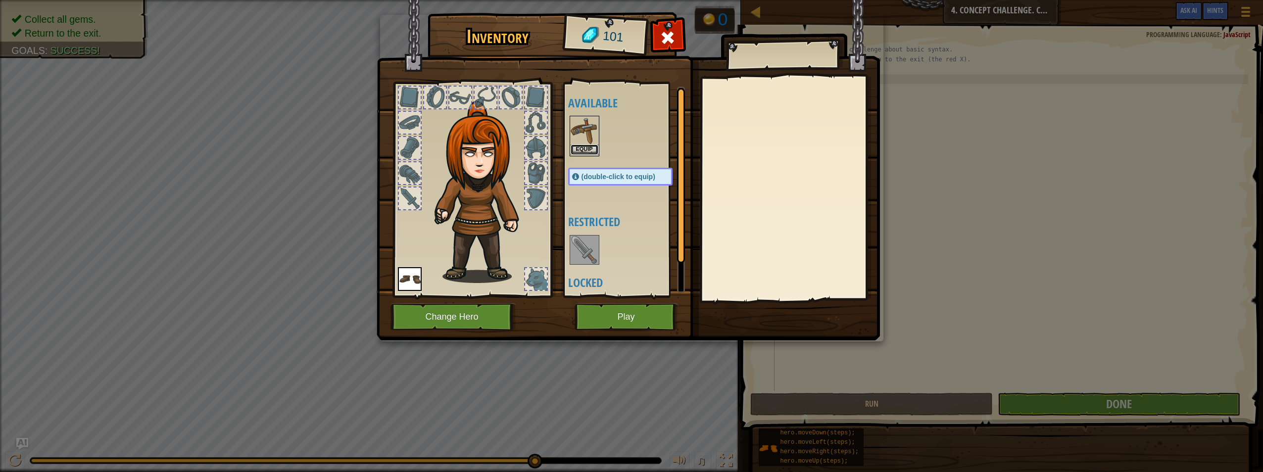
click at [577, 147] on button "Equip" at bounding box center [585, 150] width 28 height 10
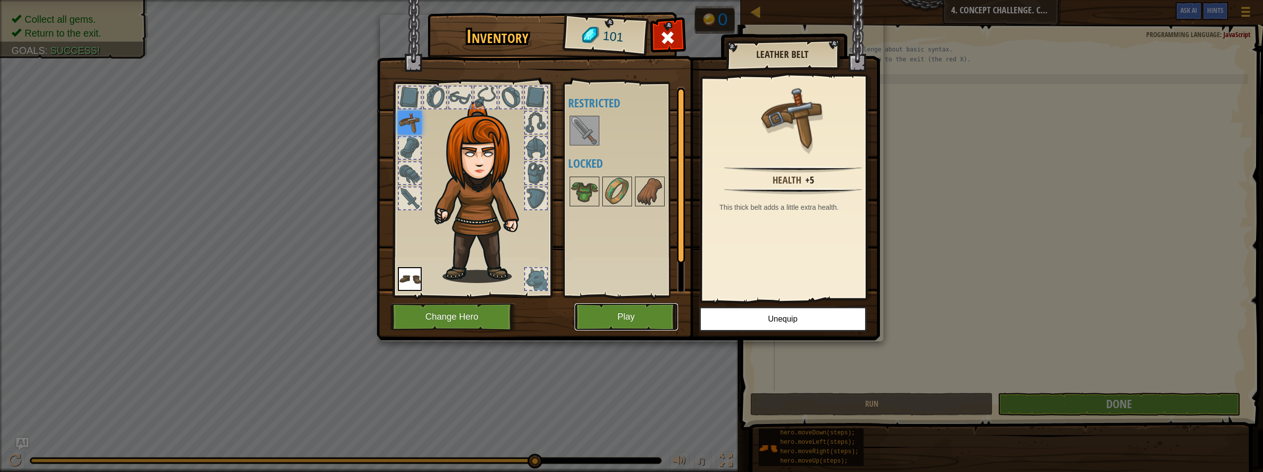
click at [624, 314] on button "Play" at bounding box center [626, 316] width 103 height 27
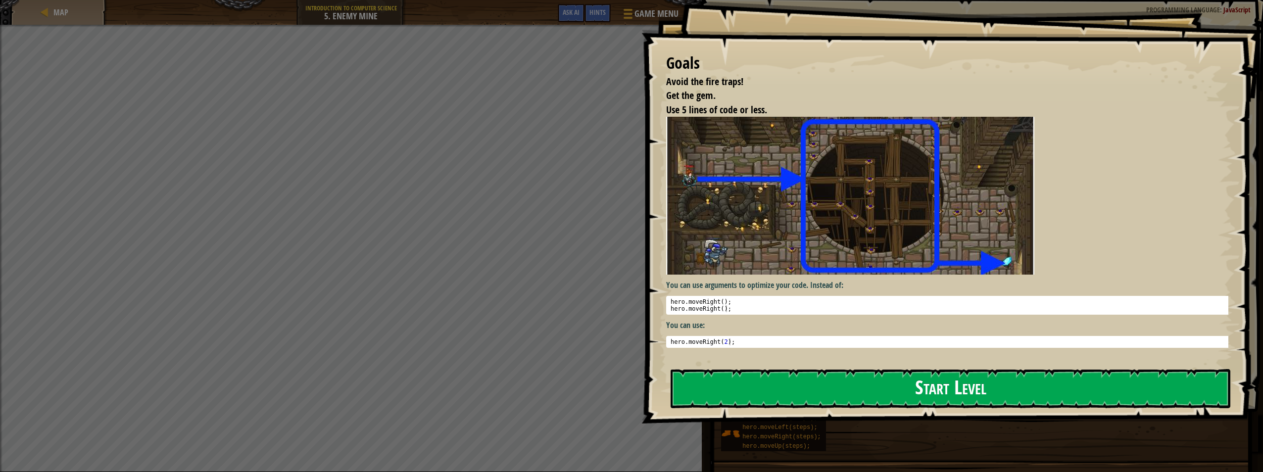
click at [783, 388] on button "Start Level" at bounding box center [951, 388] width 560 height 39
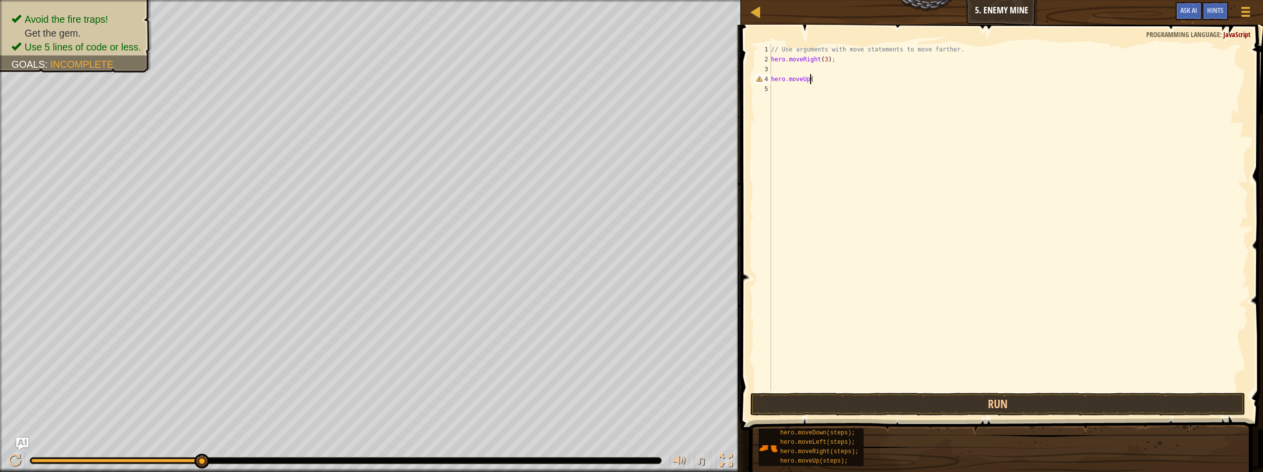
scroll to position [4, 3]
type textarea "hero.moveUp();"
type textarea "hero.moveUp(-1);"
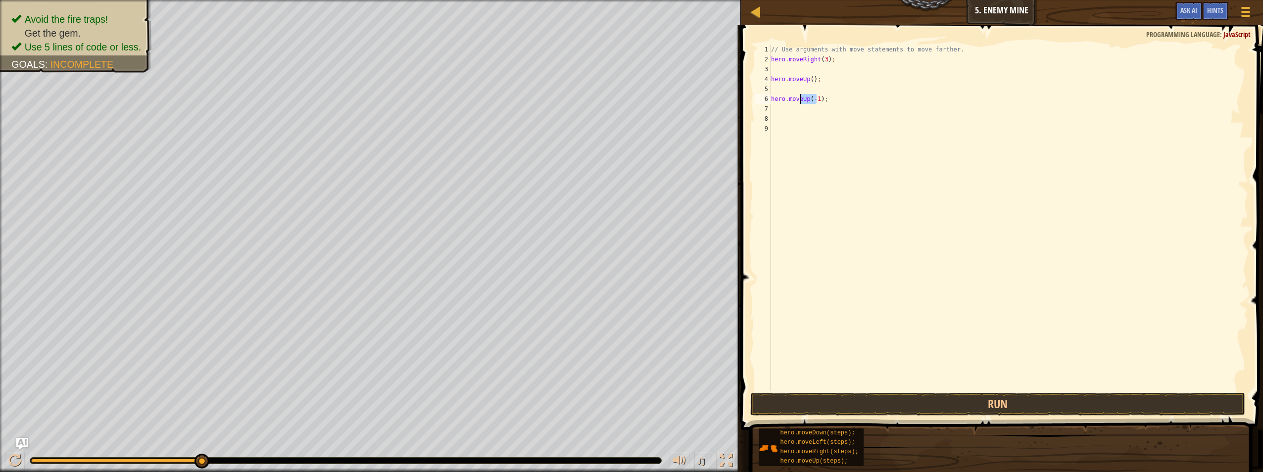
drag, startPoint x: 817, startPoint y: 97, endPoint x: 800, endPoint y: 97, distance: 16.8
click at [800, 97] on div "// Use arguments with move statements to move farther. hero . moveRight ( 3 ) ;…" at bounding box center [1008, 228] width 479 height 366
type textarea "hero.moveRight();"
click at [775, 122] on div "// Use arguments with move statements to move farther. hero . moveRight ( 3 ) ;…" at bounding box center [1008, 228] width 479 height 366
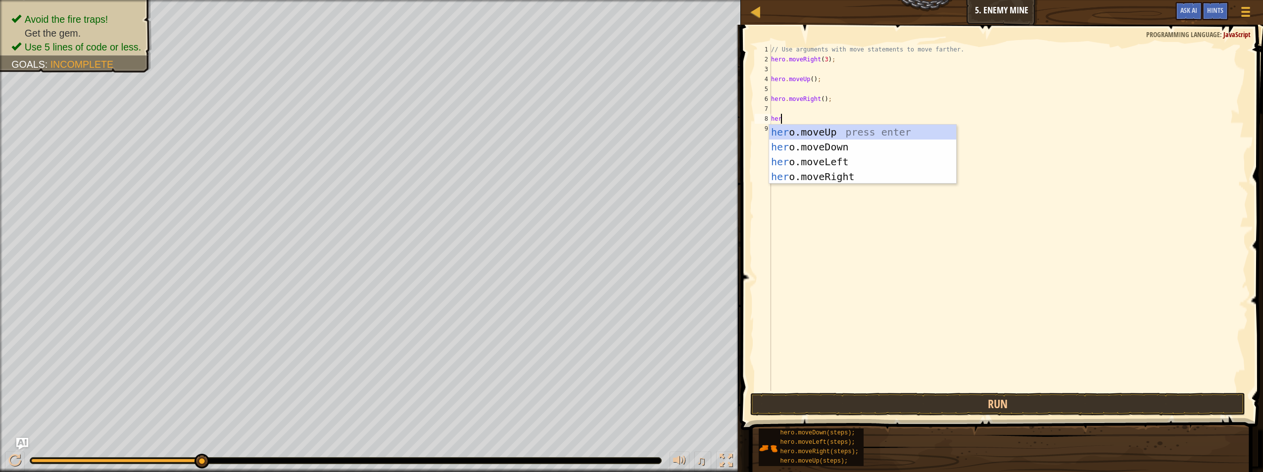
scroll to position [4, 0]
type textarea "hero.moved"
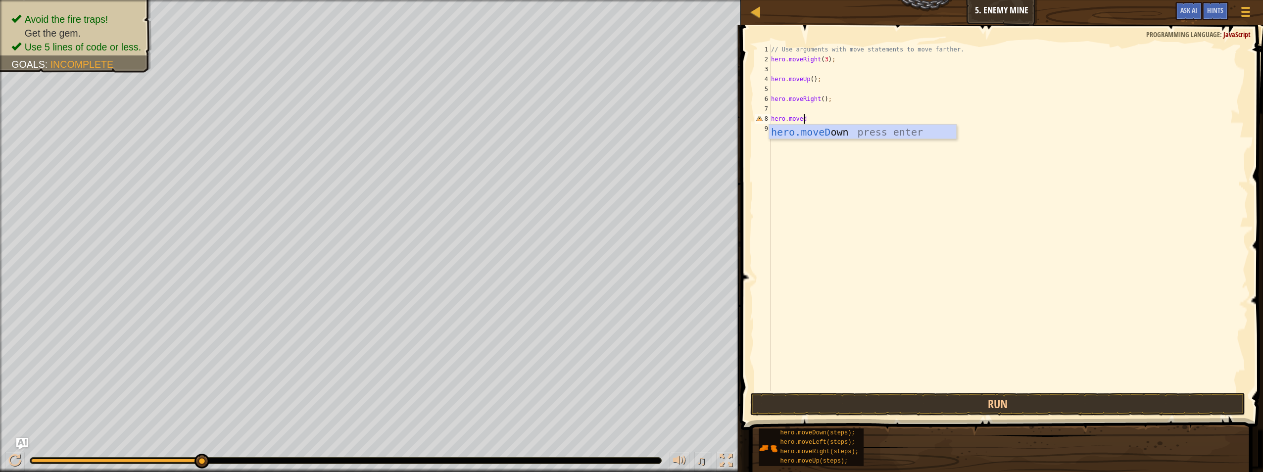
scroll to position [4, 0]
click at [819, 120] on div "// Use arguments with move statements to move farther. hero . moveRight ( 3 ) ;…" at bounding box center [1010, 228] width 476 height 366
type textarea "hero.moveDown(4);"
click at [823, 132] on div "// Use arguments with move statements to move farther. hero . moveRight ( 3 ) ;…" at bounding box center [1010, 228] width 476 height 366
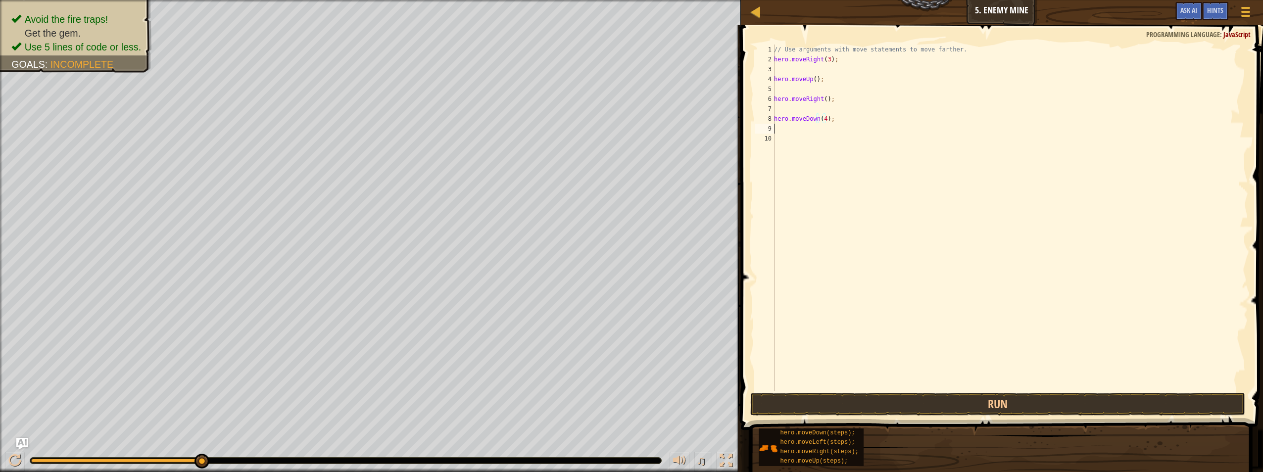
scroll to position [4, 0]
click at [819, 140] on div "// Use arguments with move statements to move farther. hero . moveRight ( 3 ) ;…" at bounding box center [1010, 228] width 476 height 366
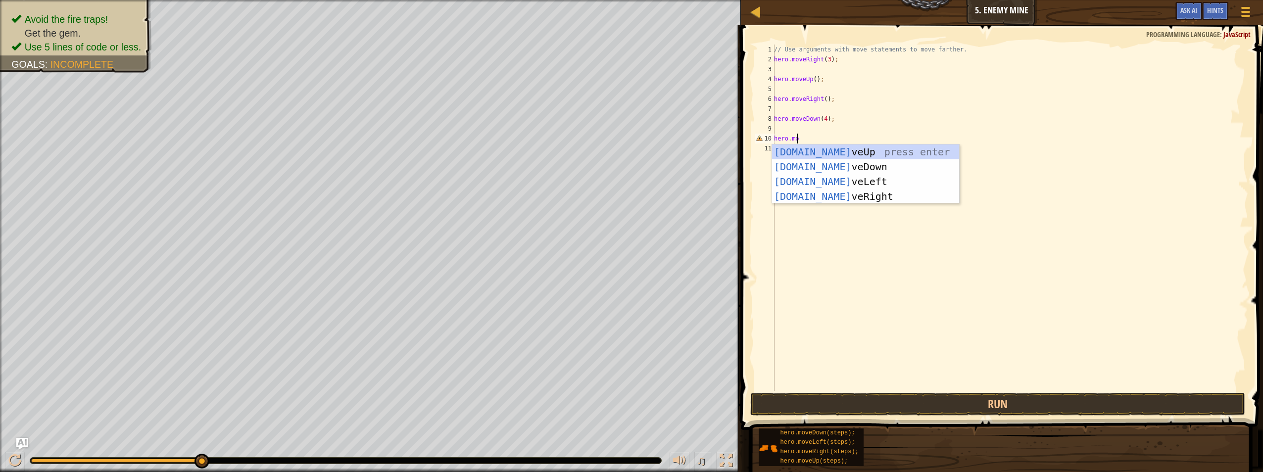
scroll to position [4, 1]
type textarea "hero.mover"
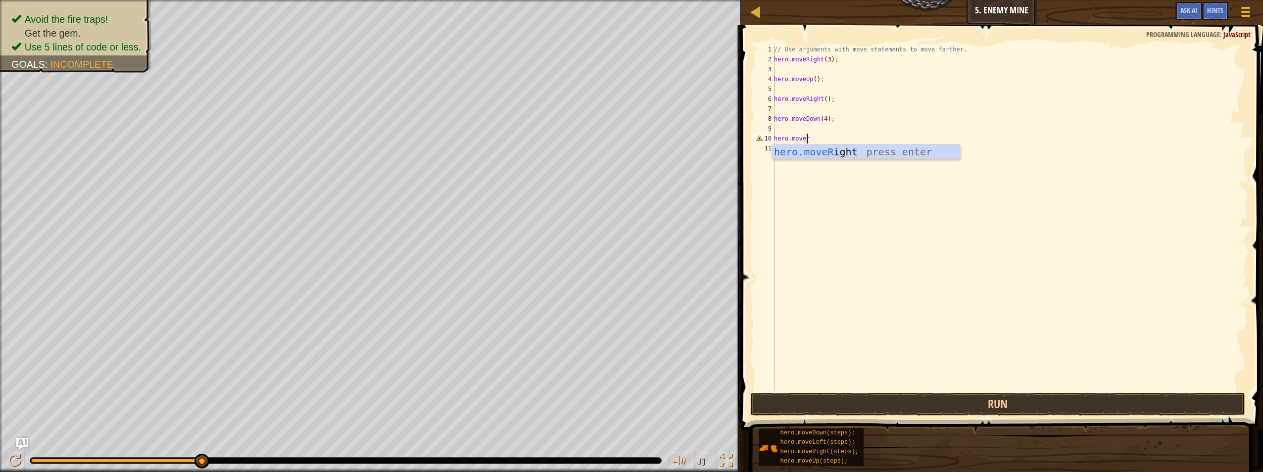
scroll to position [4, 0]
click at [823, 140] on div "// Use arguments with move statements to move farther. hero . moveRight ( 3 ) ;…" at bounding box center [1010, 228] width 476 height 366
click at [947, 404] on button "Run" at bounding box center [997, 404] width 495 height 23
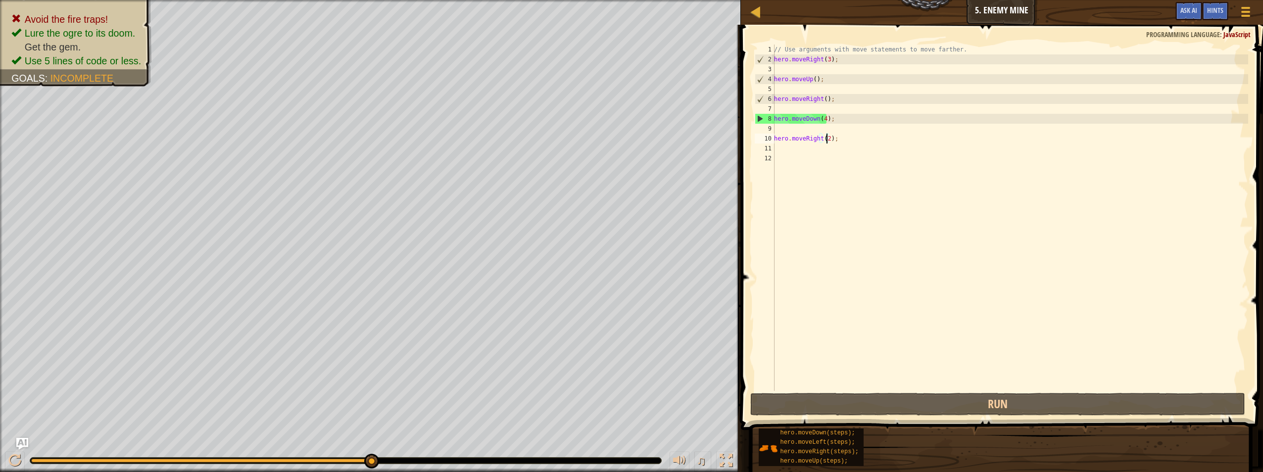
drag, startPoint x: 824, startPoint y: 120, endPoint x: 836, endPoint y: 126, distance: 13.7
click at [824, 119] on div "// Use arguments with move statements to move farther. hero . moveRight ( 3 ) ;…" at bounding box center [1010, 228] width 476 height 366
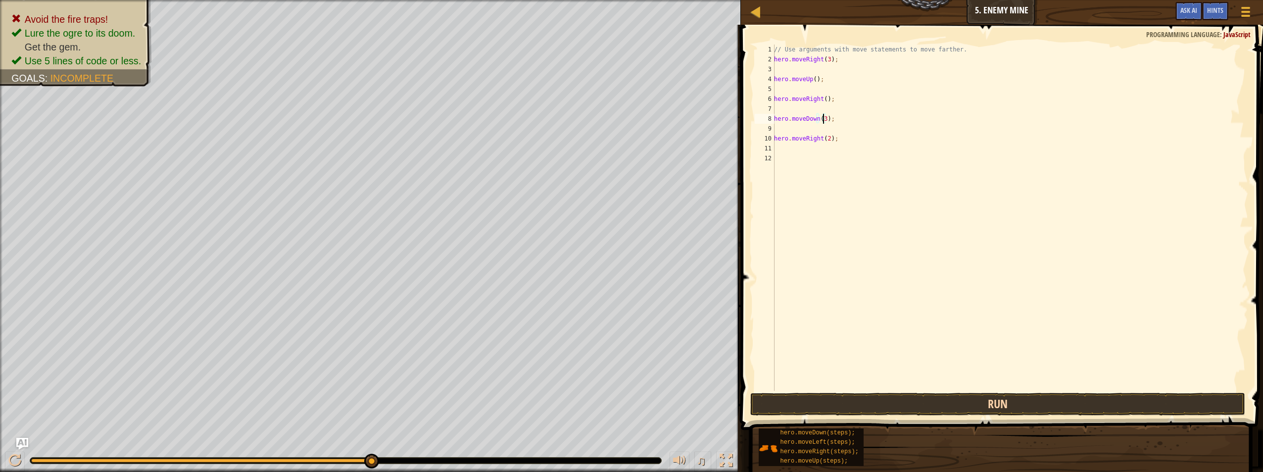
type textarea "hero.moveDown(3);"
click at [975, 400] on button "Run" at bounding box center [997, 404] width 495 height 23
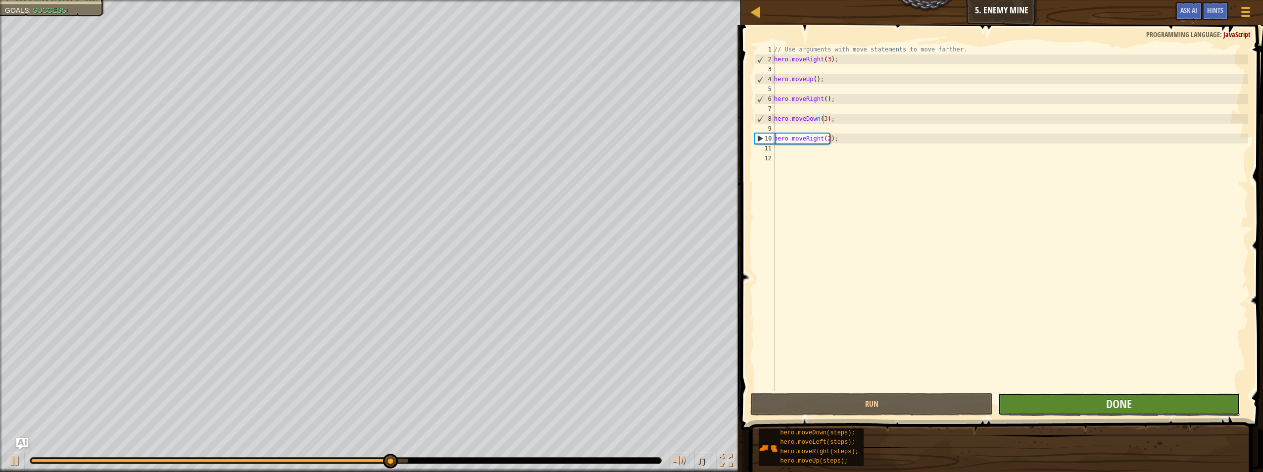
click at [1060, 401] on button "Done" at bounding box center [1119, 404] width 242 height 23
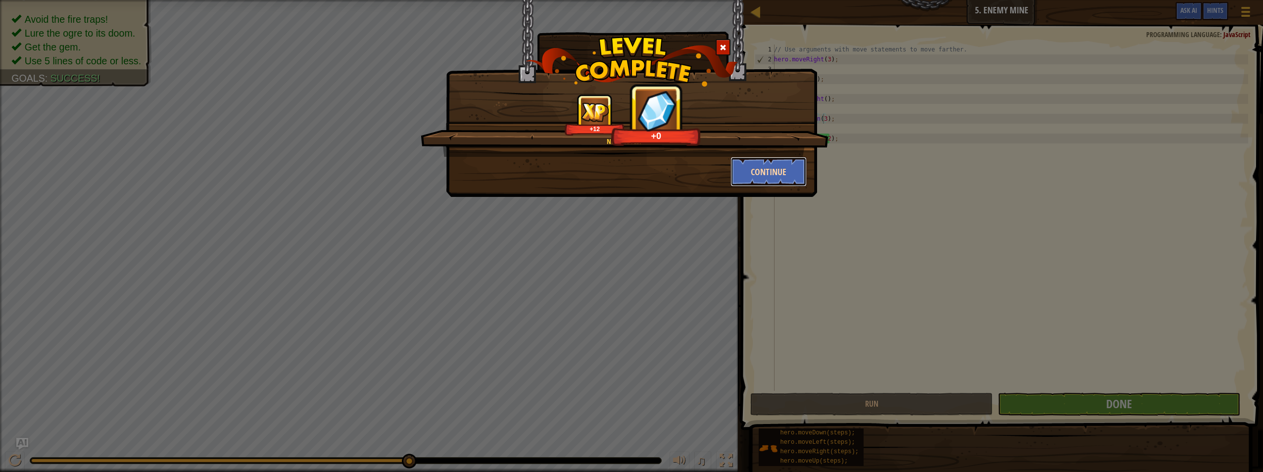
click at [760, 174] on button "Continue" at bounding box center [768, 172] width 77 height 30
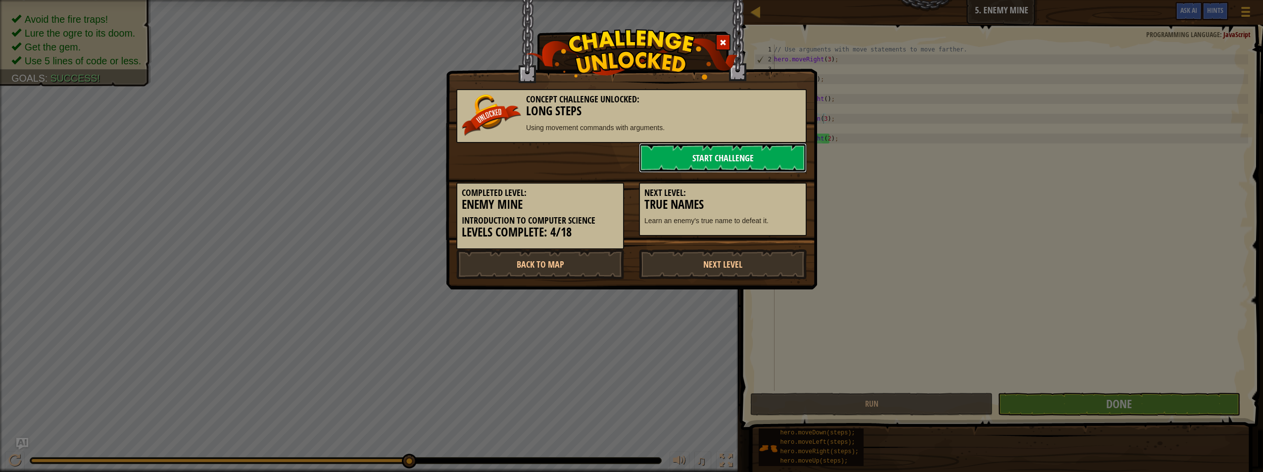
click at [757, 162] on link "Start Challenge" at bounding box center [723, 158] width 168 height 30
